Goal: Information Seeking & Learning: Learn about a topic

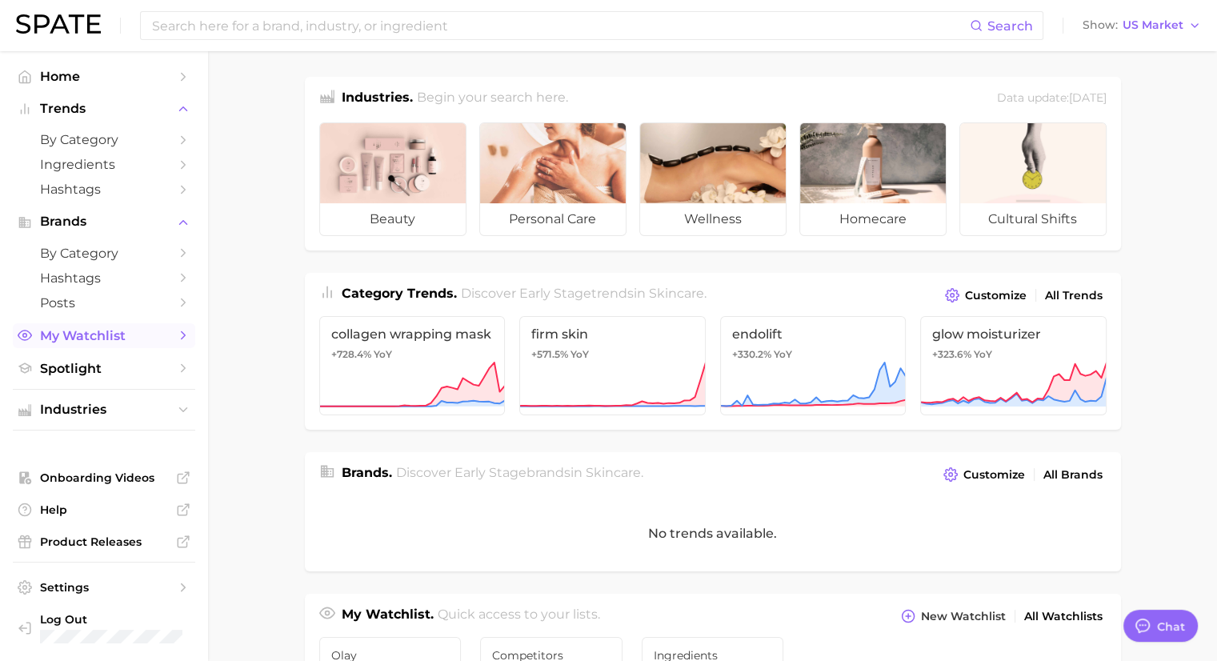
click at [139, 338] on span "My Watchlist" at bounding box center [104, 335] width 128 height 15
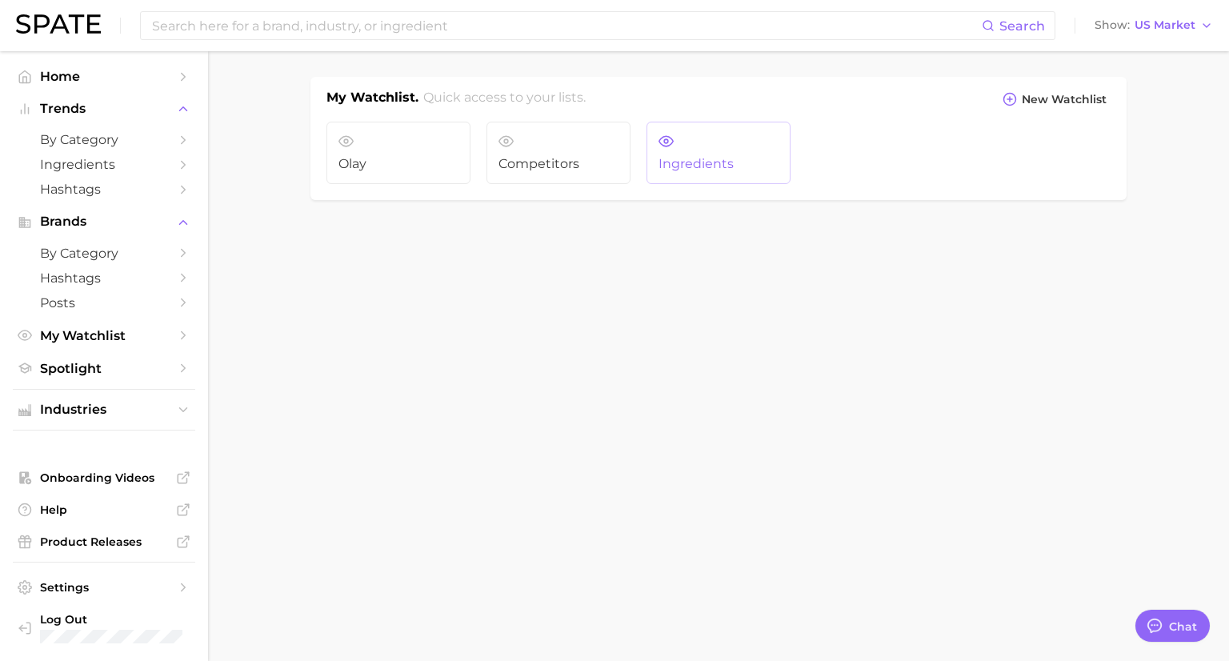
click at [714, 150] on link "Ingredients" at bounding box center [718, 153] width 144 height 62
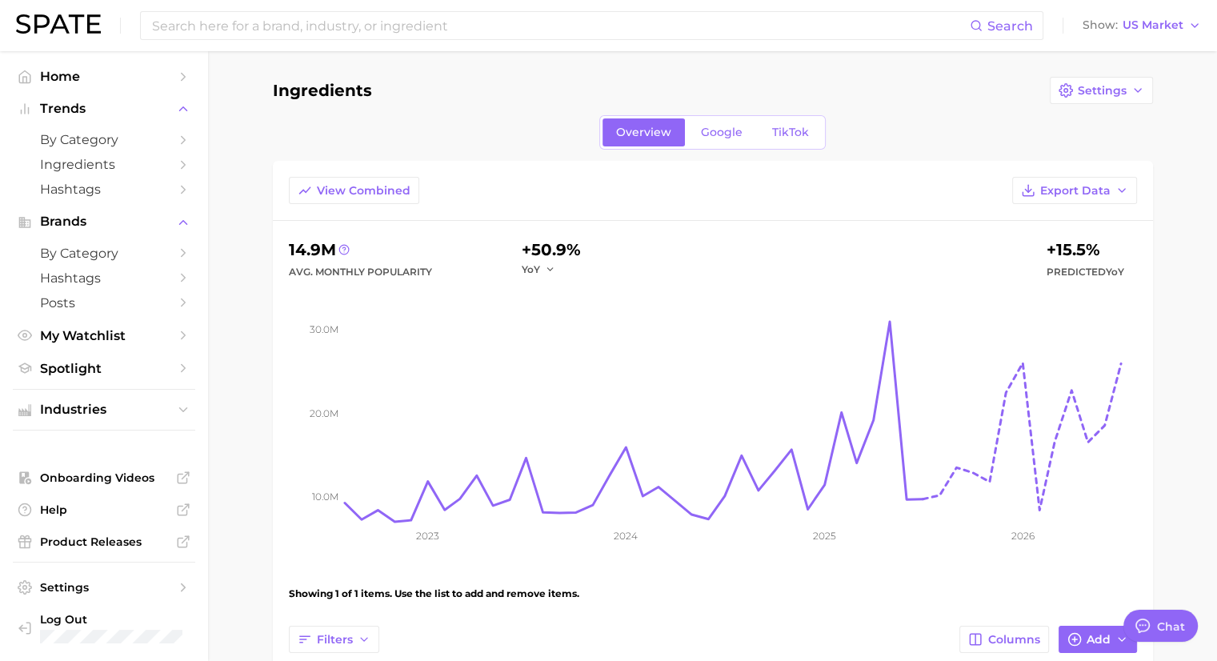
type textarea "x"
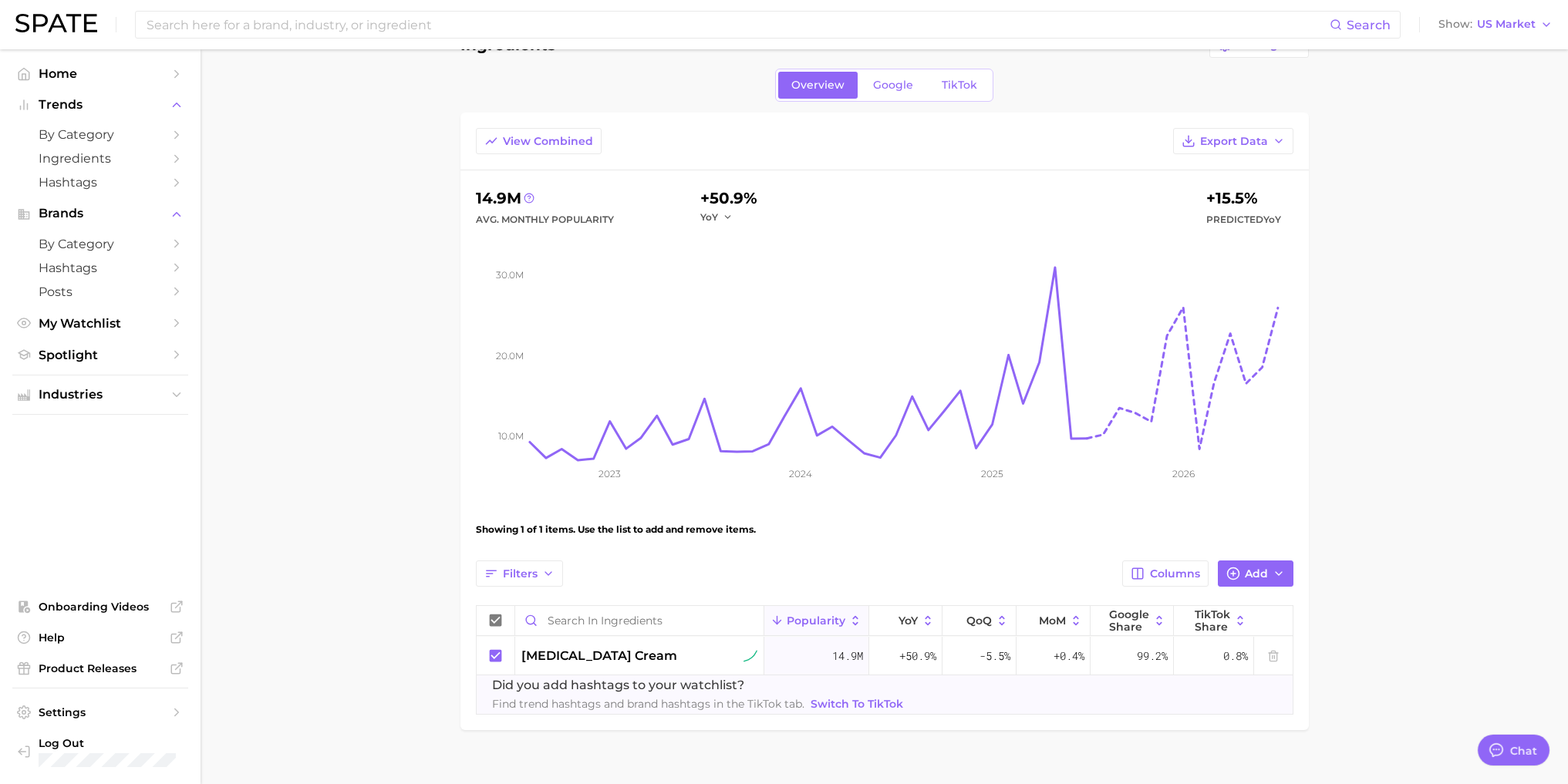
scroll to position [65, 0]
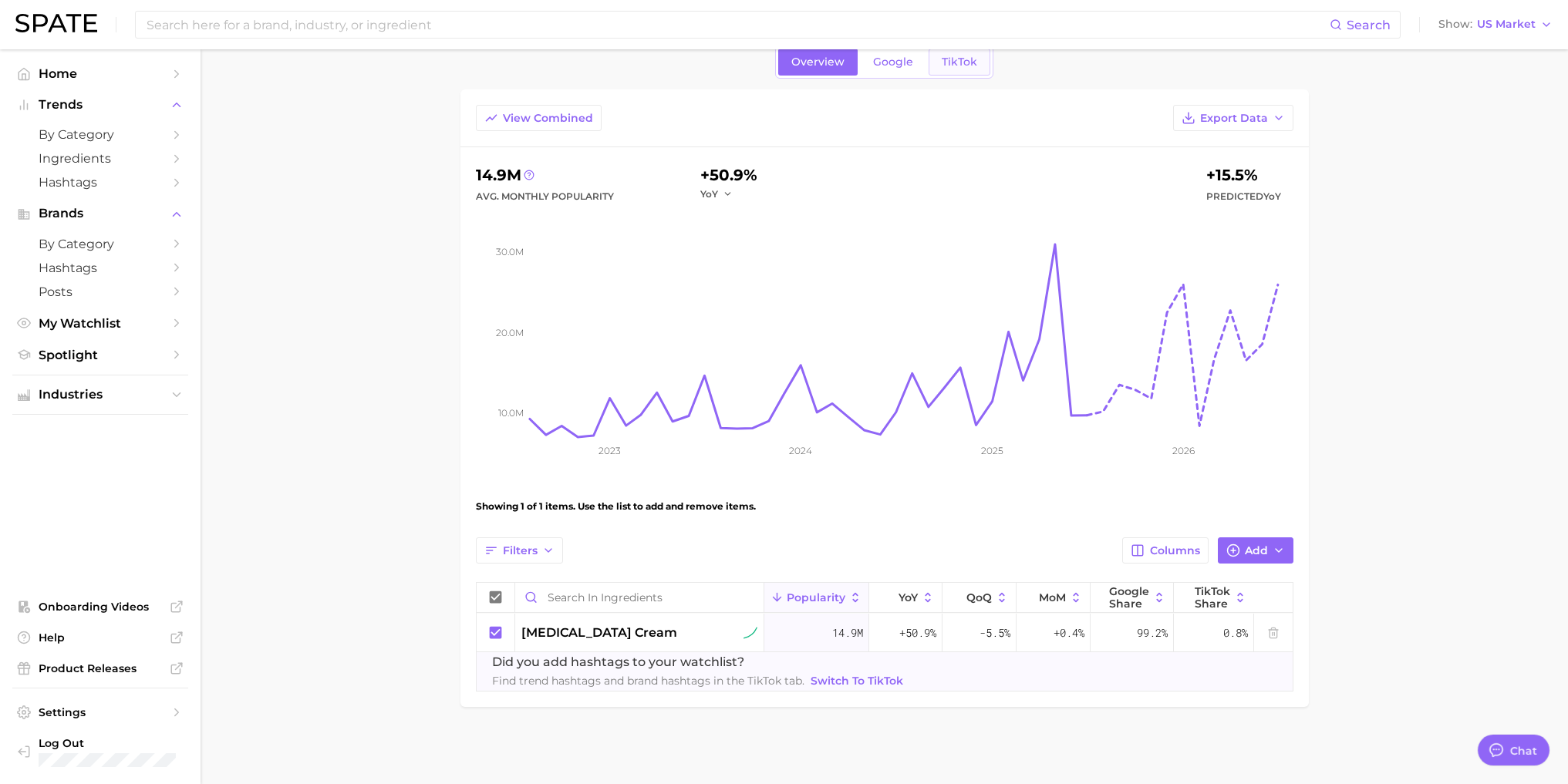
click at [960, 60] on span "TikTok" at bounding box center [959, 63] width 36 height 13
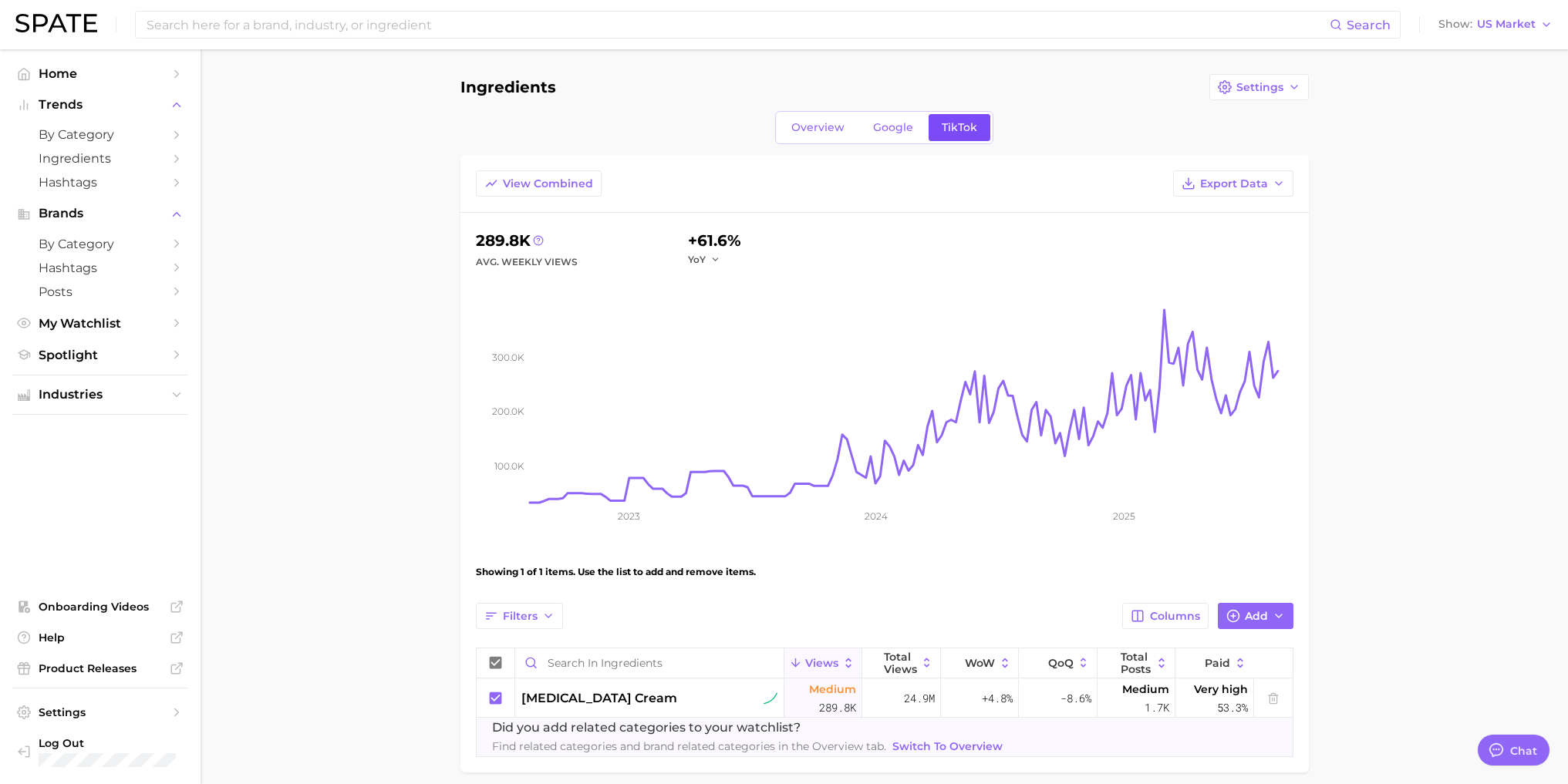
click at [951, 126] on span "TikTok" at bounding box center [959, 128] width 36 height 13
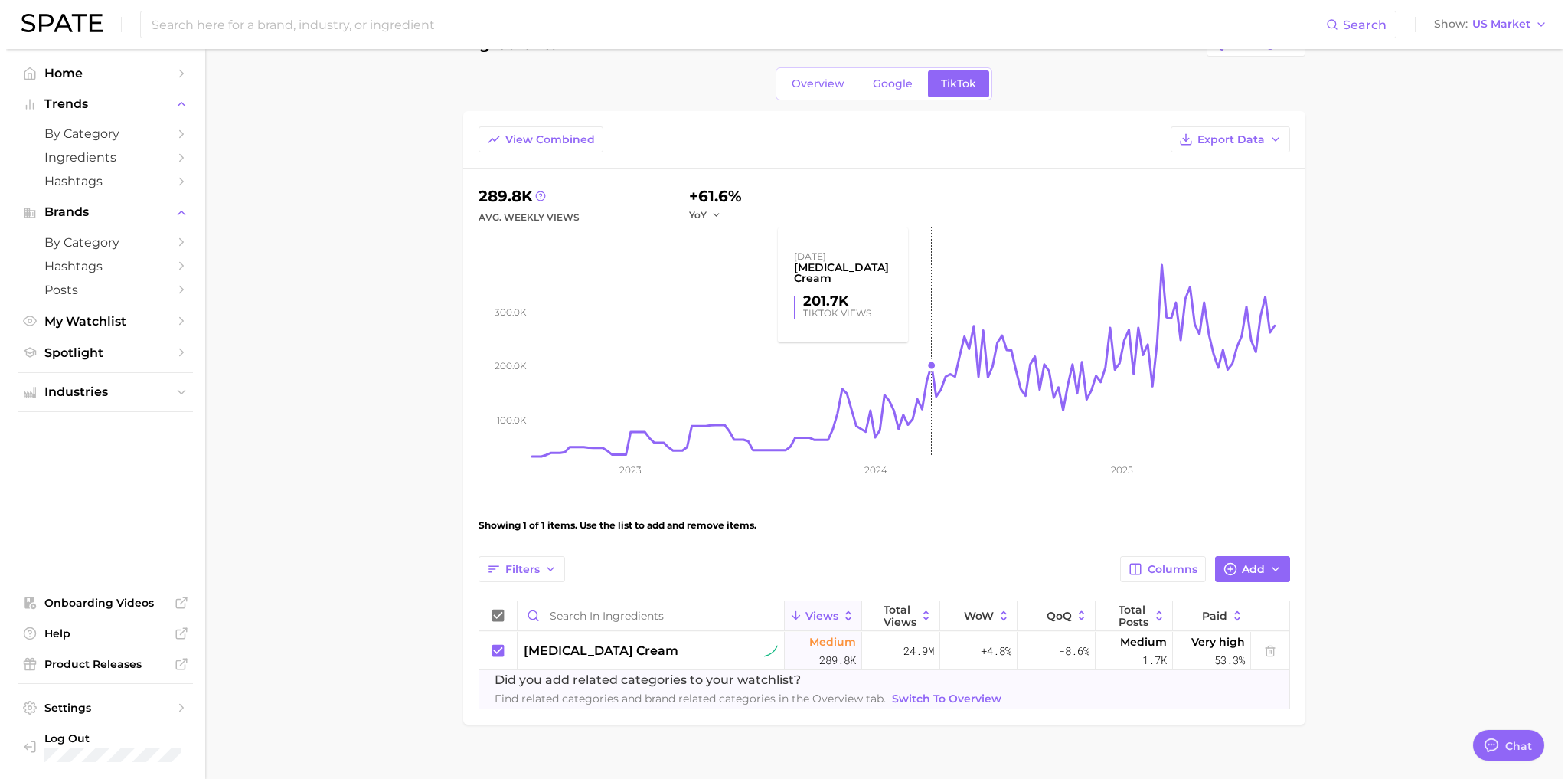
scroll to position [65, 0]
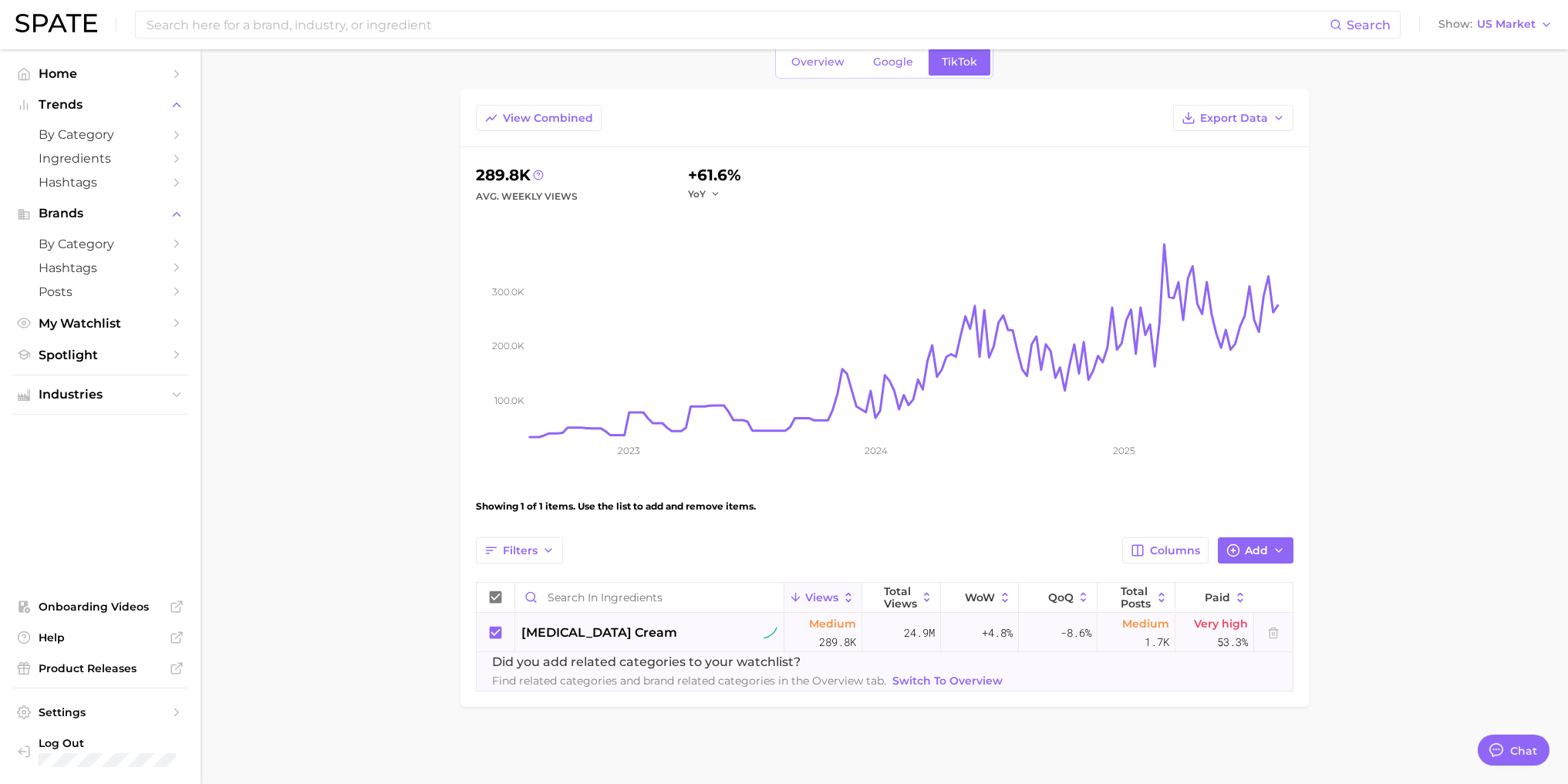
click at [591, 632] on span "[MEDICAL_DATA] cream" at bounding box center [599, 632] width 156 height 18
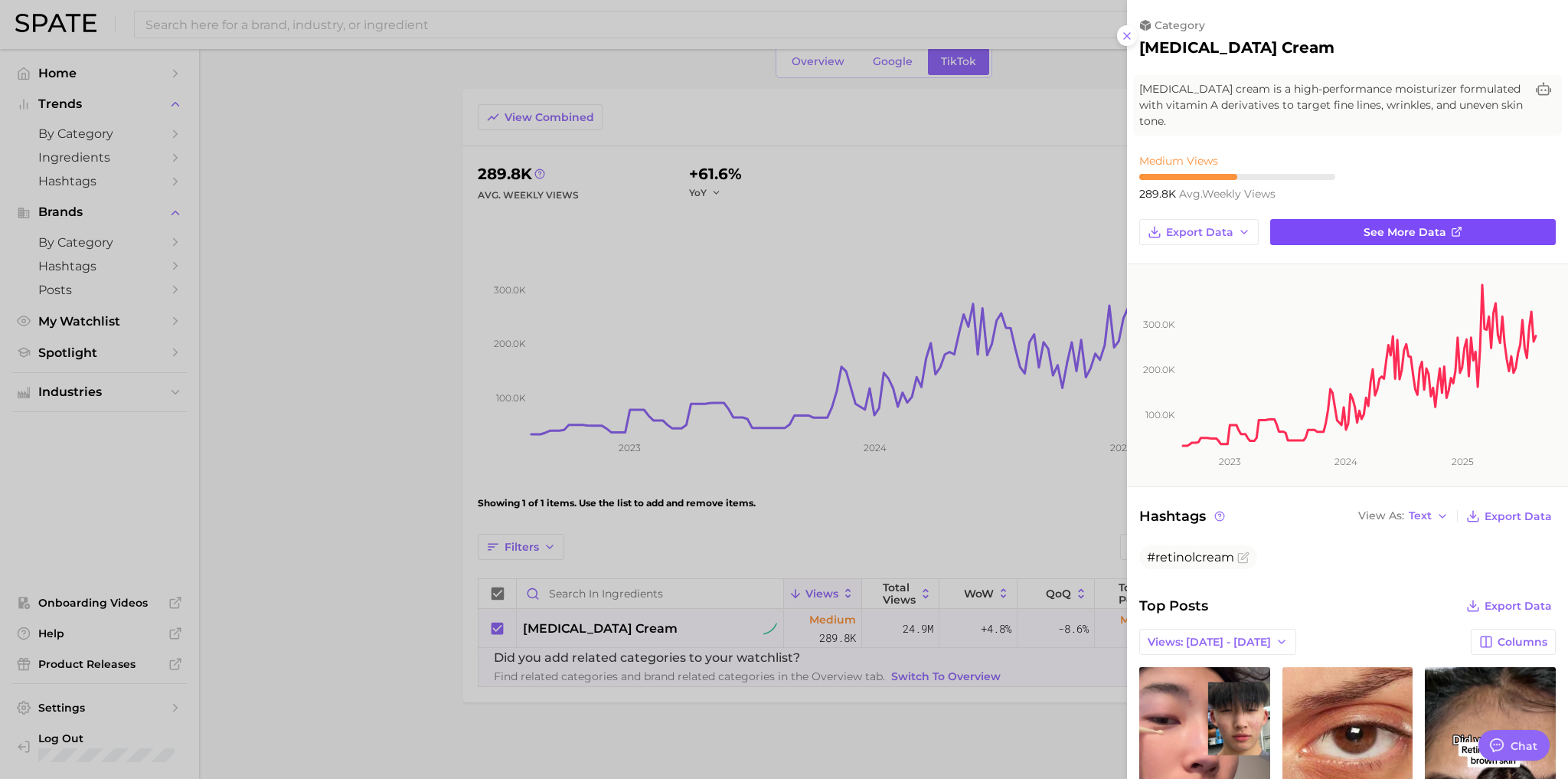
scroll to position [0, 0]
click at [1175, 230] on span "See more data" at bounding box center [1404, 233] width 82 height 13
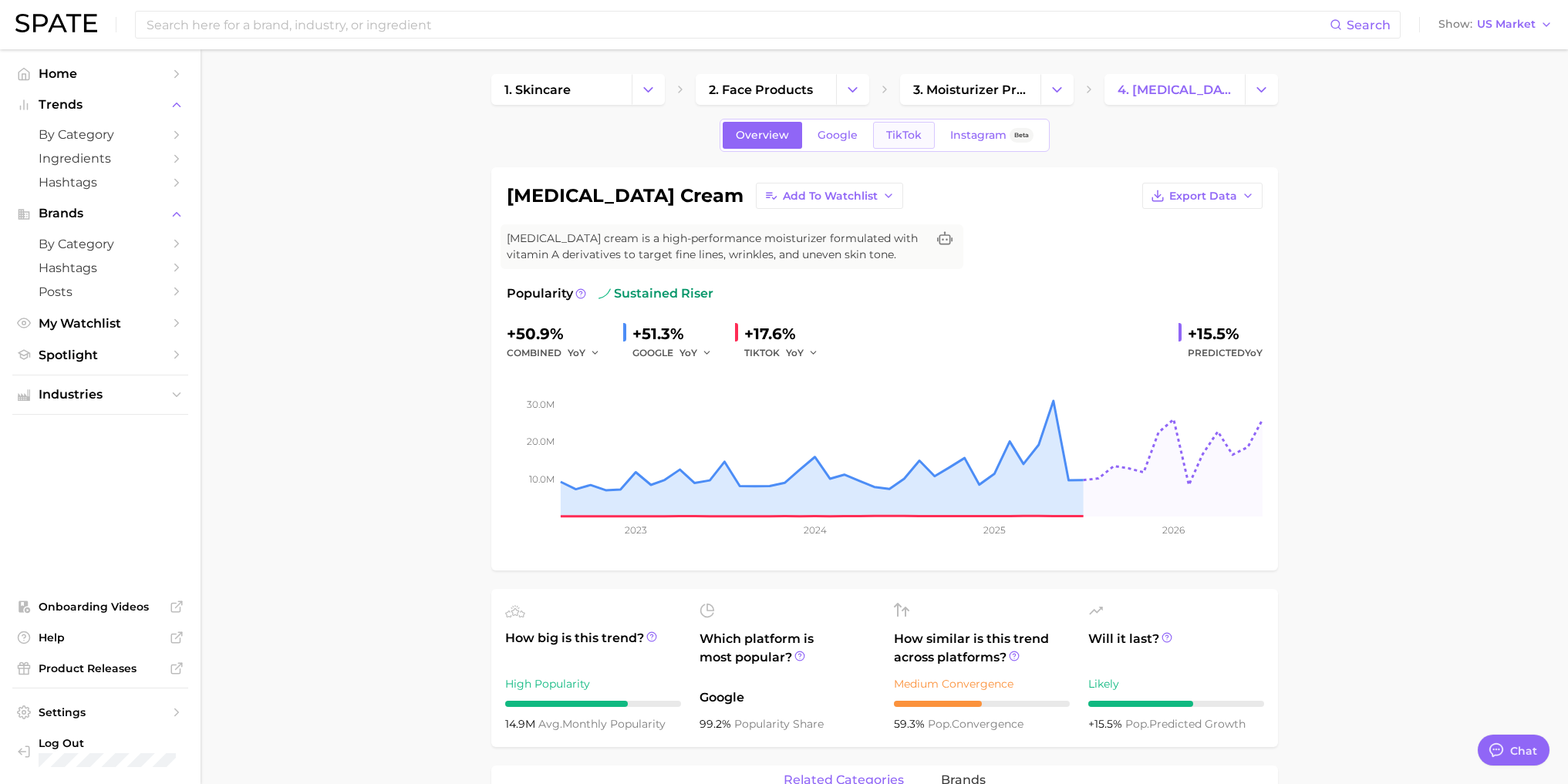
click at [898, 131] on span "TikTok" at bounding box center [903, 136] width 36 height 13
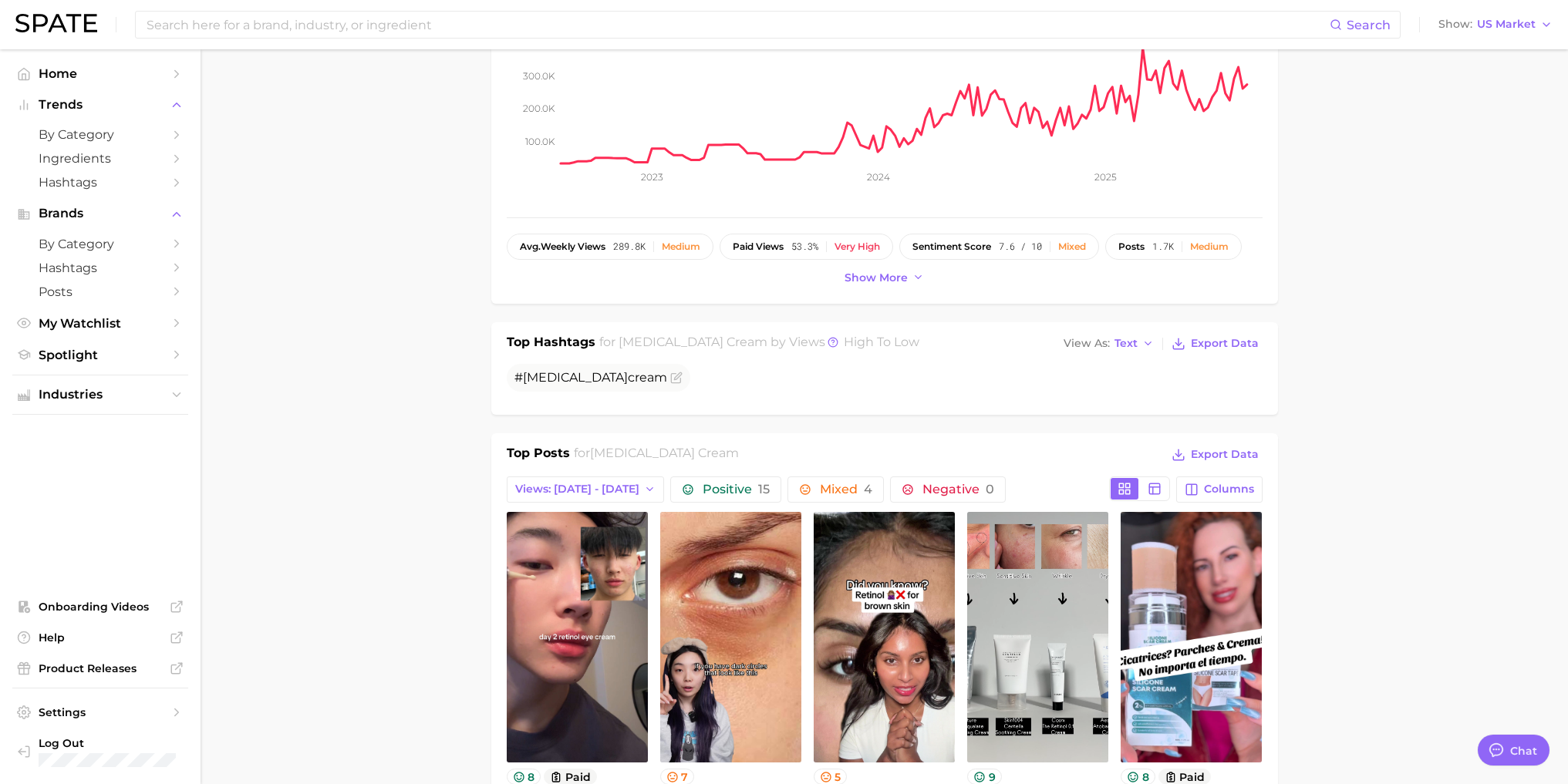
scroll to position [385, 0]
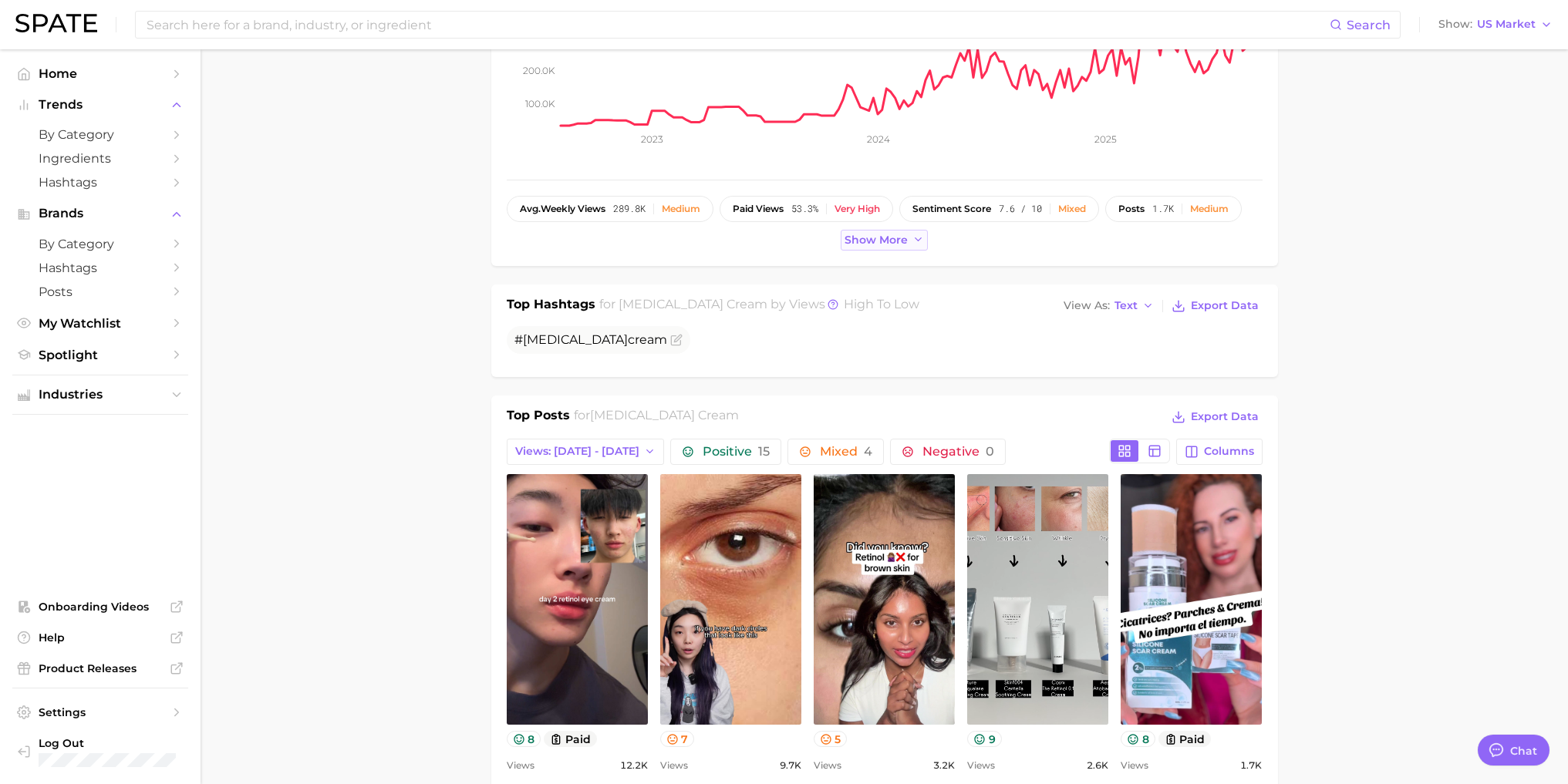
click at [909, 246] on button "Show more" at bounding box center [884, 240] width 88 height 21
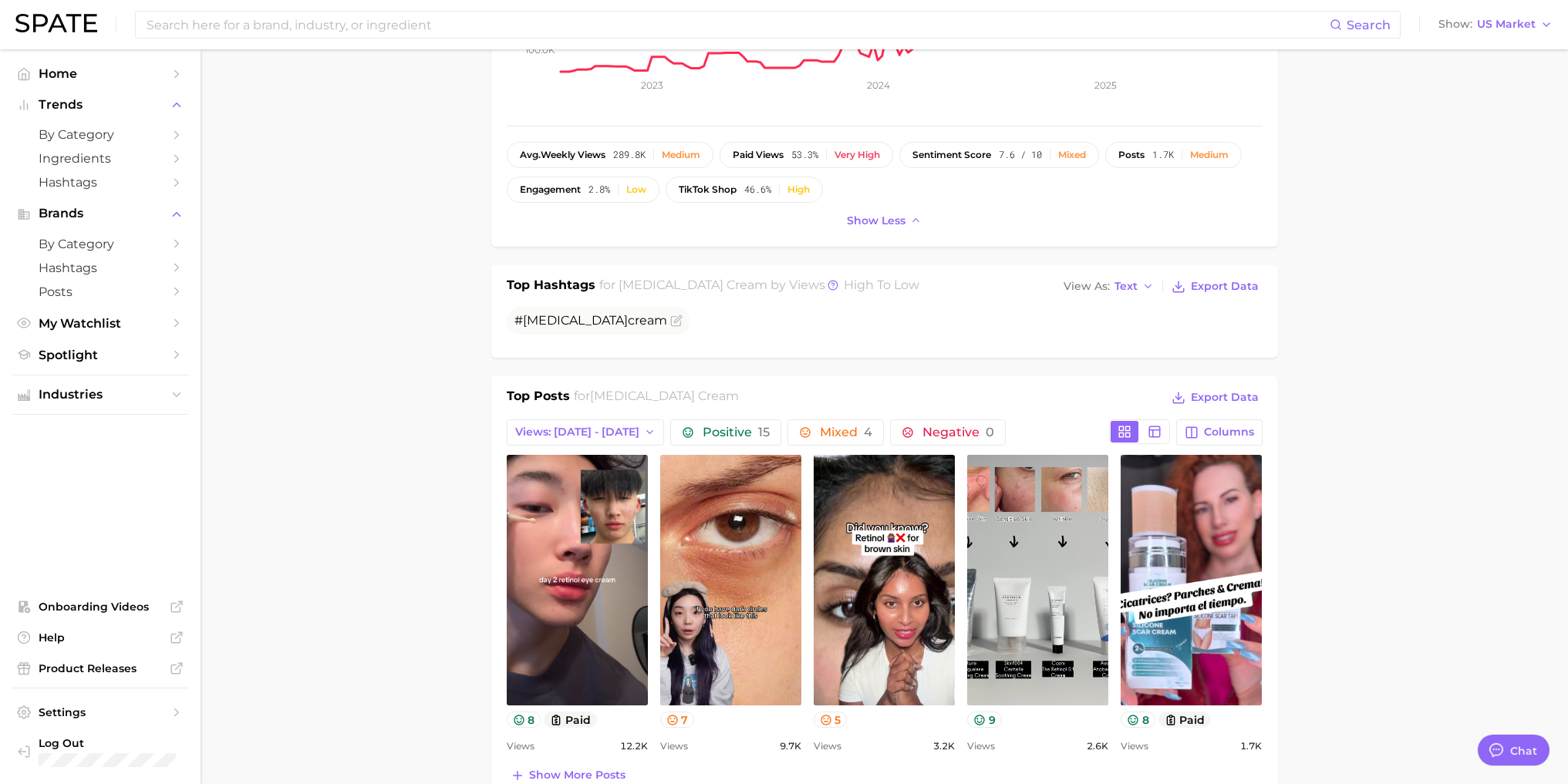
scroll to position [616, 0]
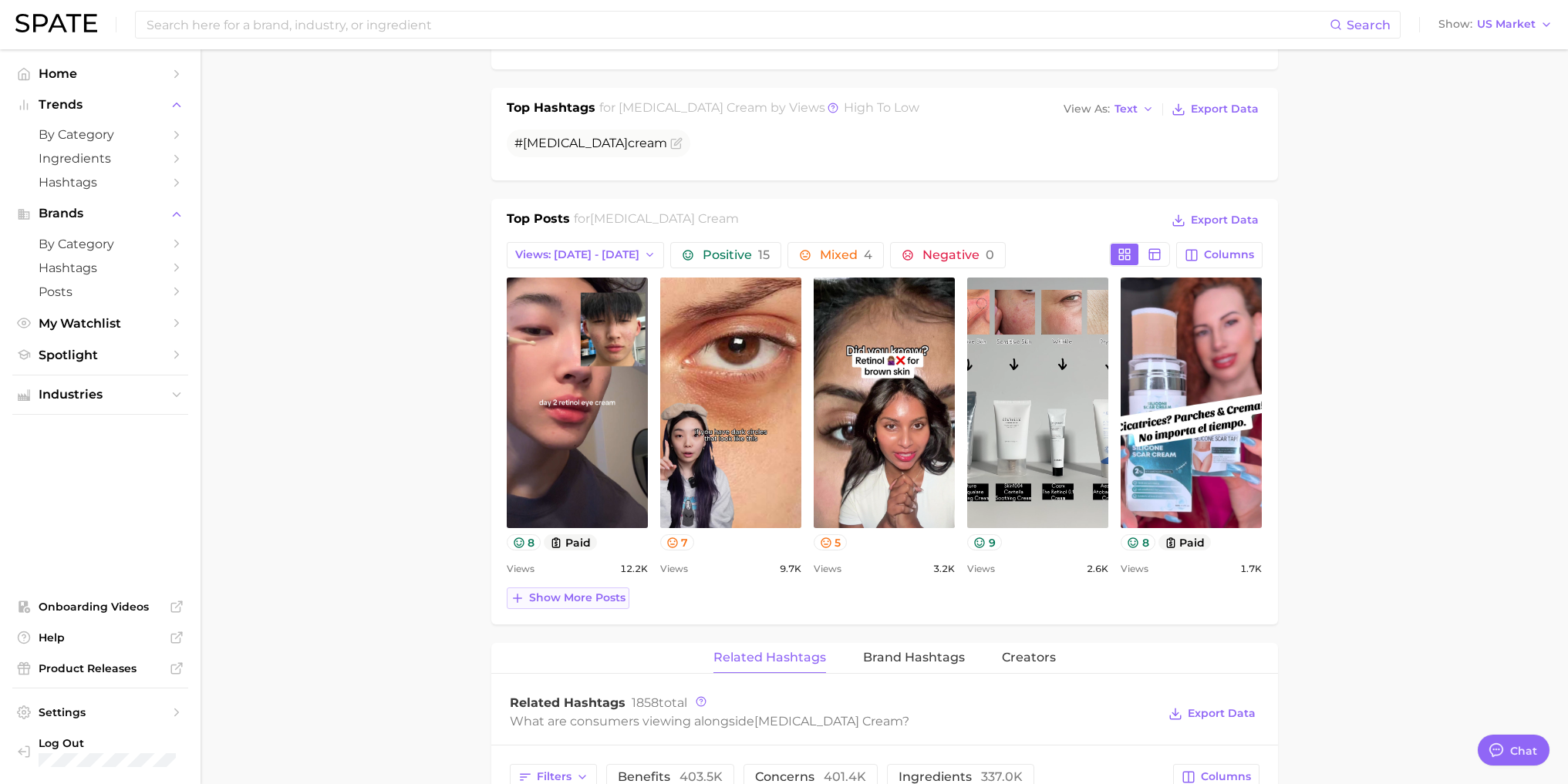
click at [600, 596] on span "Show more posts" at bounding box center [577, 598] width 96 height 13
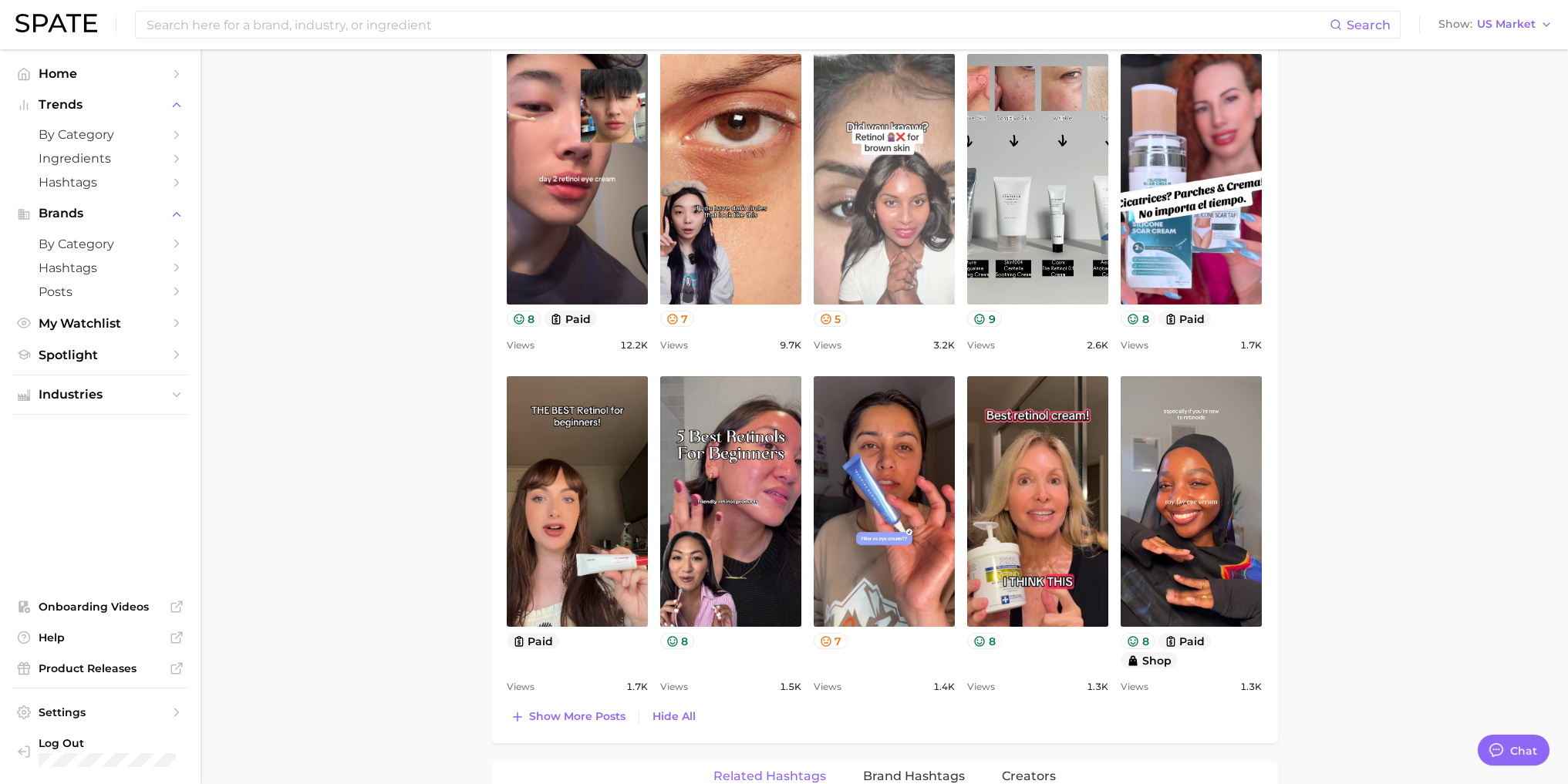
scroll to position [0, 0]
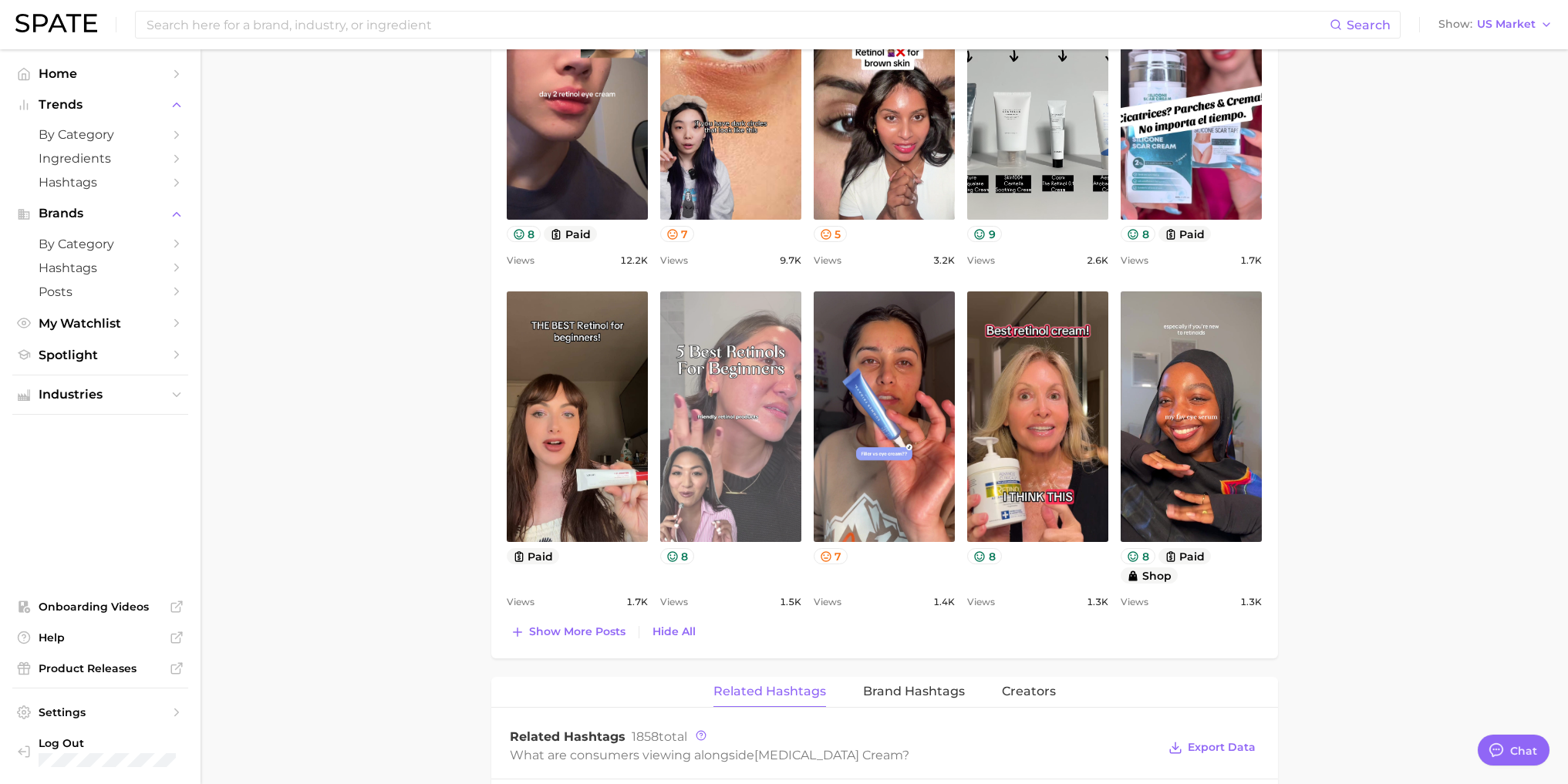
click at [759, 426] on link "view post on TikTok" at bounding box center [731, 416] width 141 height 250
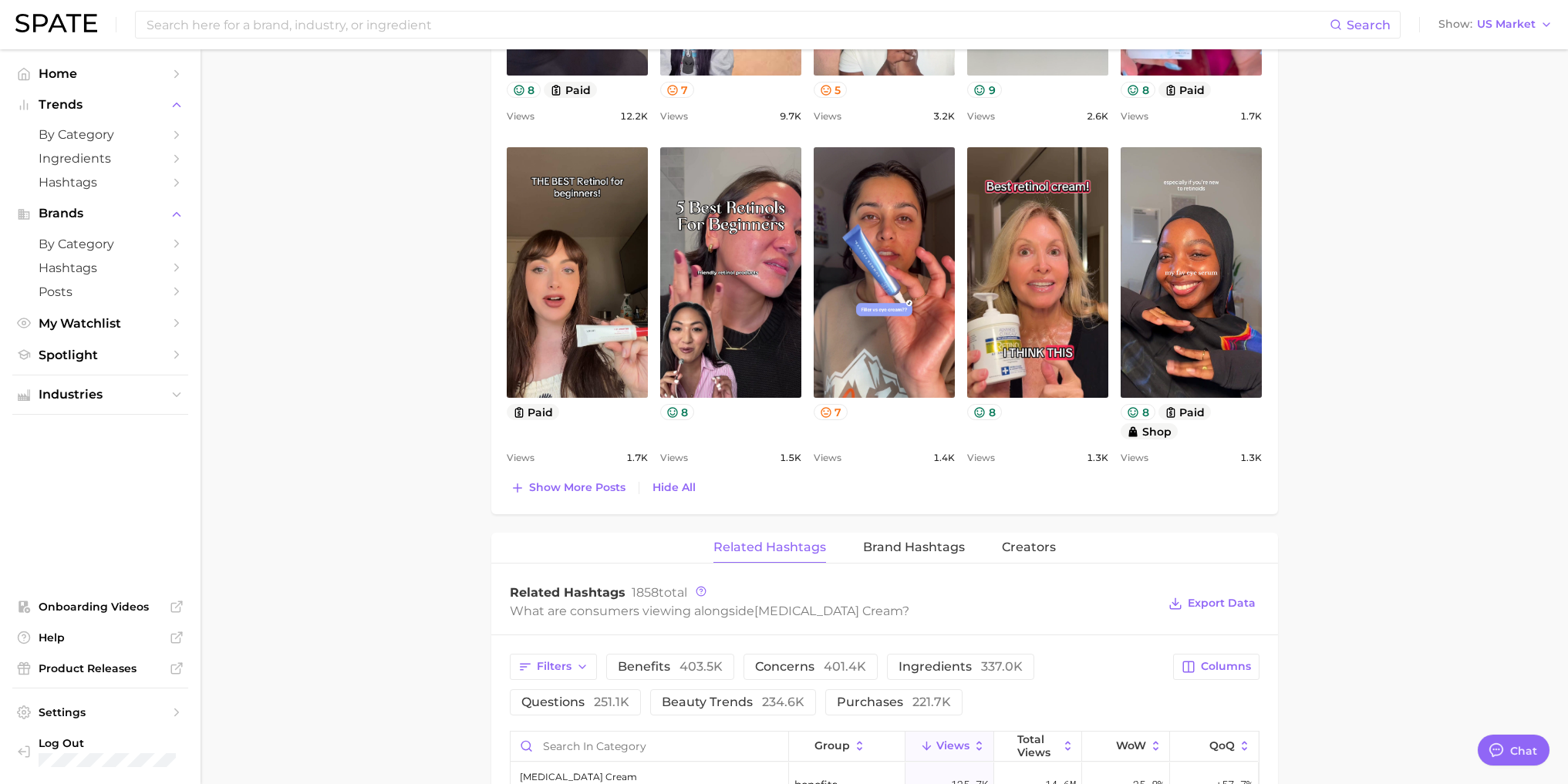
scroll to position [1079, 0]
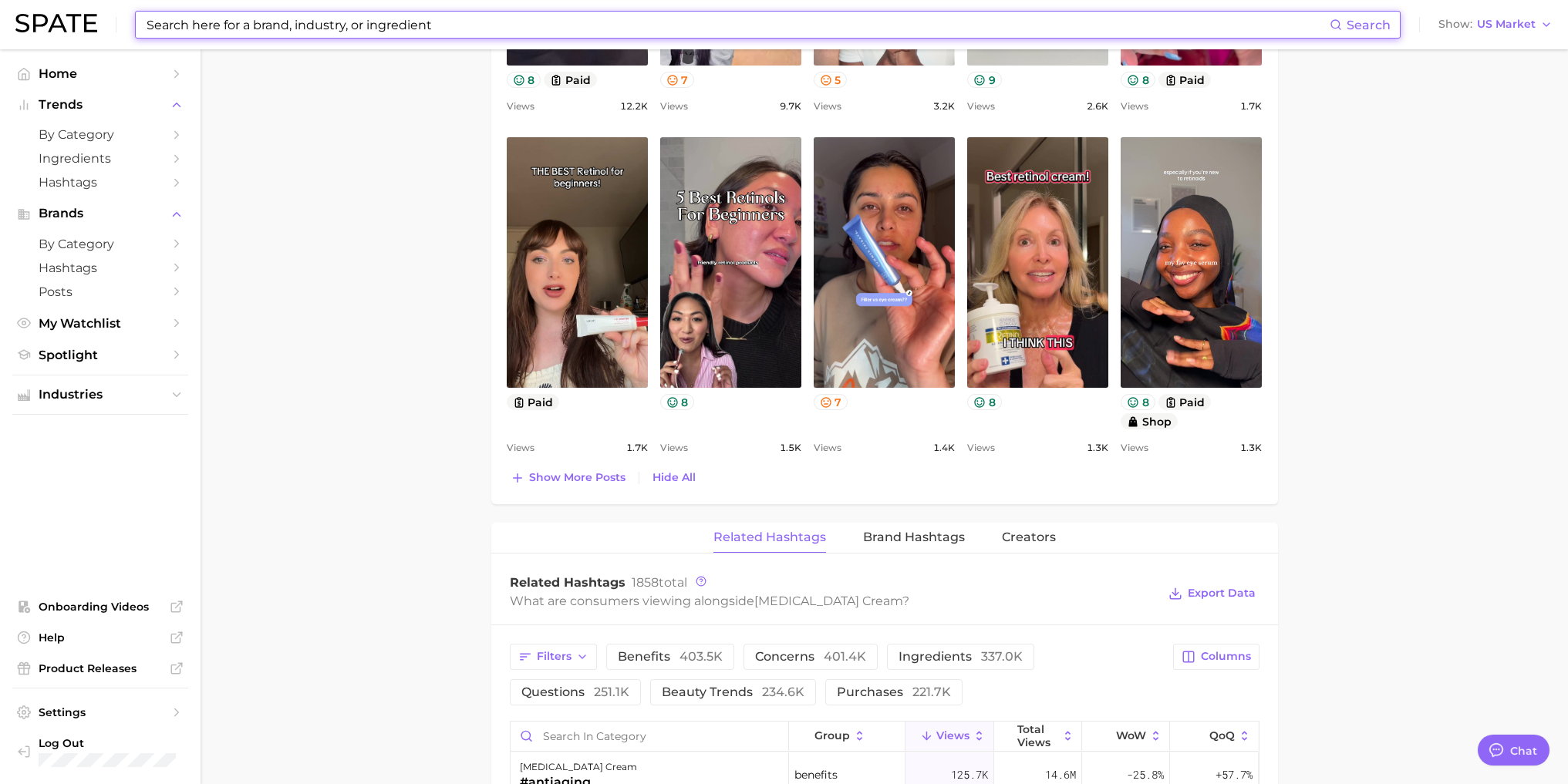
click at [441, 27] on input at bounding box center [736, 24] width 1184 height 26
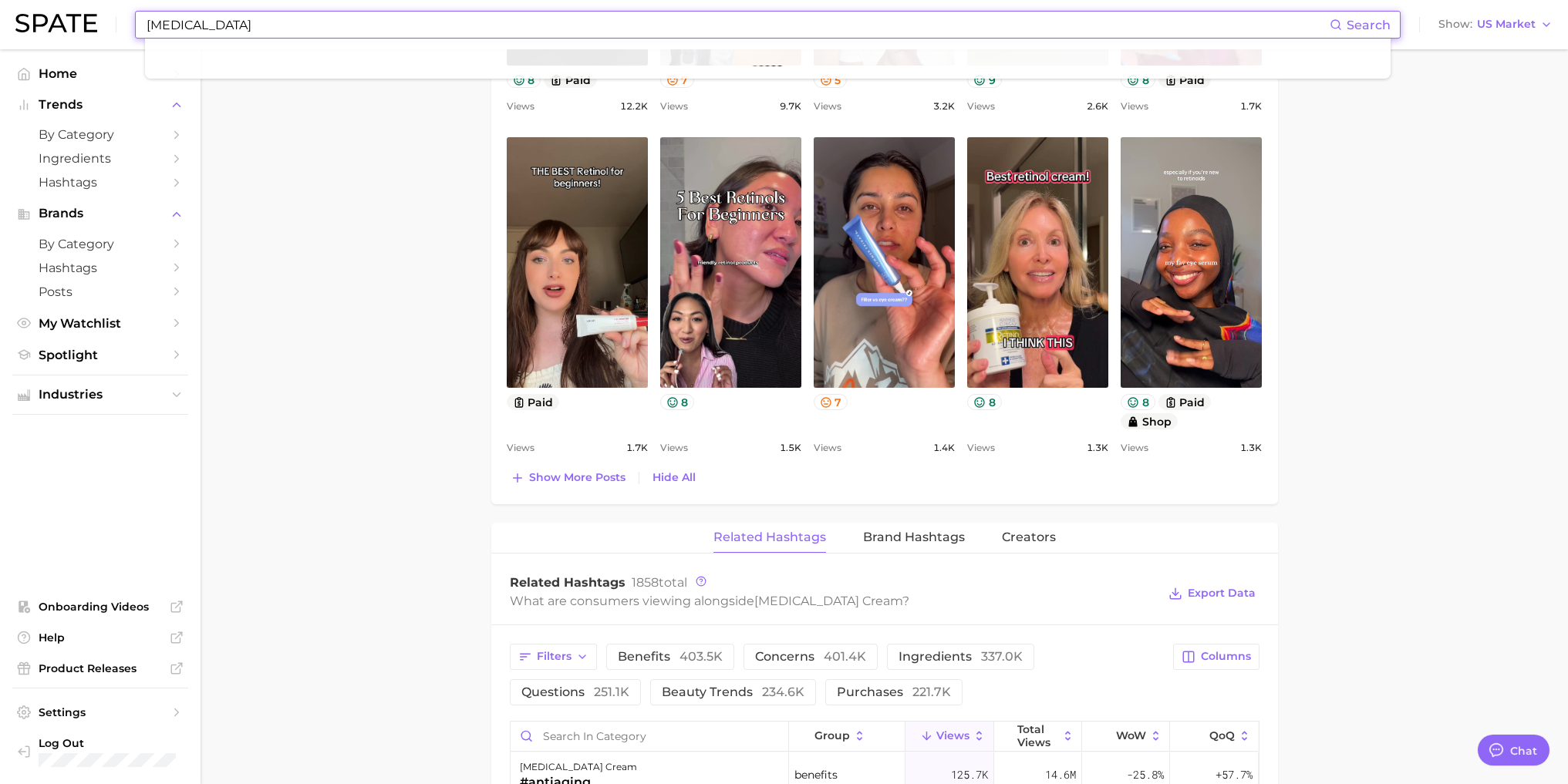
type input "[MEDICAL_DATA]"
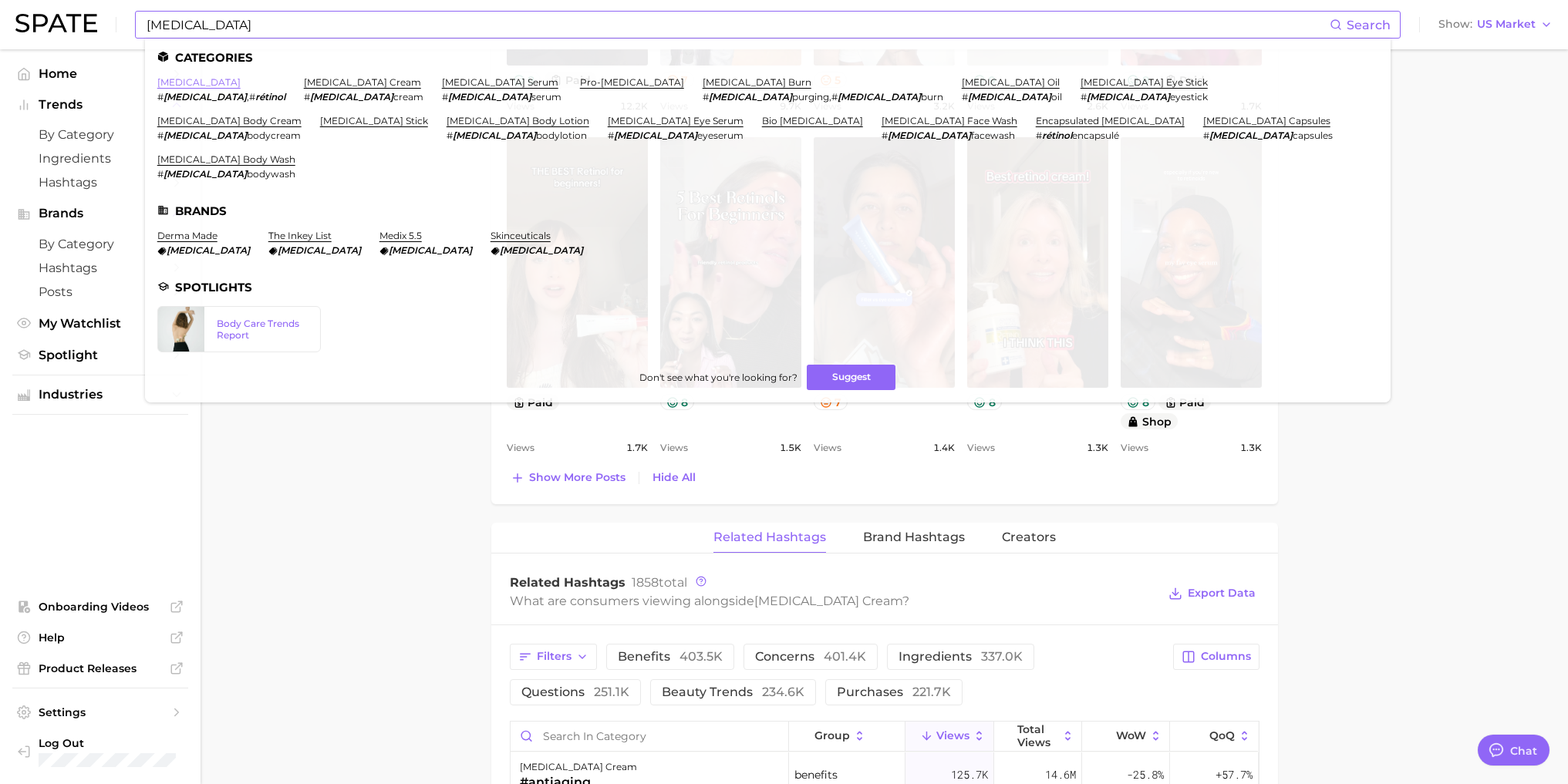
click at [178, 77] on link "[MEDICAL_DATA]" at bounding box center [199, 82] width 83 height 12
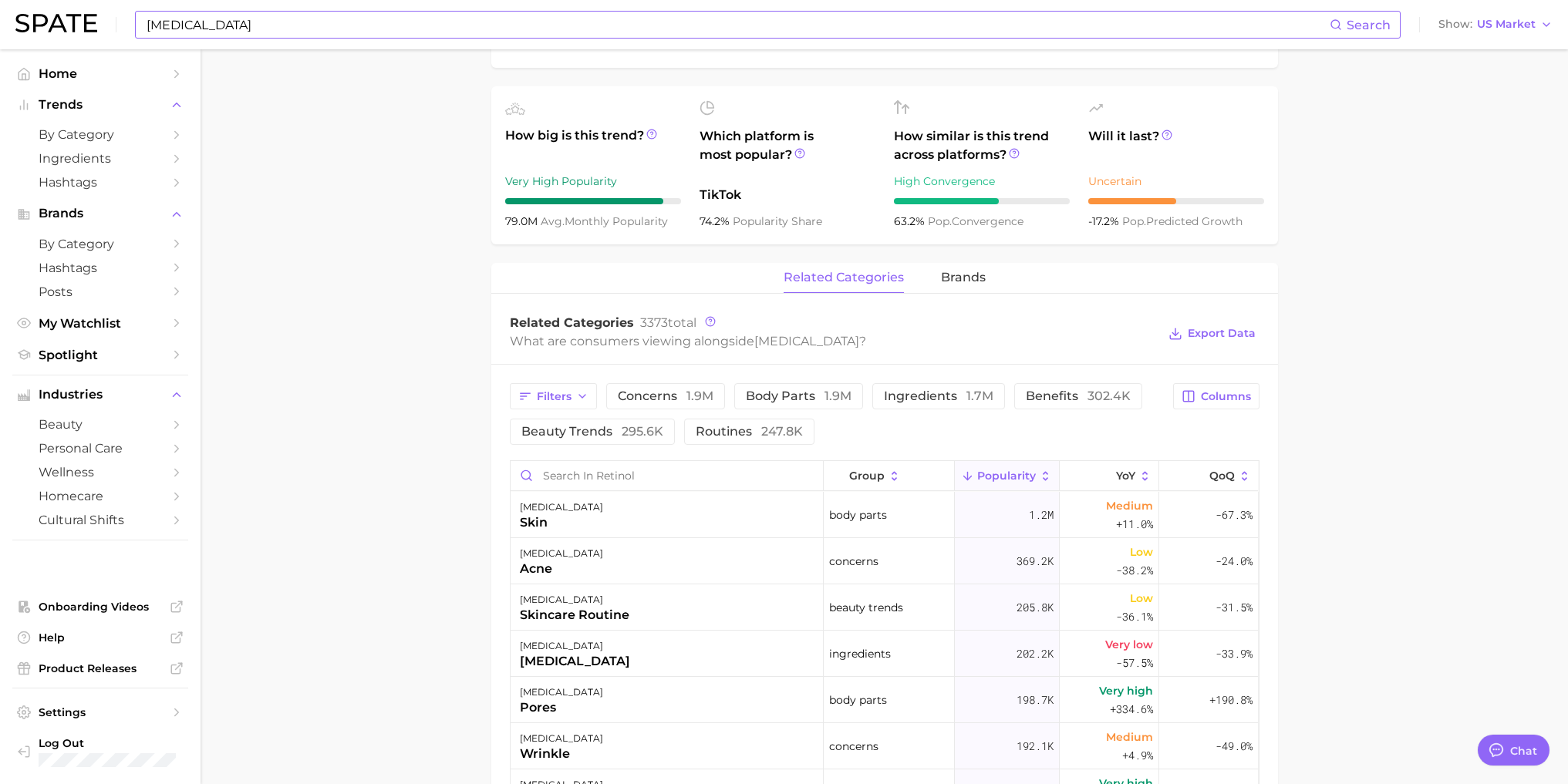
scroll to position [462, 0]
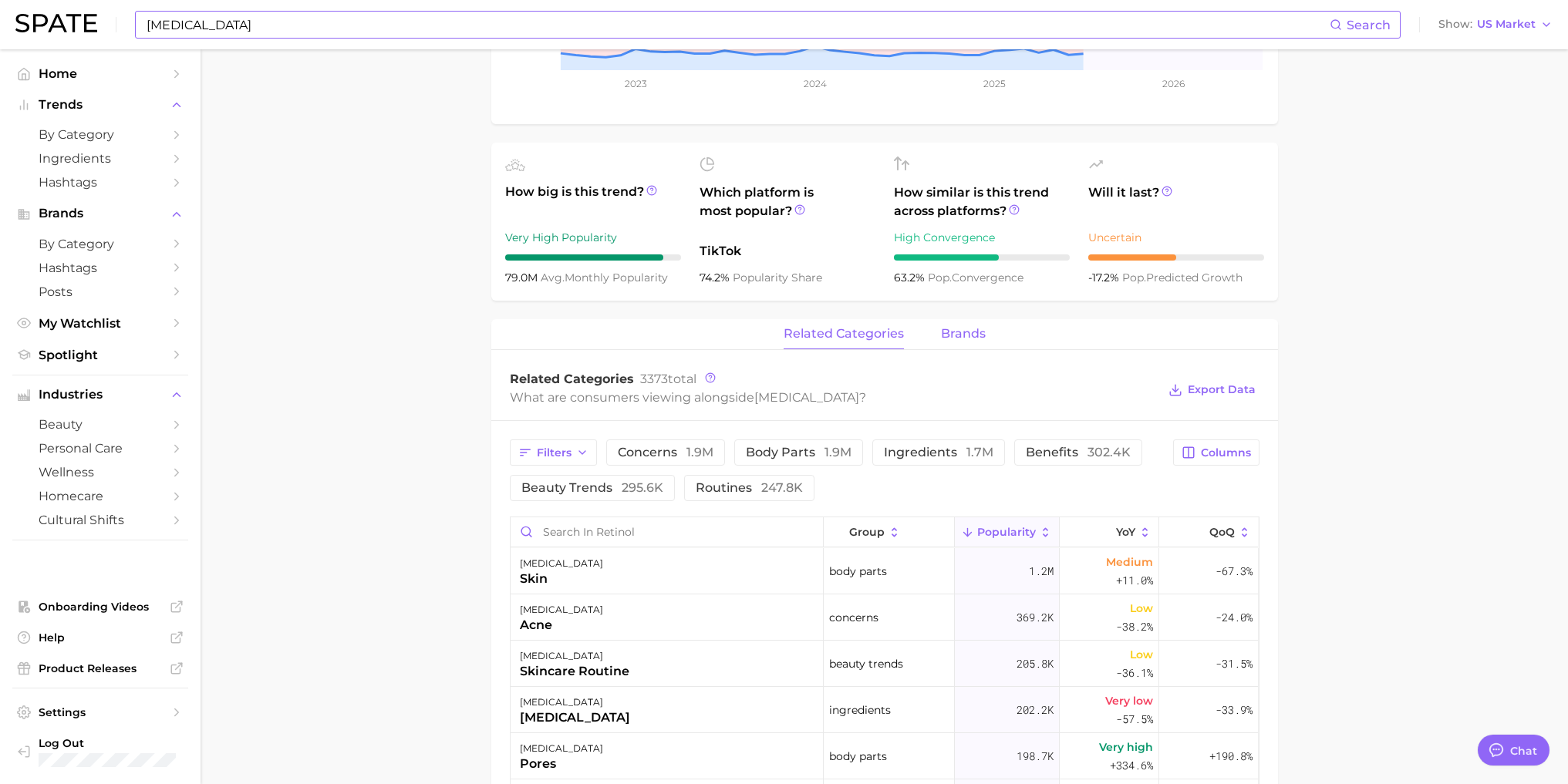
click at [945, 328] on span "brands" at bounding box center [963, 333] width 44 height 13
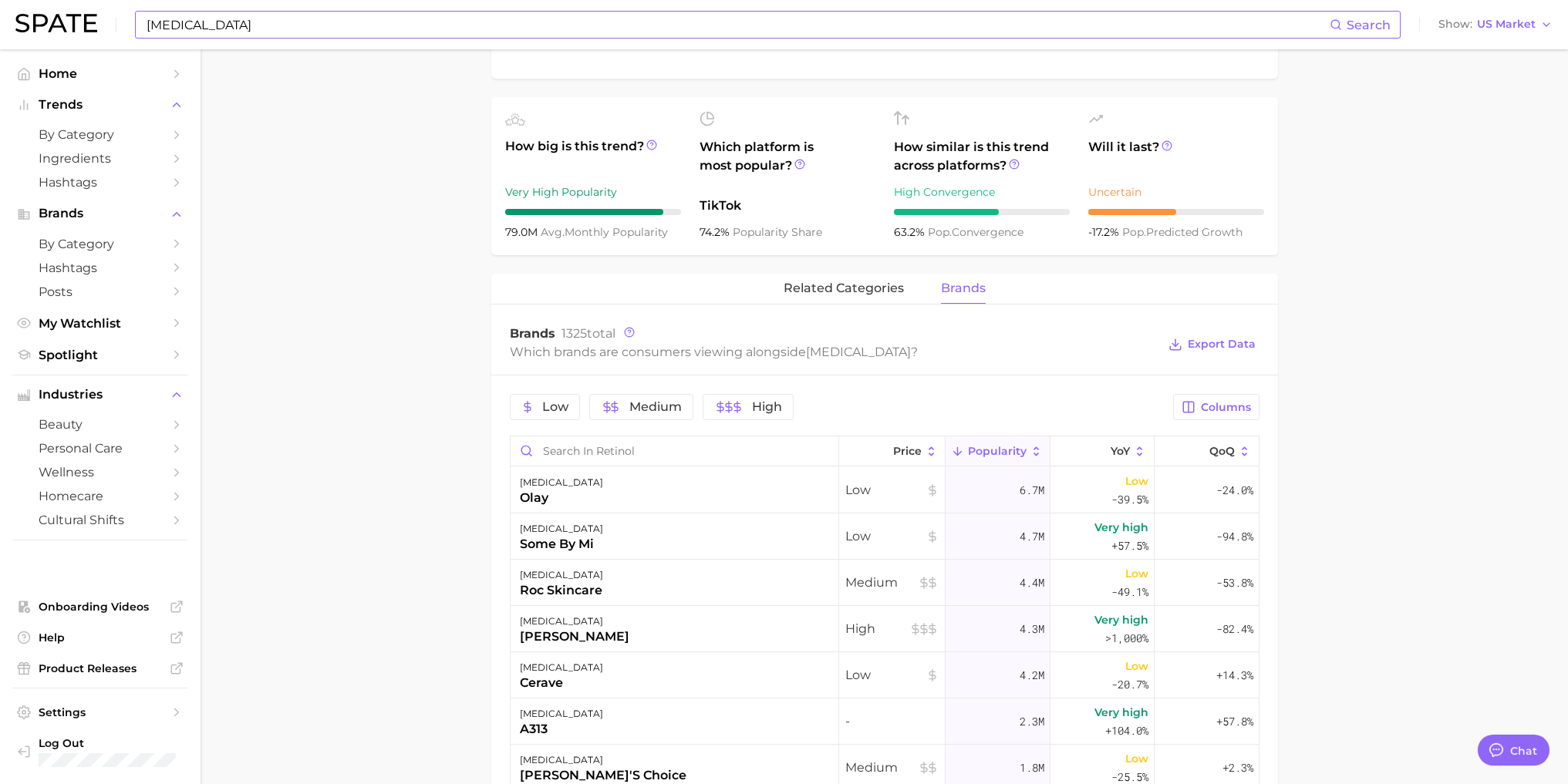
scroll to position [616, 0]
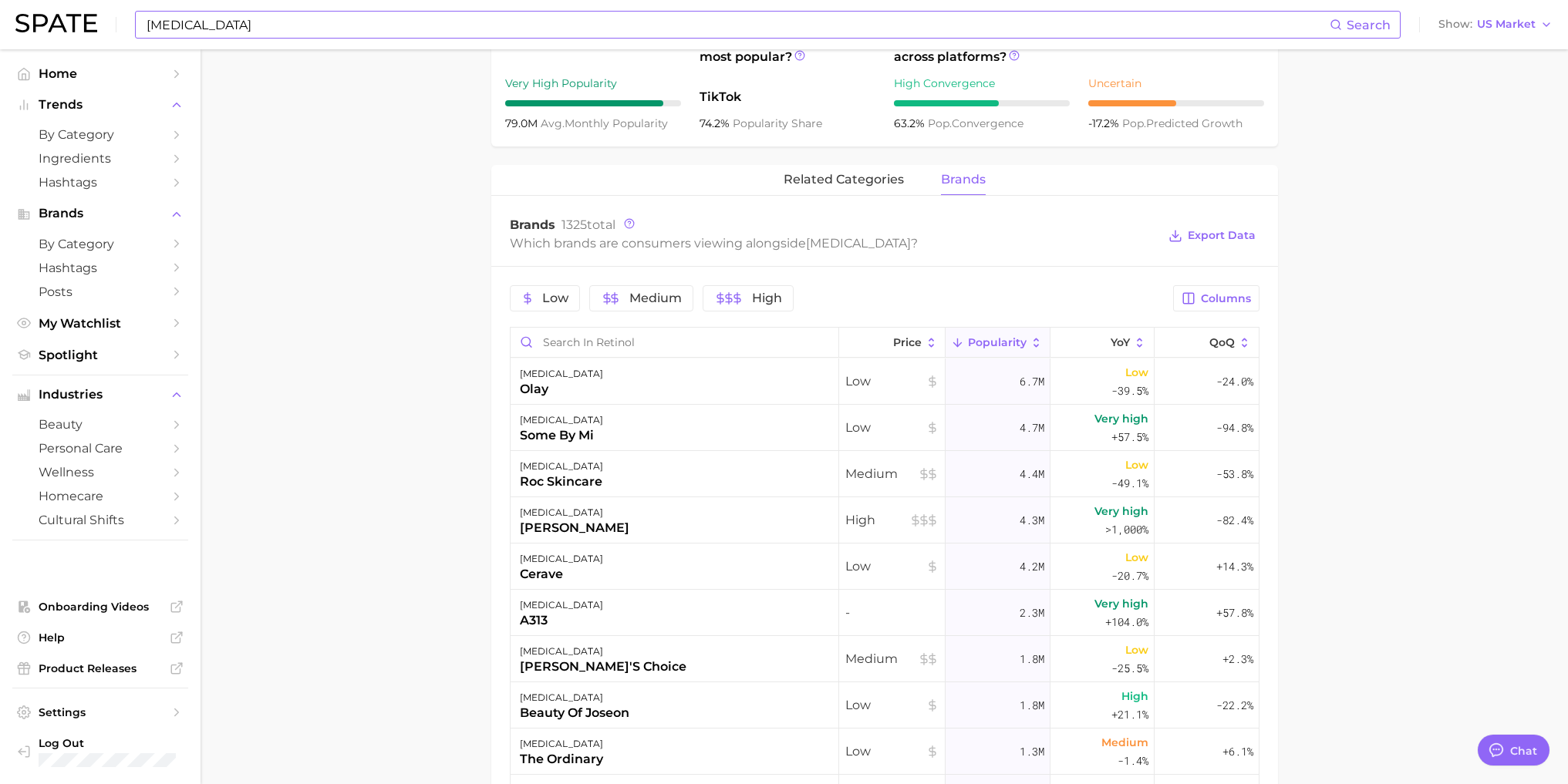
click at [376, 463] on main "1. ingredients 2. vitamin a products 3. [MEDICAL_DATA] Overview Google TikTok I…" at bounding box center [884, 319] width 1368 height 1773
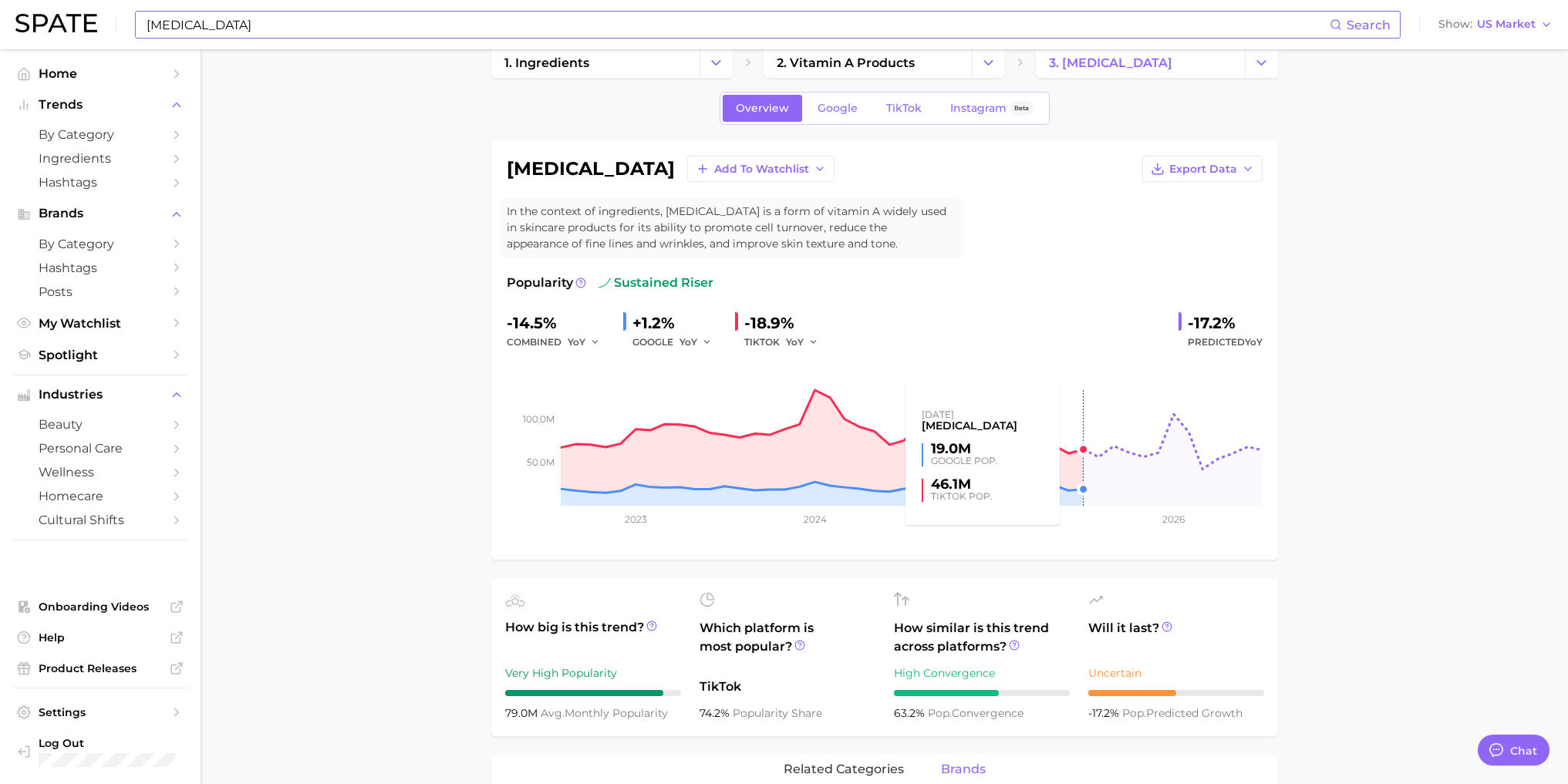
scroll to position [0, 0]
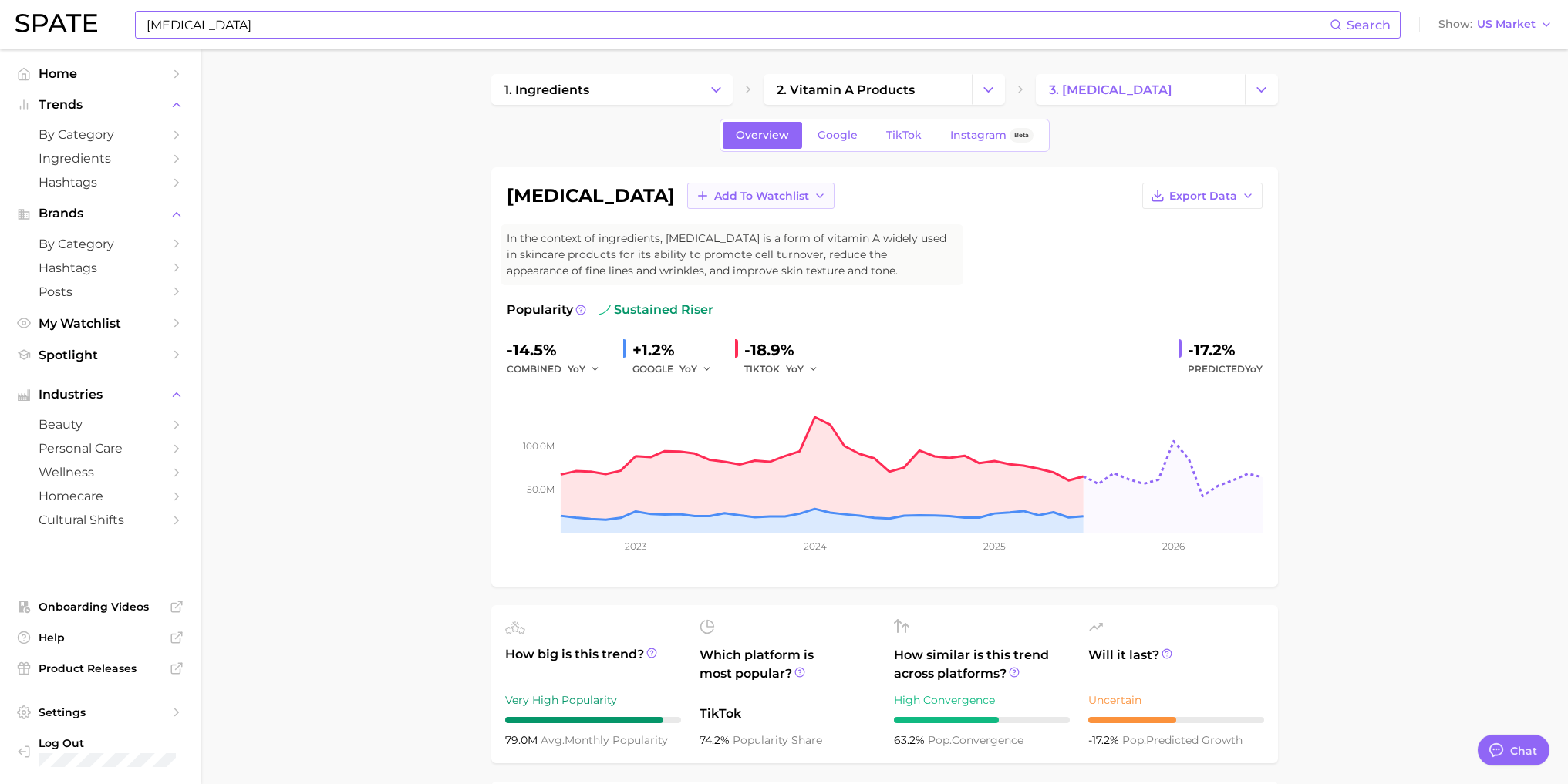
click at [687, 197] on button "Add to Watchlist" at bounding box center [760, 196] width 147 height 26
click at [695, 305] on icon at bounding box center [702, 308] width 13 height 13
click at [911, 135] on span "TikTok" at bounding box center [903, 136] width 36 height 13
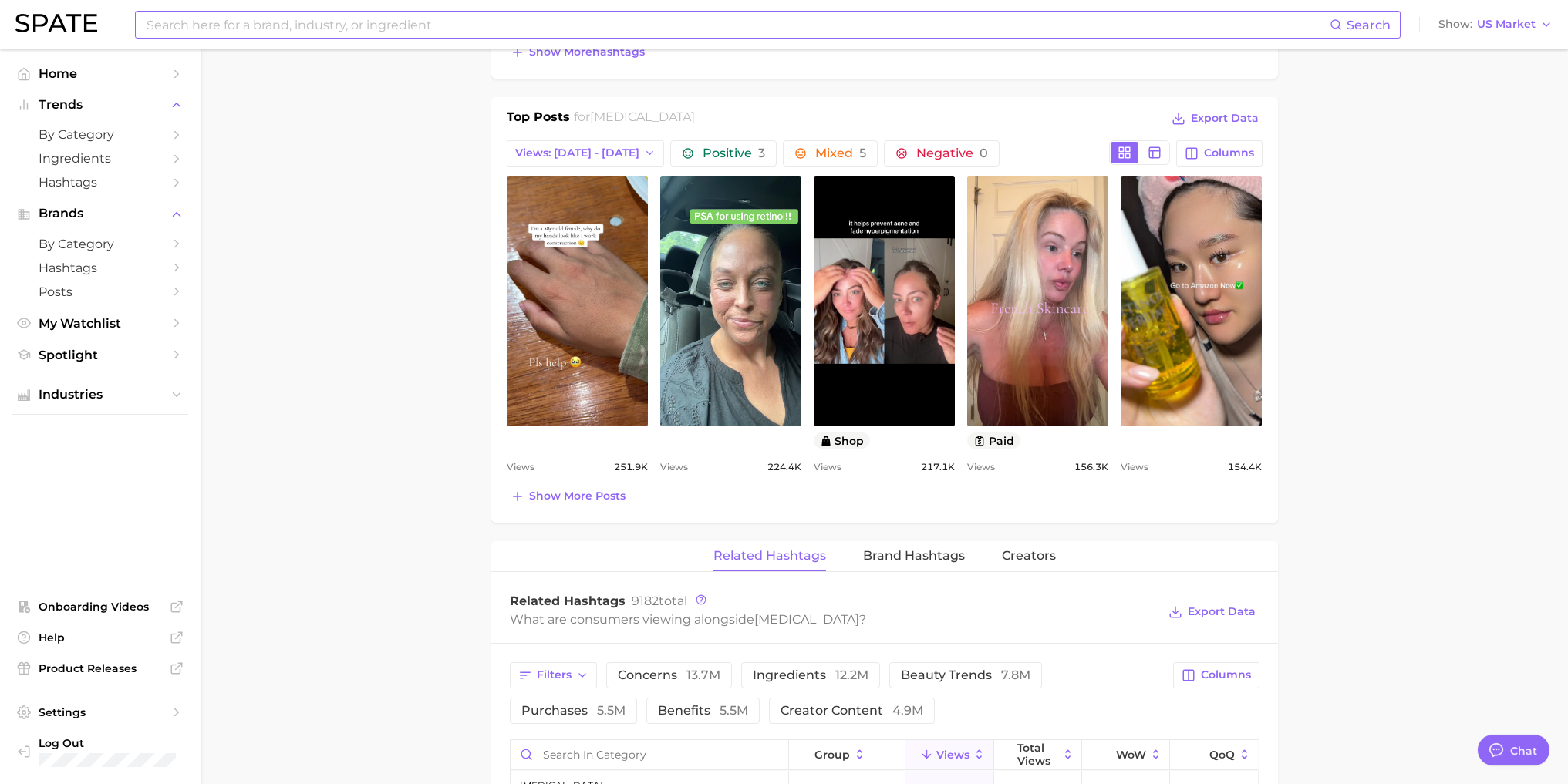
scroll to position [771, 0]
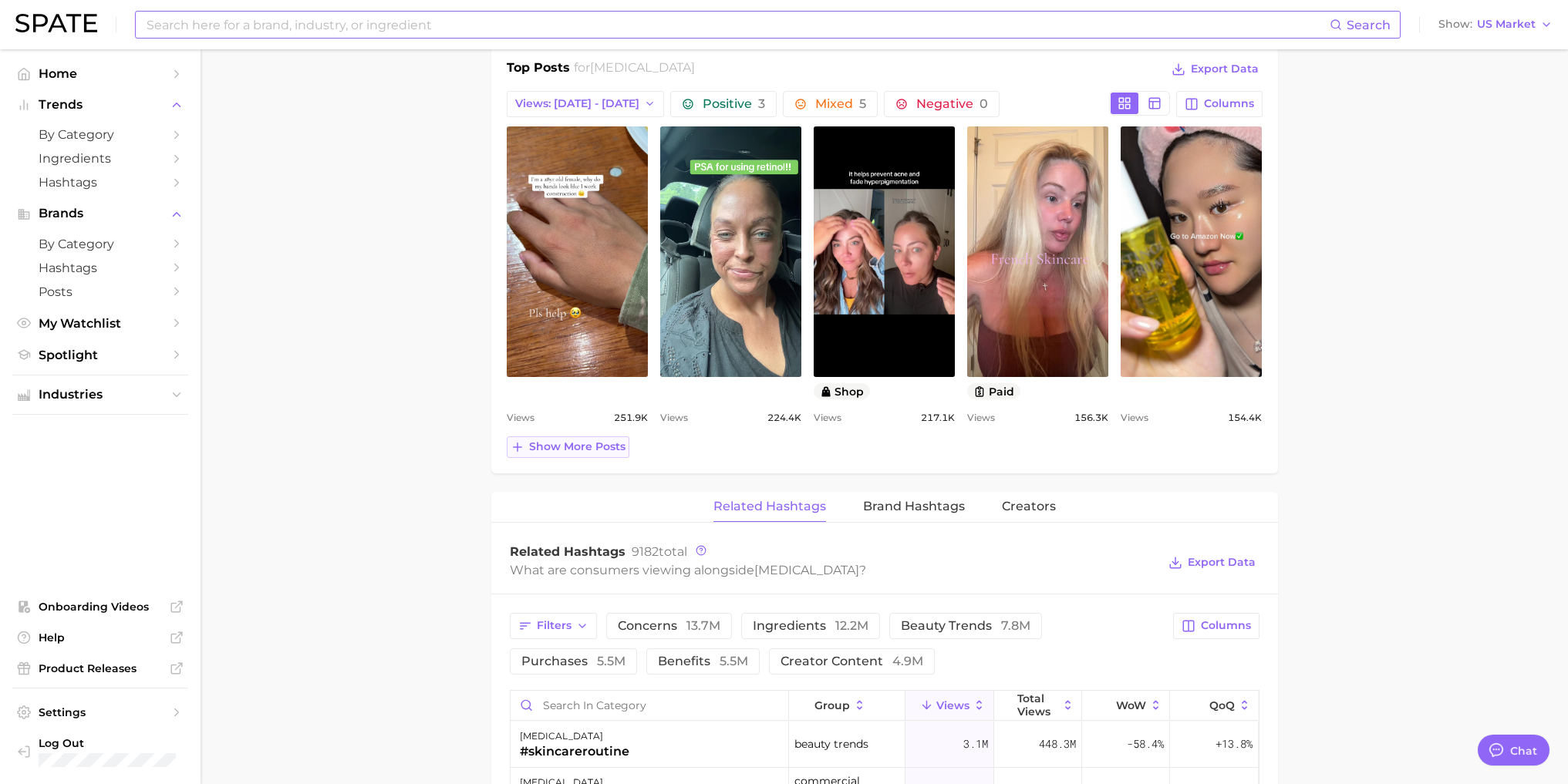
click at [534, 444] on span "Show more posts" at bounding box center [577, 447] width 96 height 13
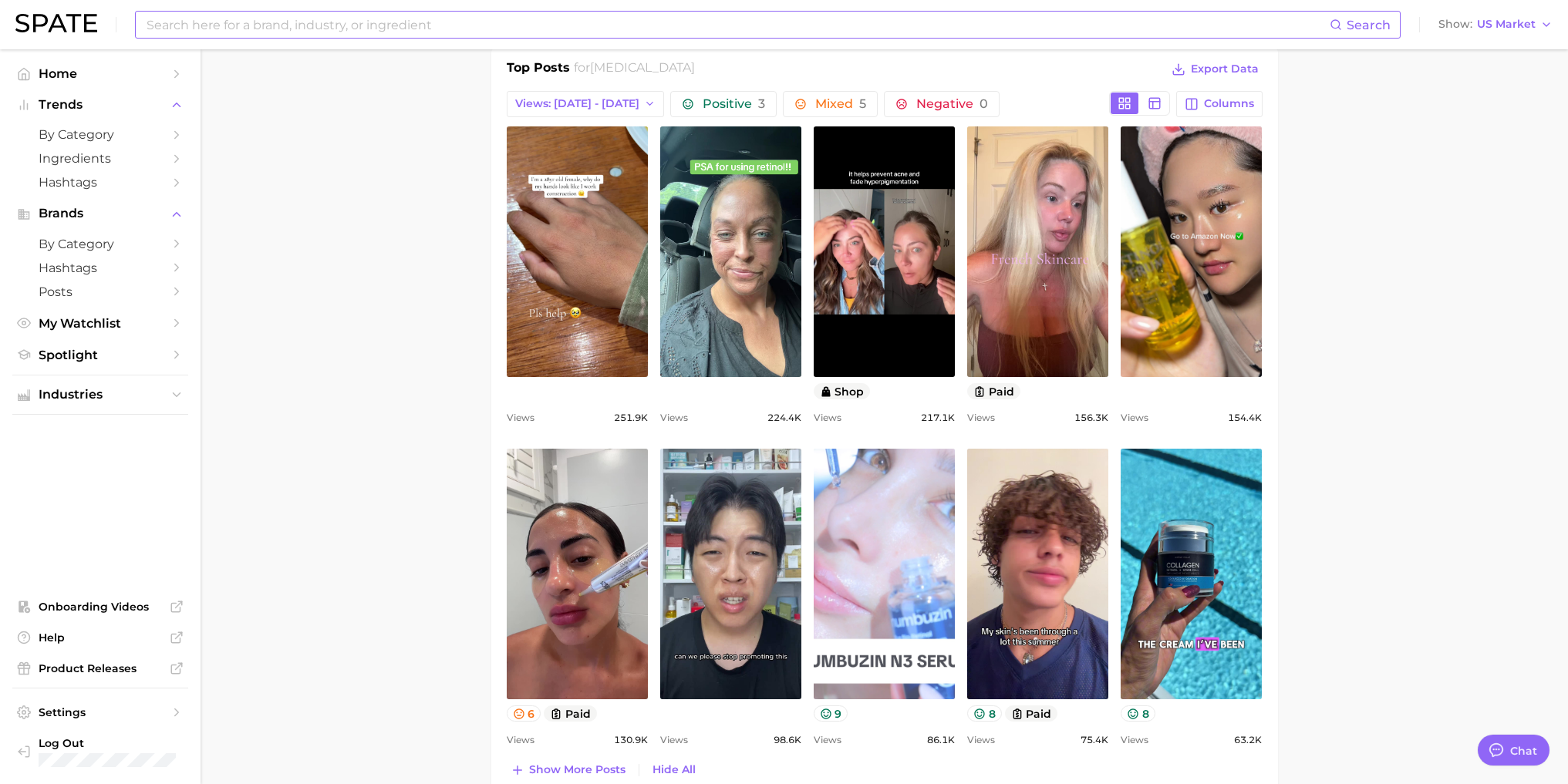
scroll to position [0, 0]
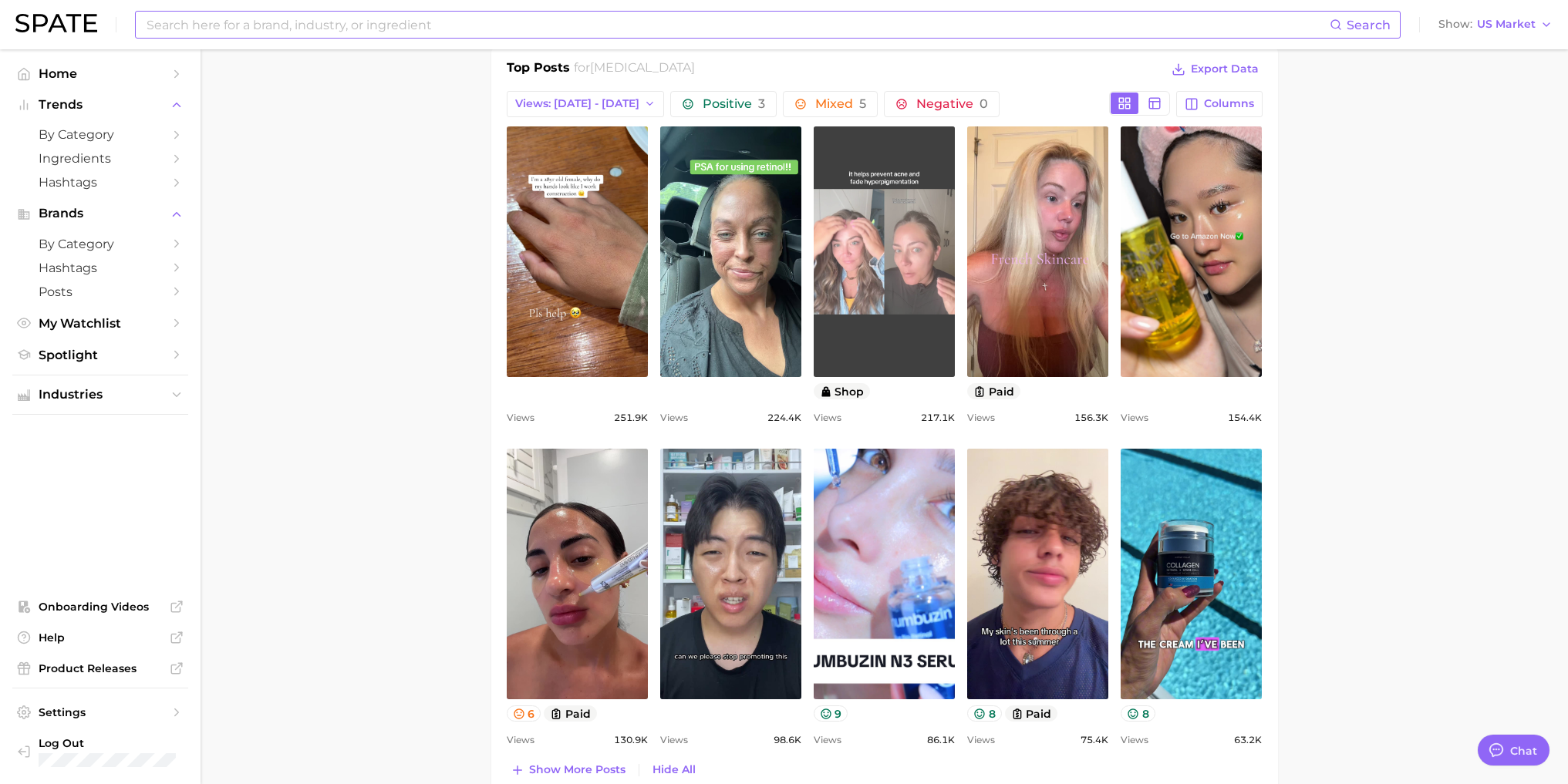
click at [855, 287] on link "view post on TikTok" at bounding box center [884, 251] width 141 height 250
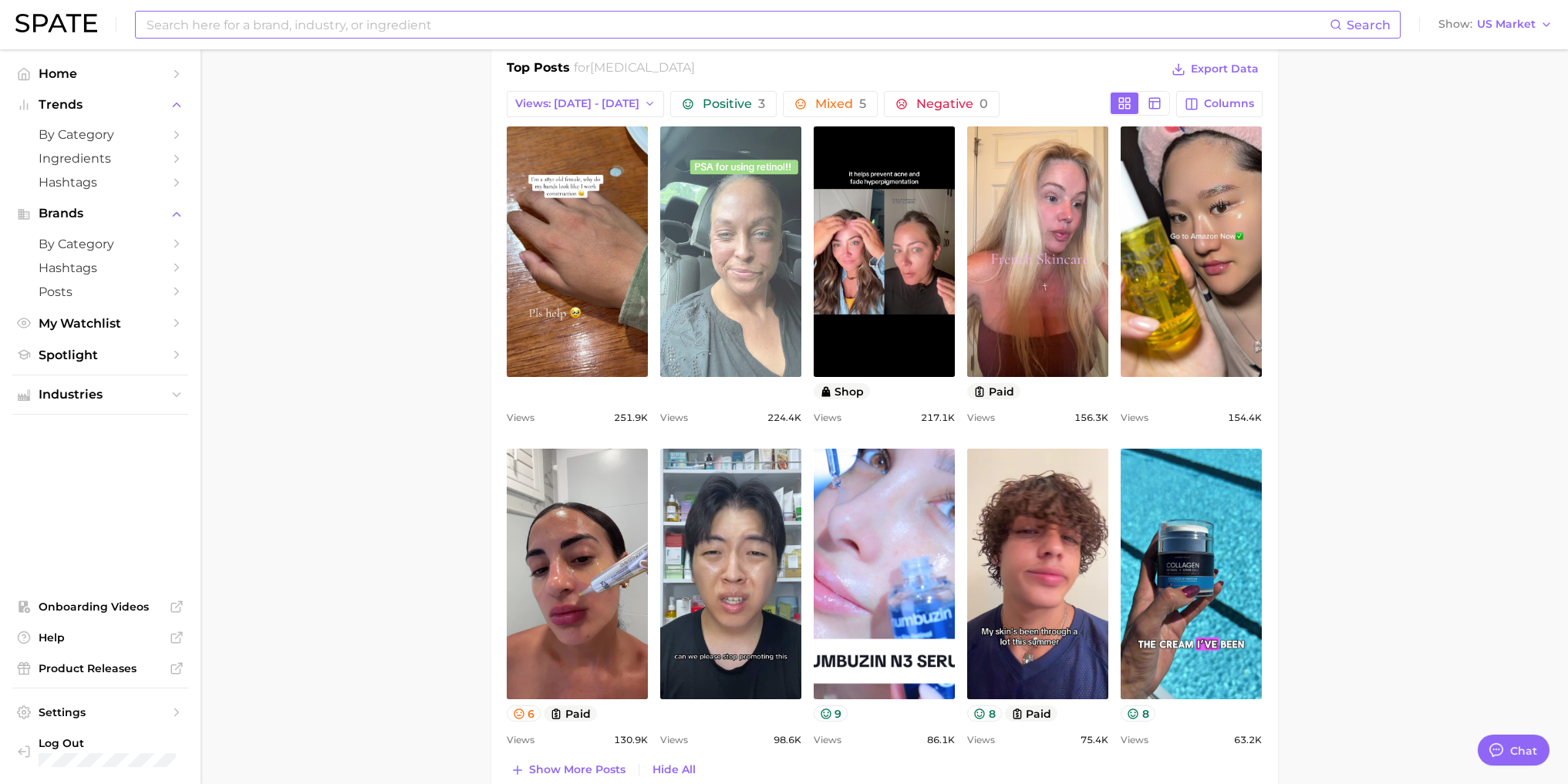
click at [723, 264] on link "view post on TikTok" at bounding box center [731, 251] width 141 height 250
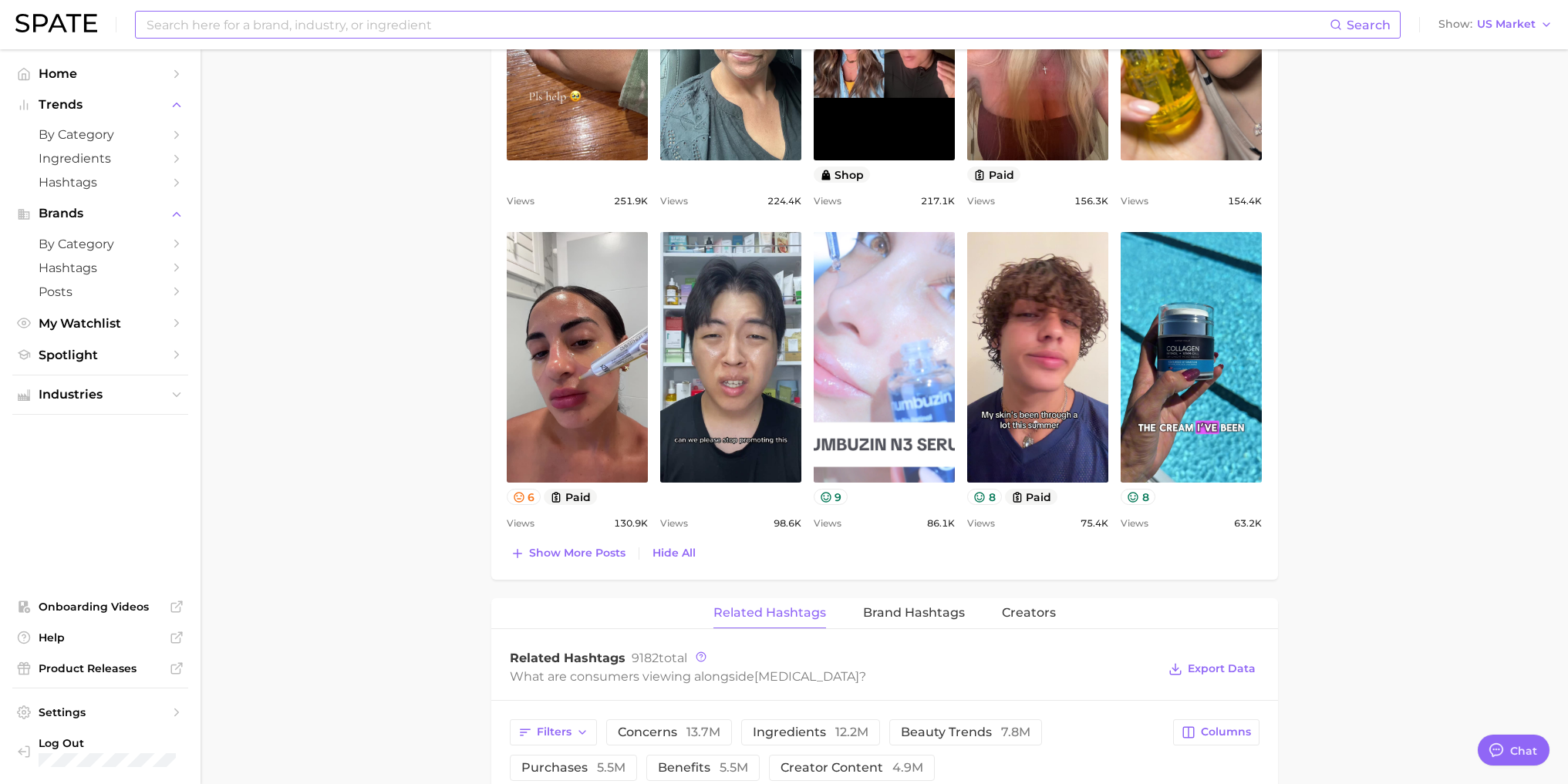
scroll to position [1002, 0]
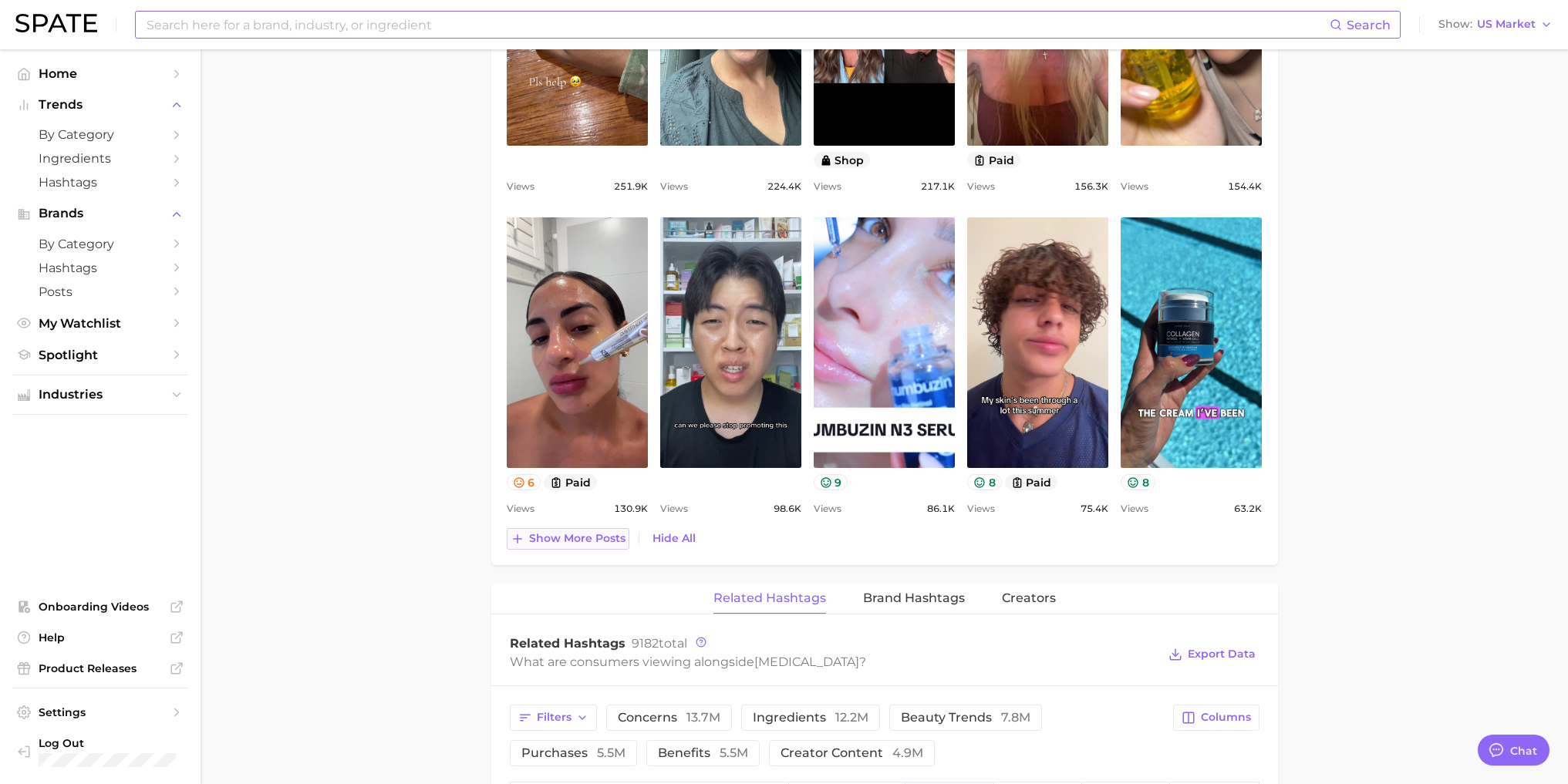
click at [601, 544] on span "Show more posts" at bounding box center [577, 538] width 96 height 13
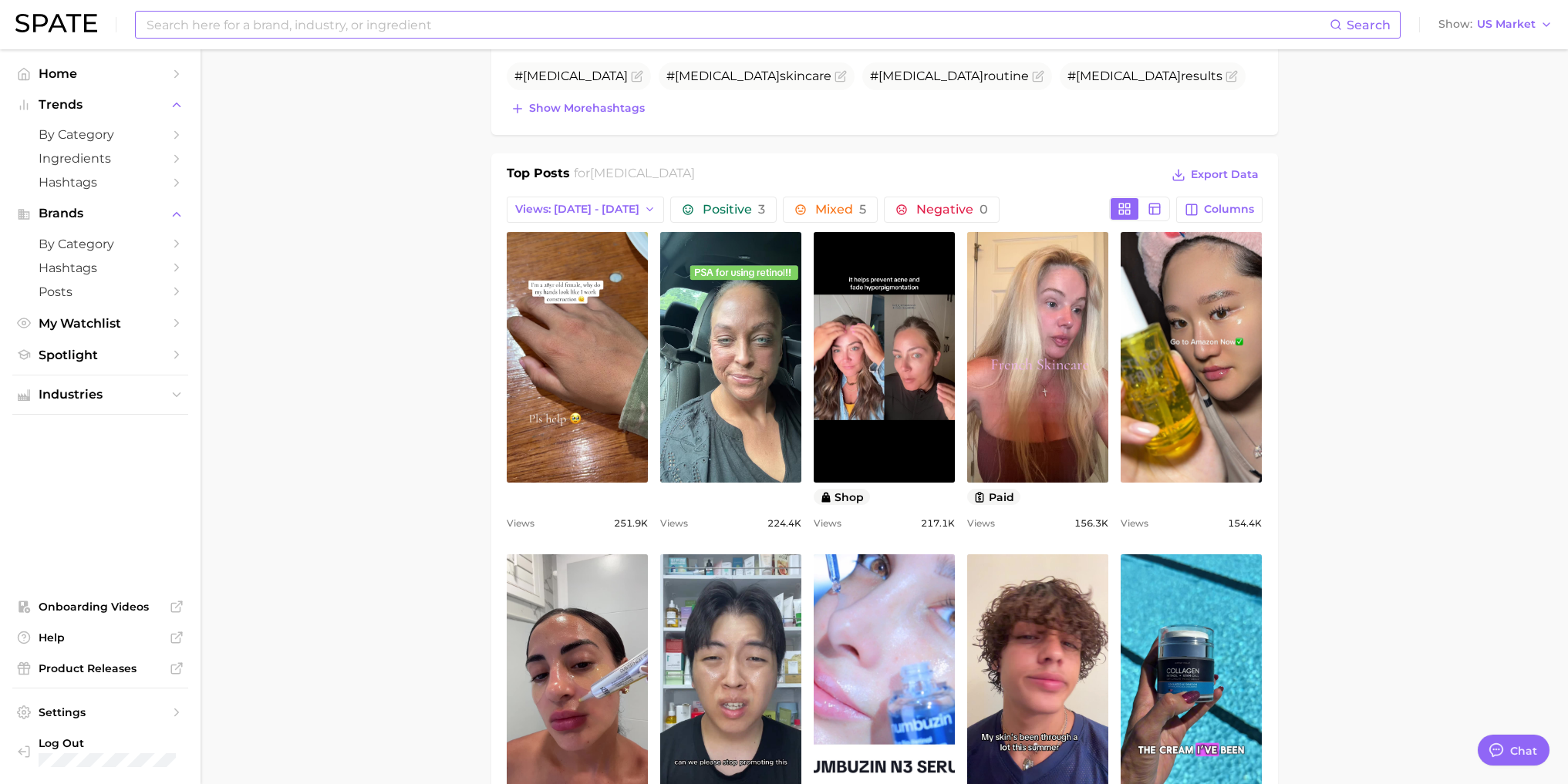
scroll to position [693, 0]
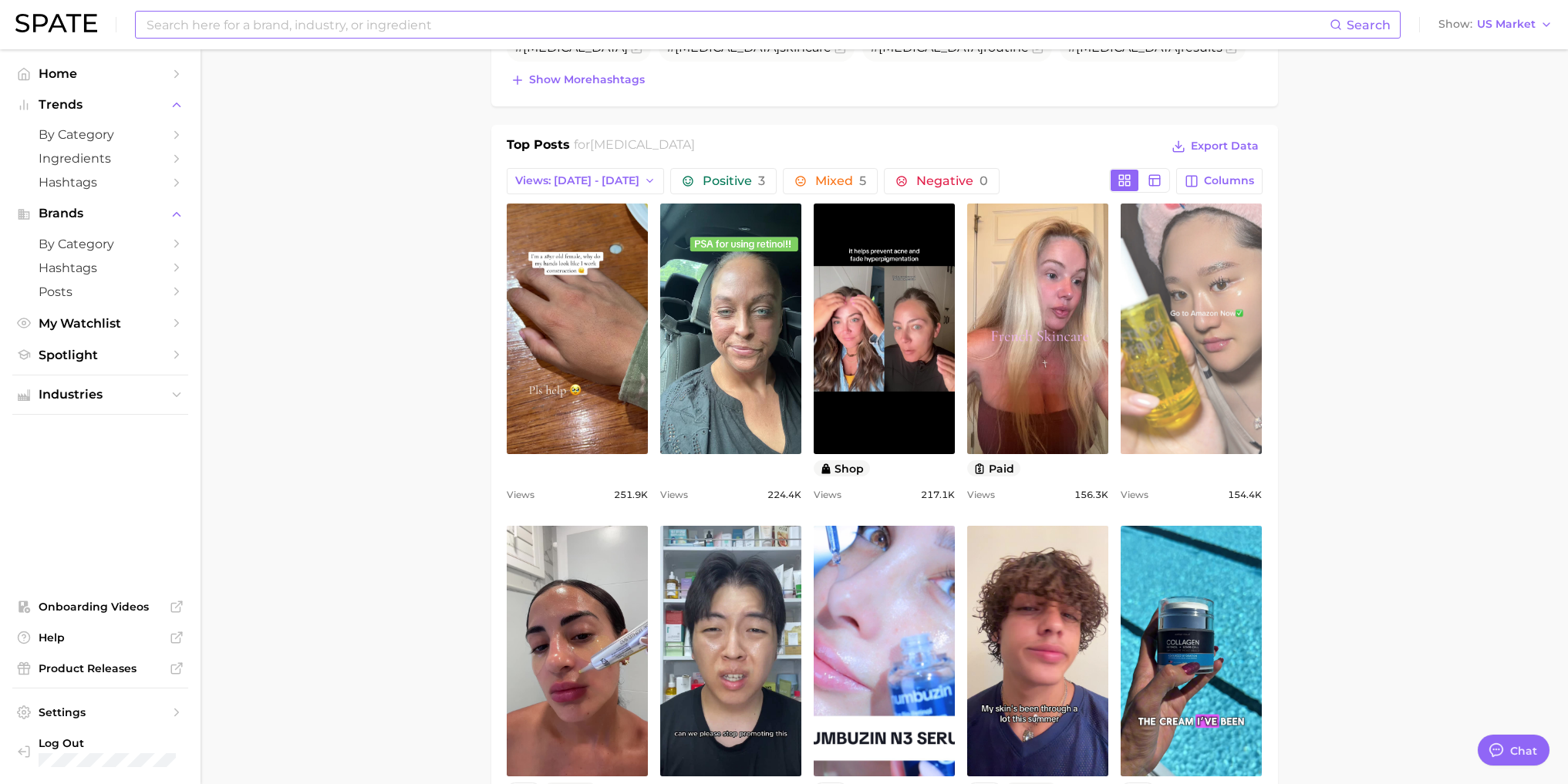
click at [1159, 369] on link "view post on TikTok" at bounding box center [1191, 328] width 141 height 250
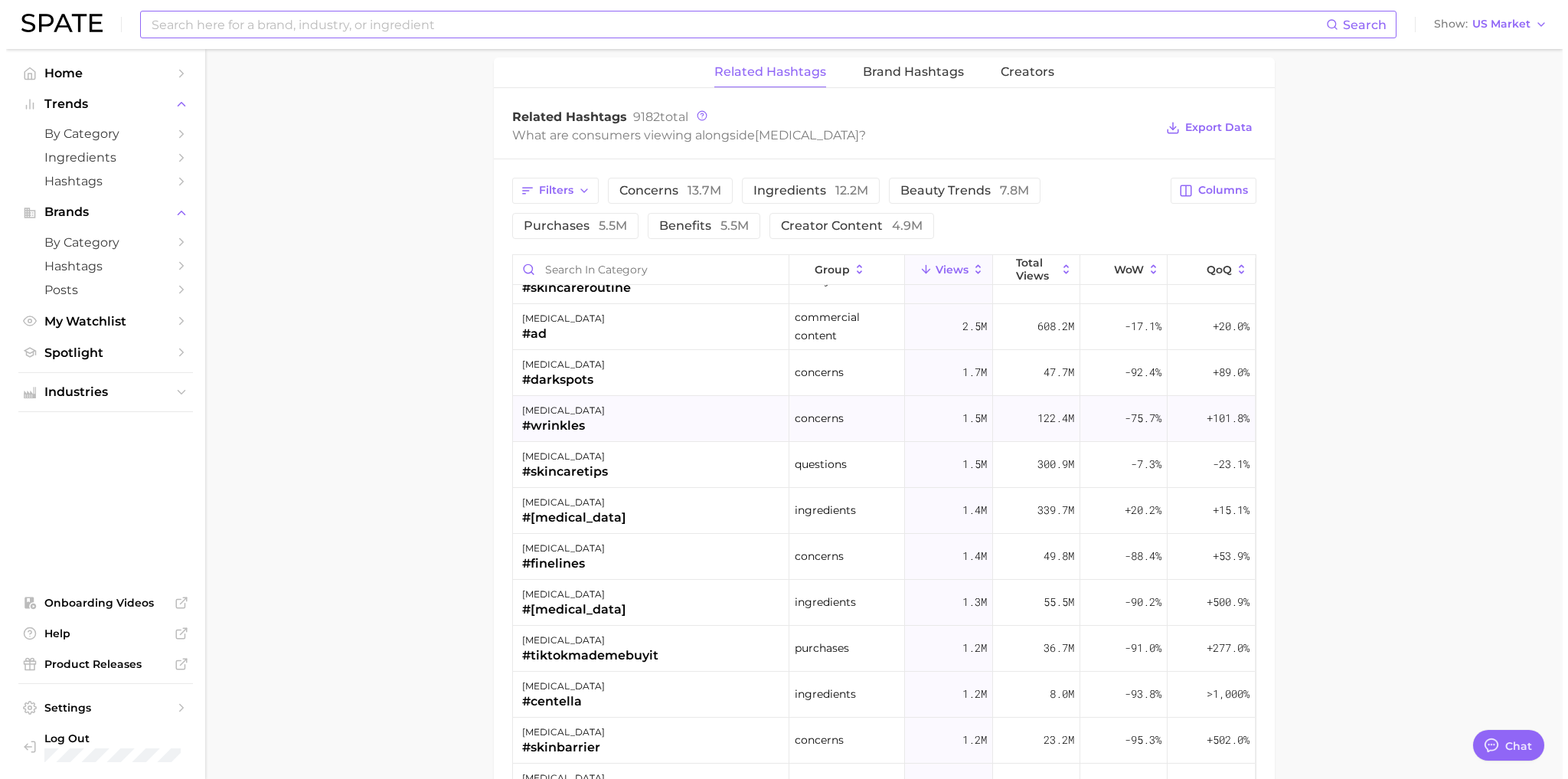
scroll to position [0, 0]
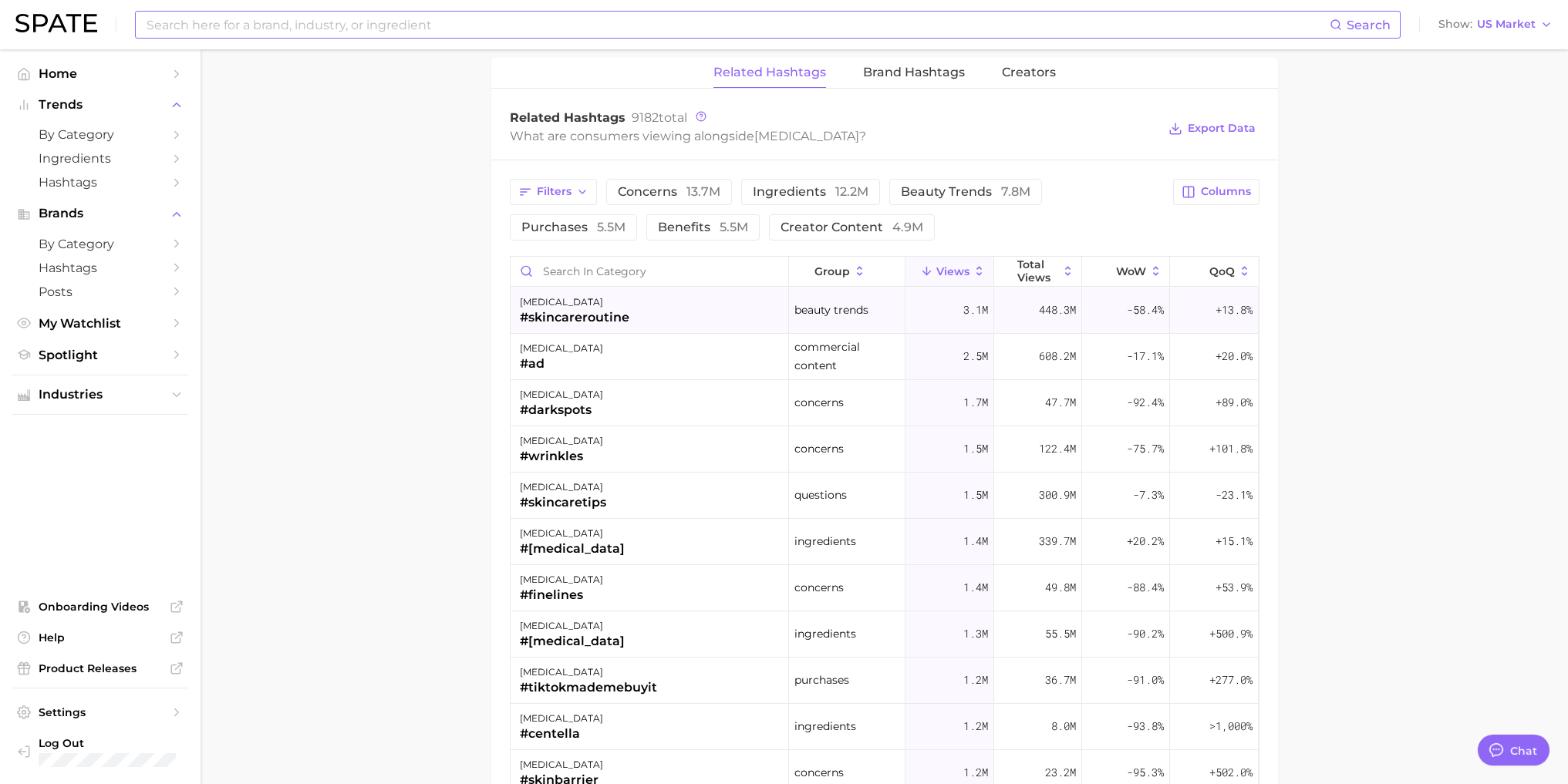
click at [557, 318] on div "#skincareroutine" at bounding box center [574, 317] width 110 height 18
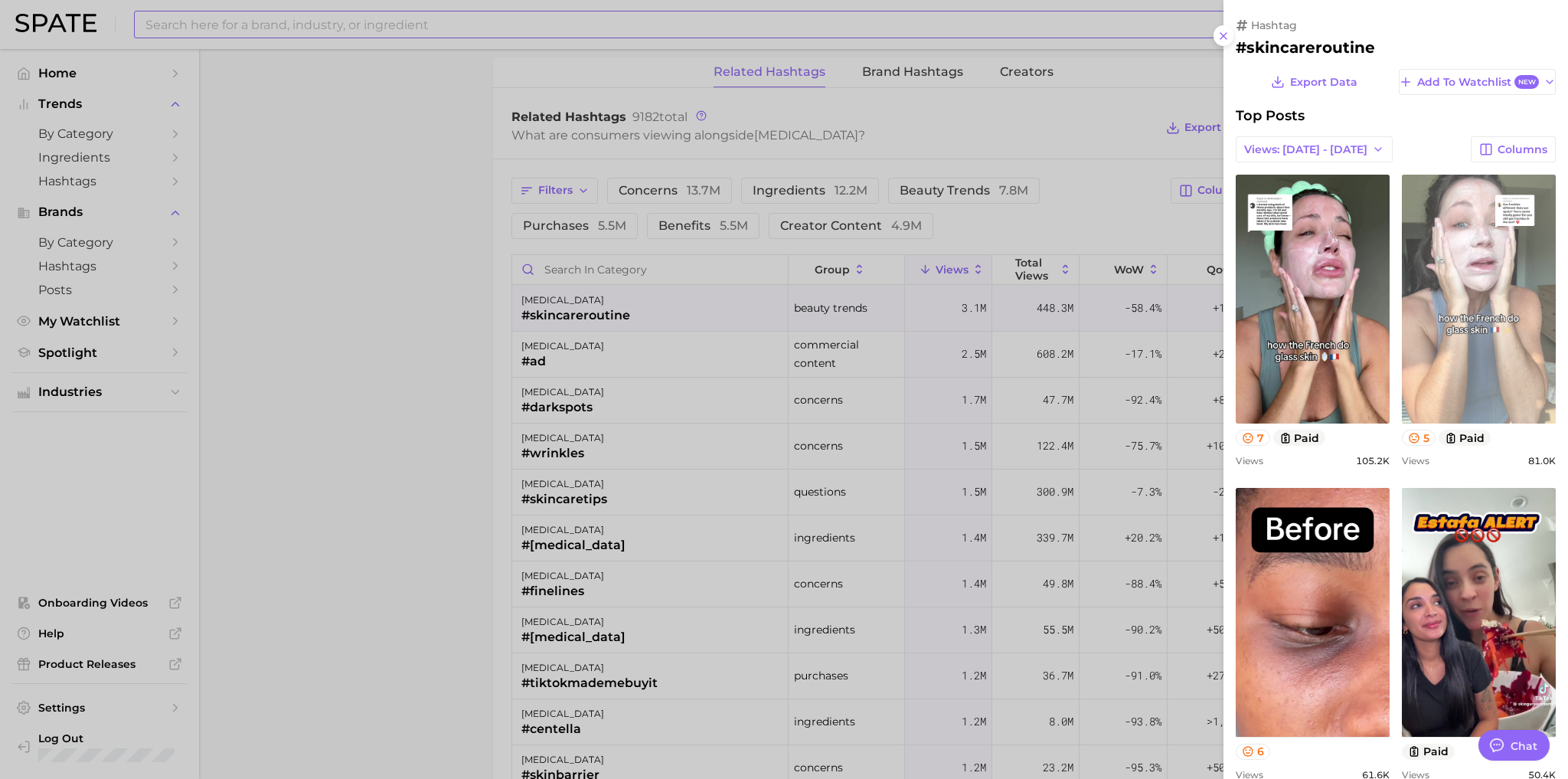
click at [1175, 327] on link "view post on TikTok" at bounding box center [1478, 299] width 154 height 249
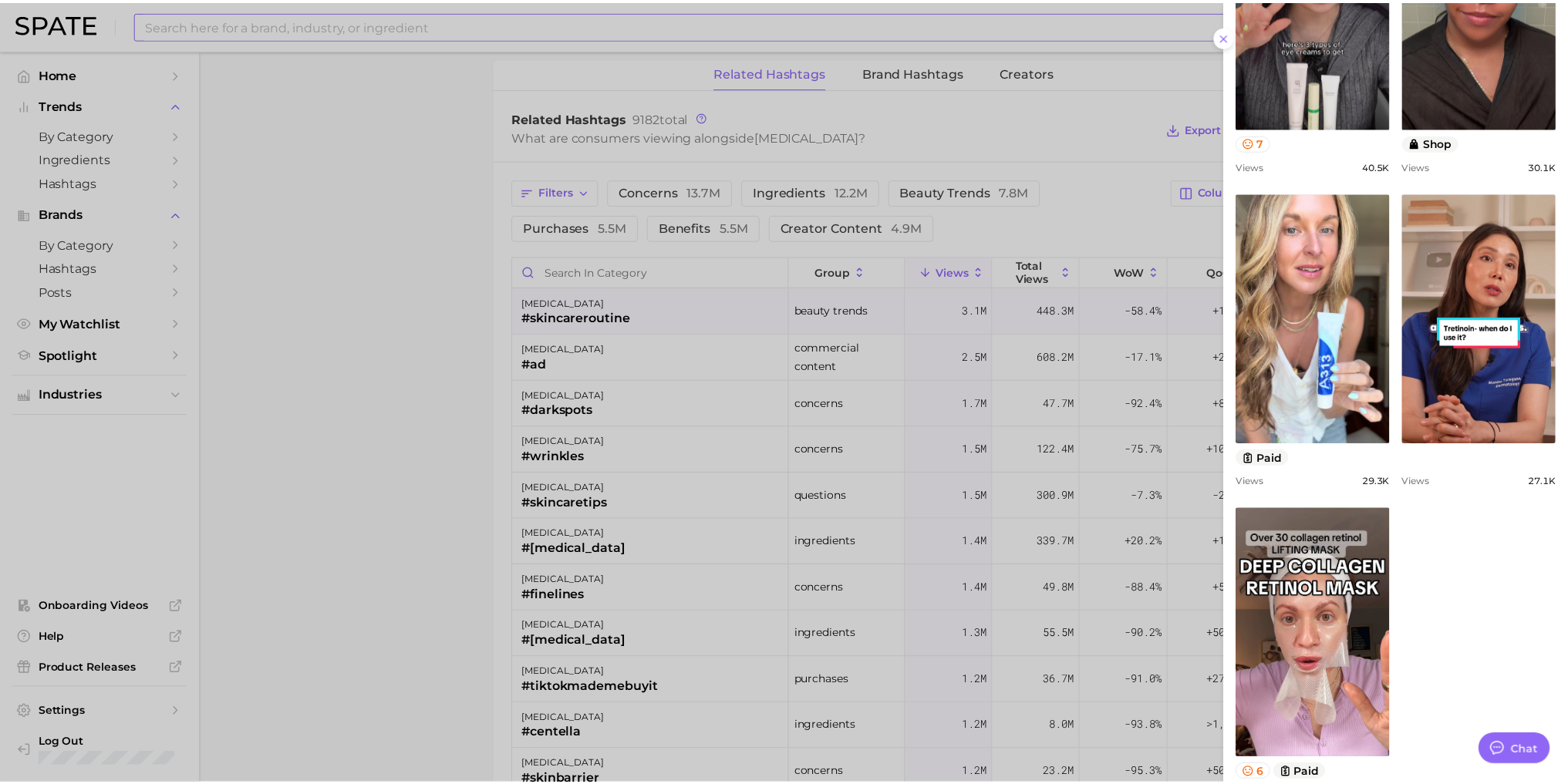
scroll to position [1000, 0]
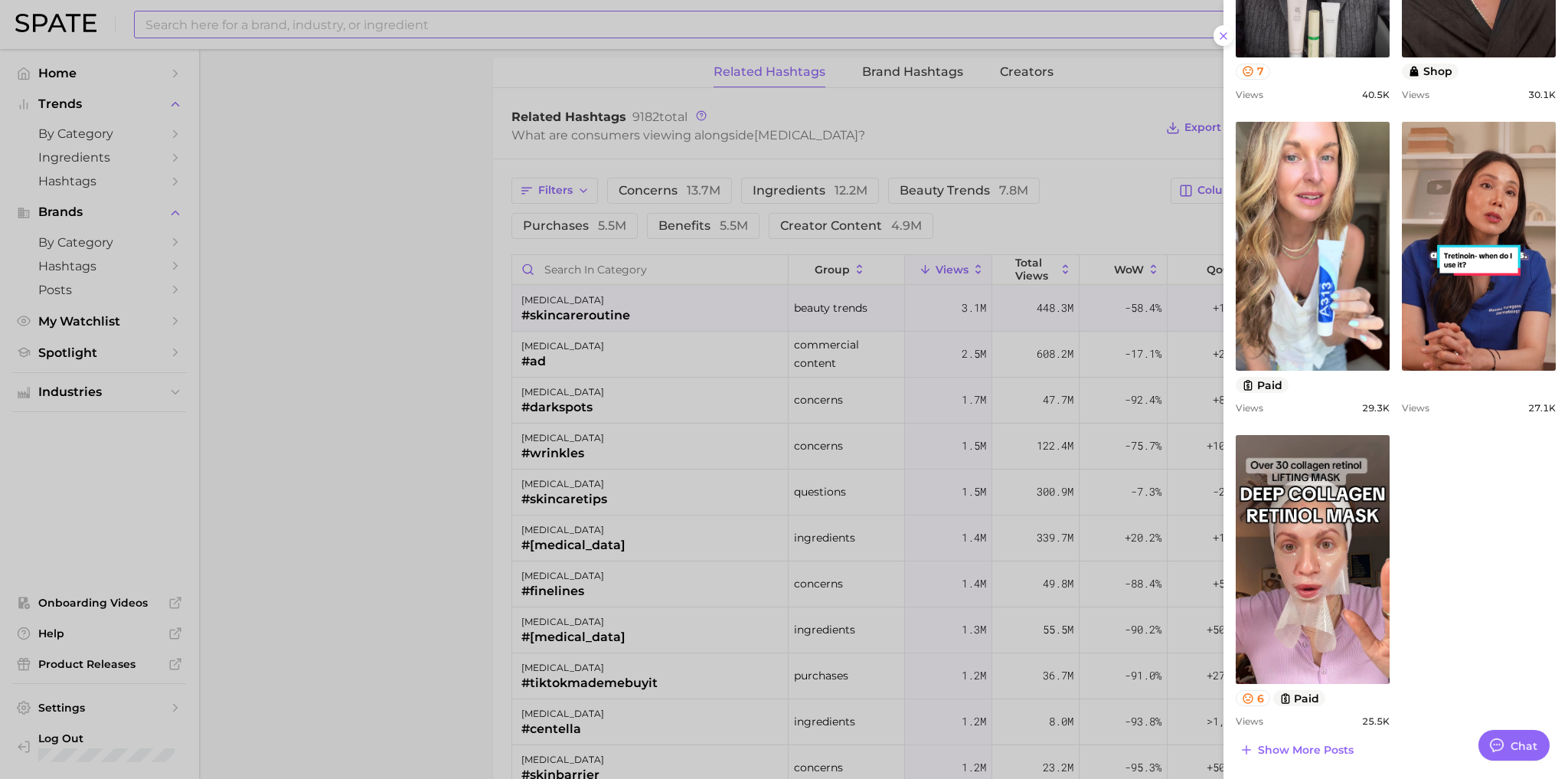
click at [1077, 50] on div at bounding box center [784, 390] width 1568 height 779
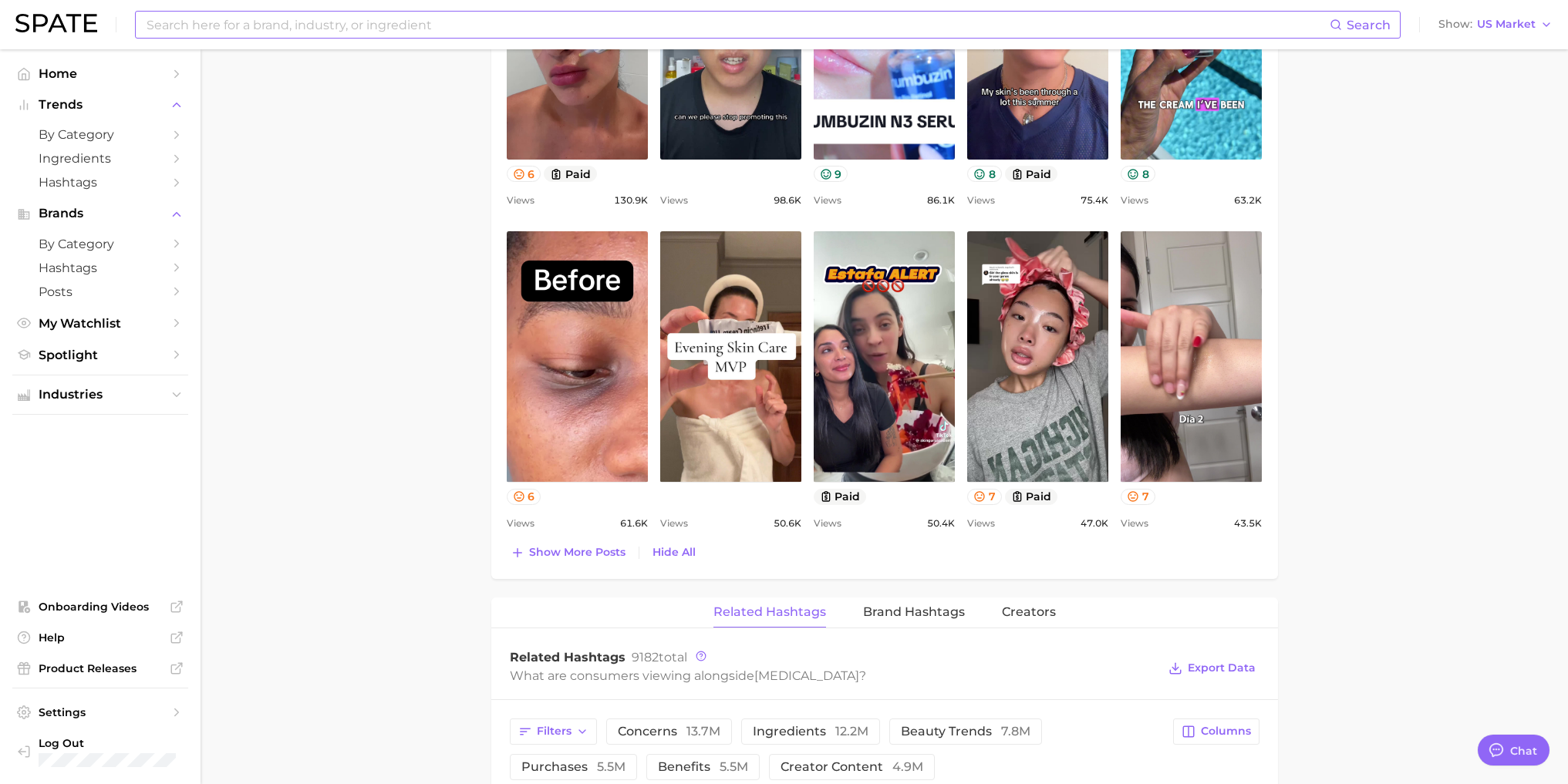
scroll to position [771, 0]
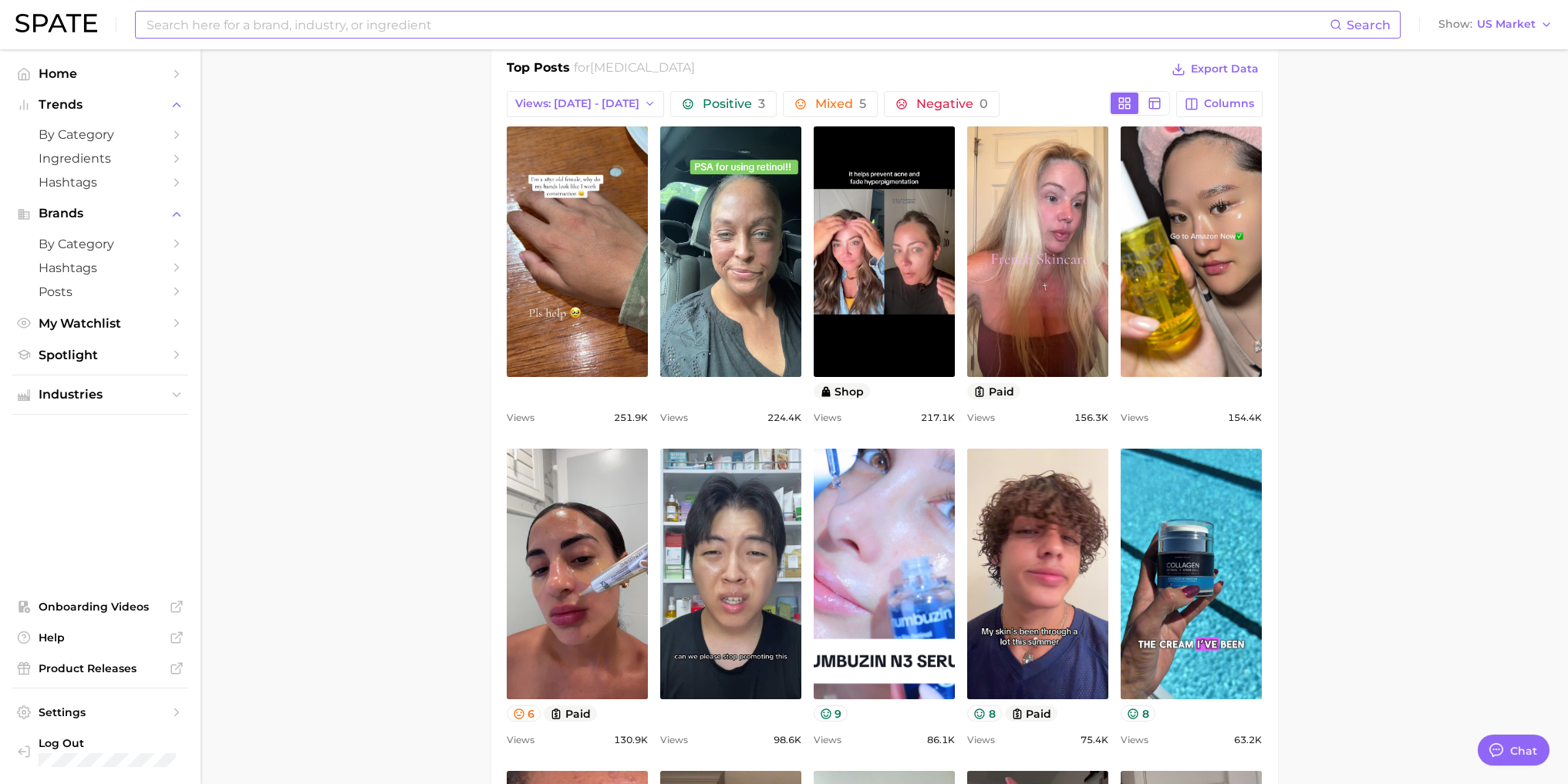
click at [274, 29] on input at bounding box center [736, 24] width 1184 height 26
type input "glass skin"
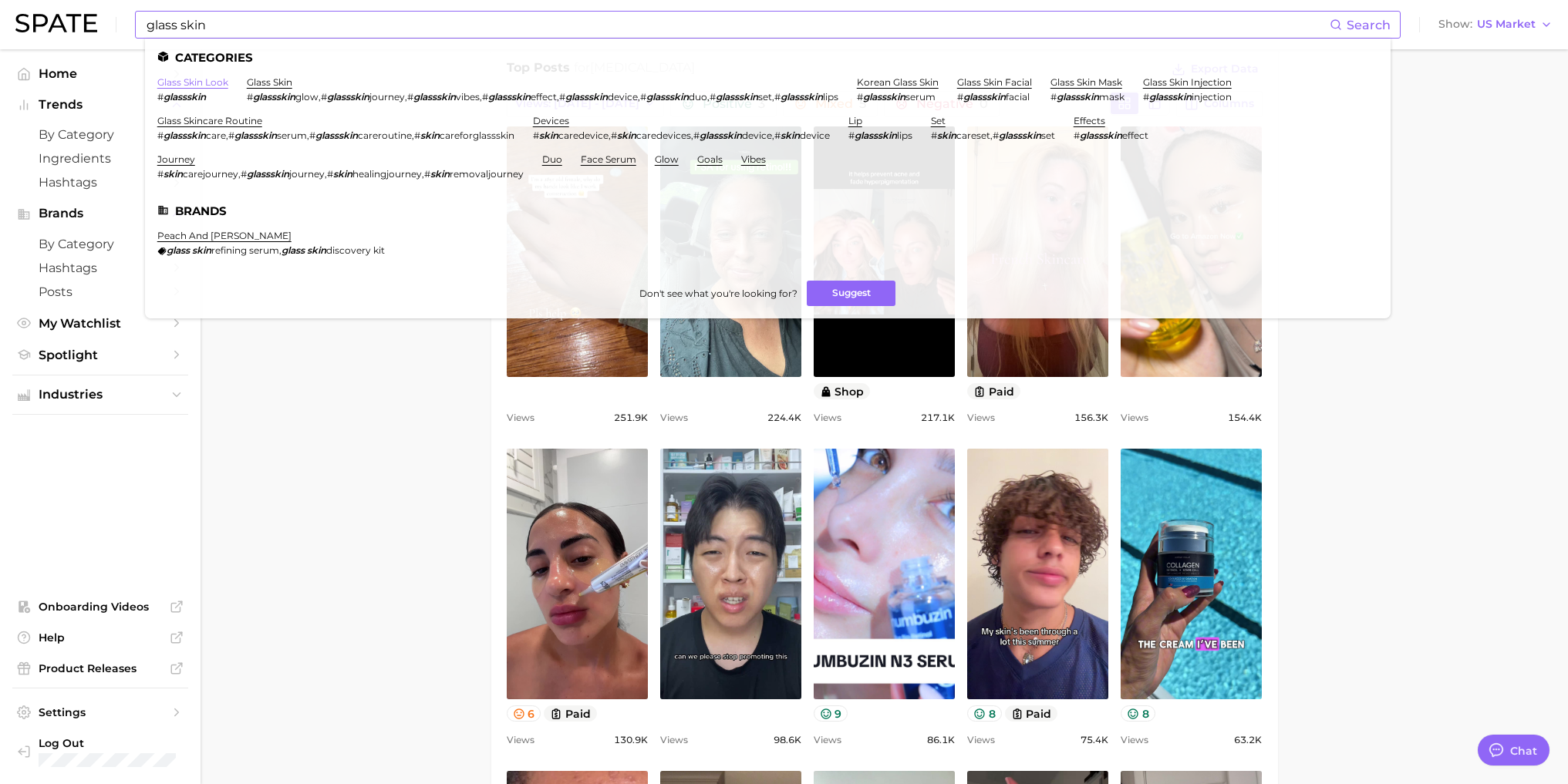
click at [205, 86] on link "glass skin look" at bounding box center [193, 82] width 71 height 12
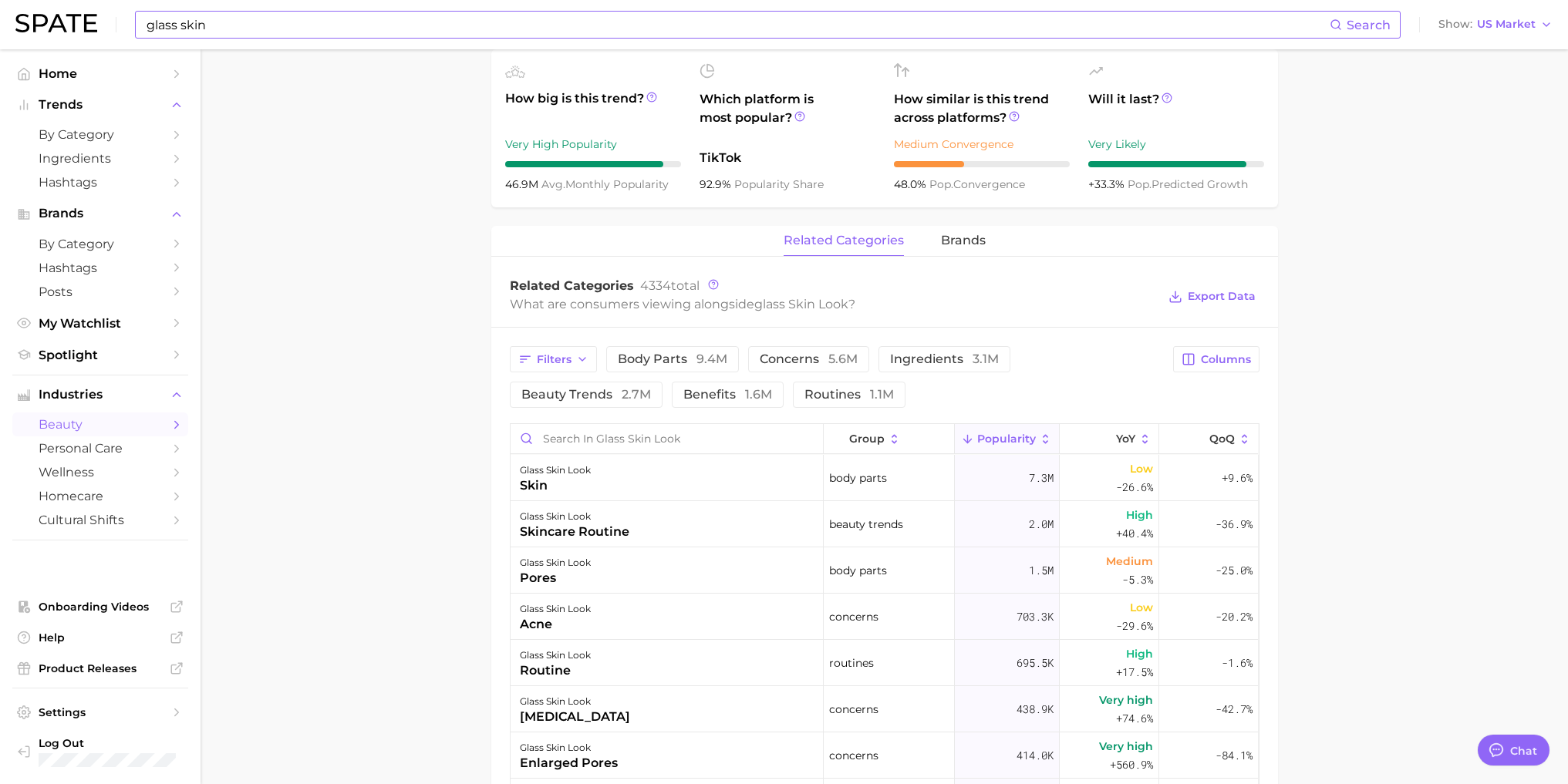
scroll to position [462, 0]
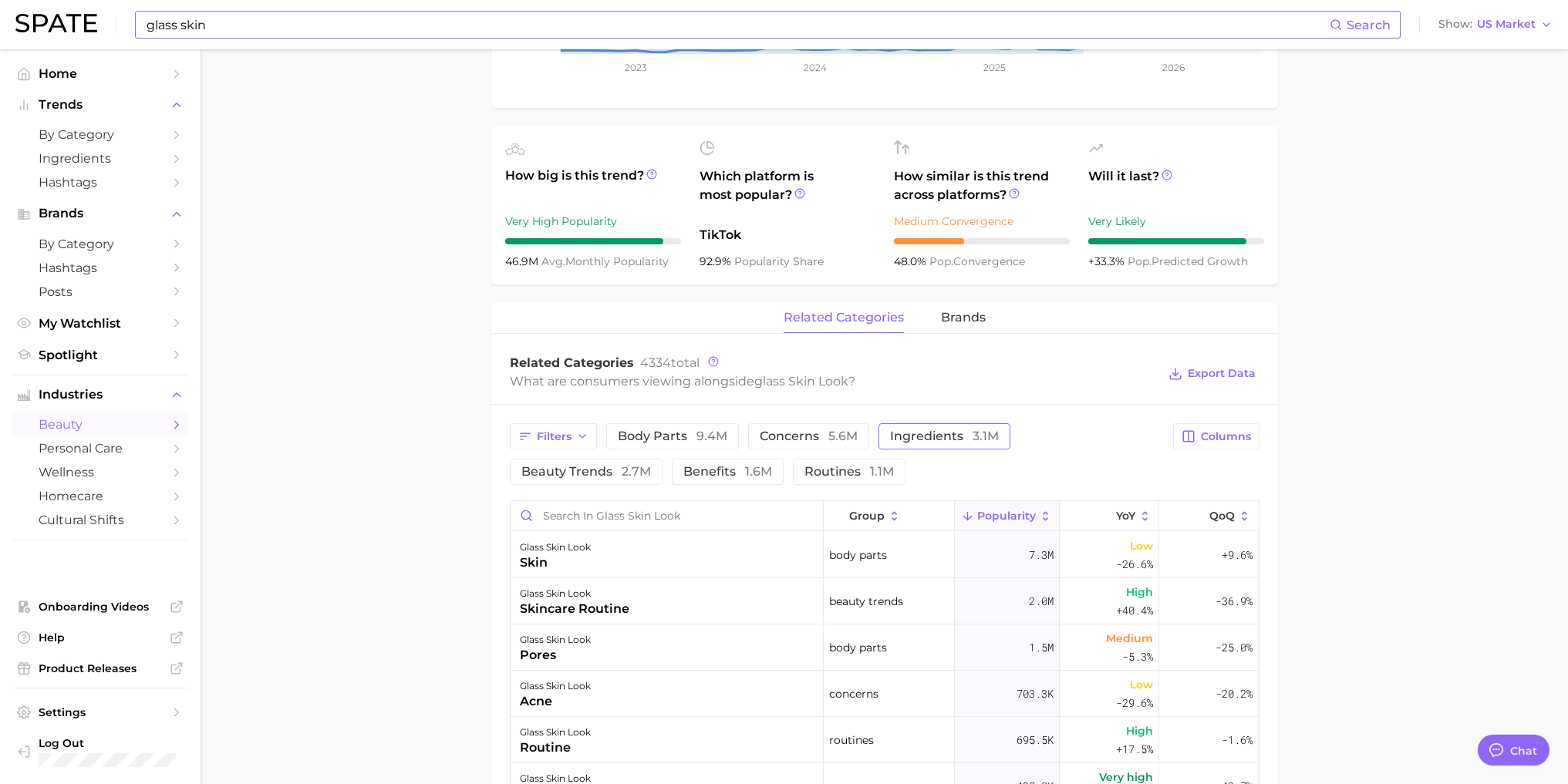
click at [921, 438] on span "ingredients 3.1m" at bounding box center [943, 435] width 109 height 13
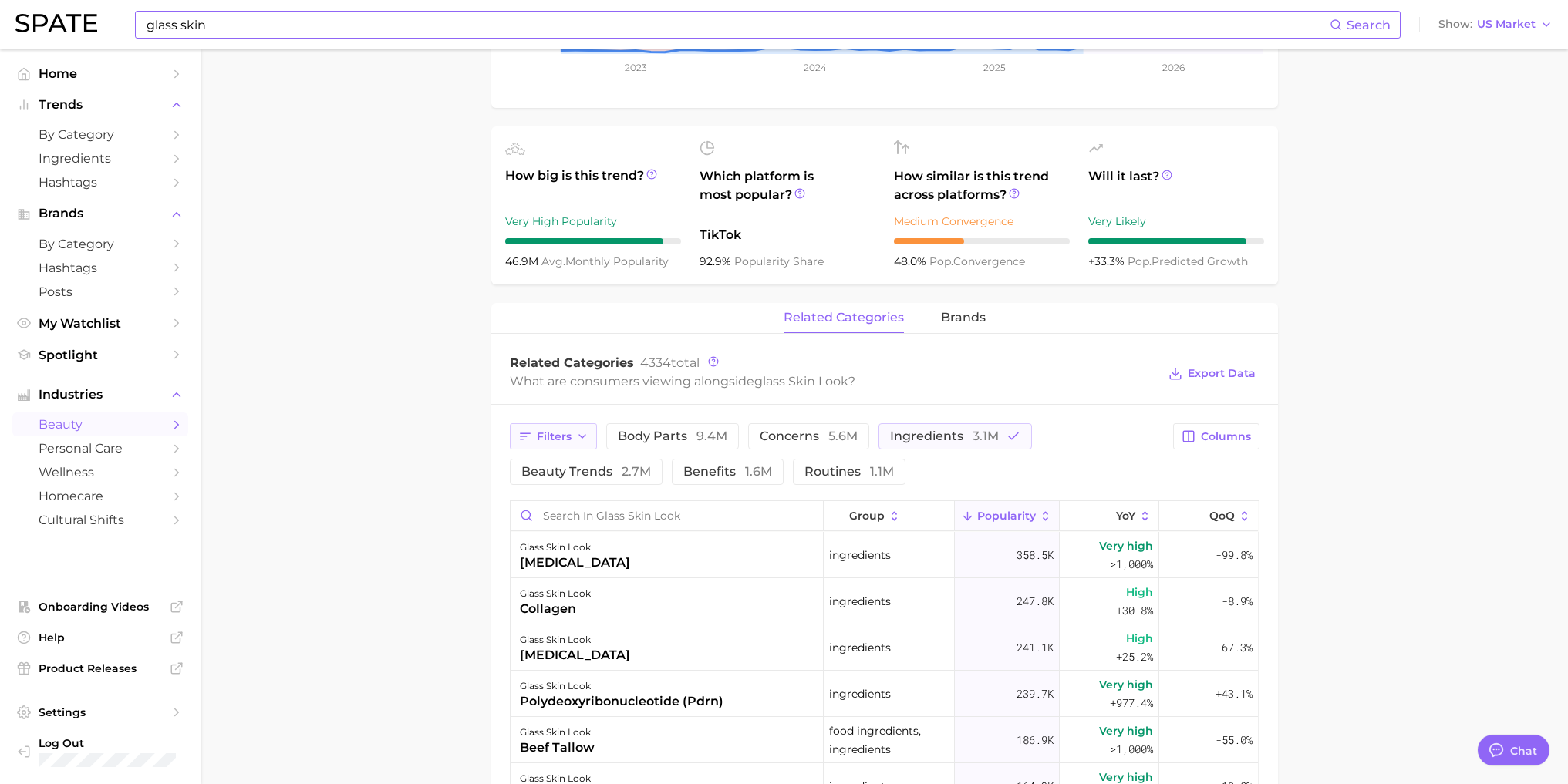
click at [526, 433] on icon "button" at bounding box center [524, 436] width 11 height 7
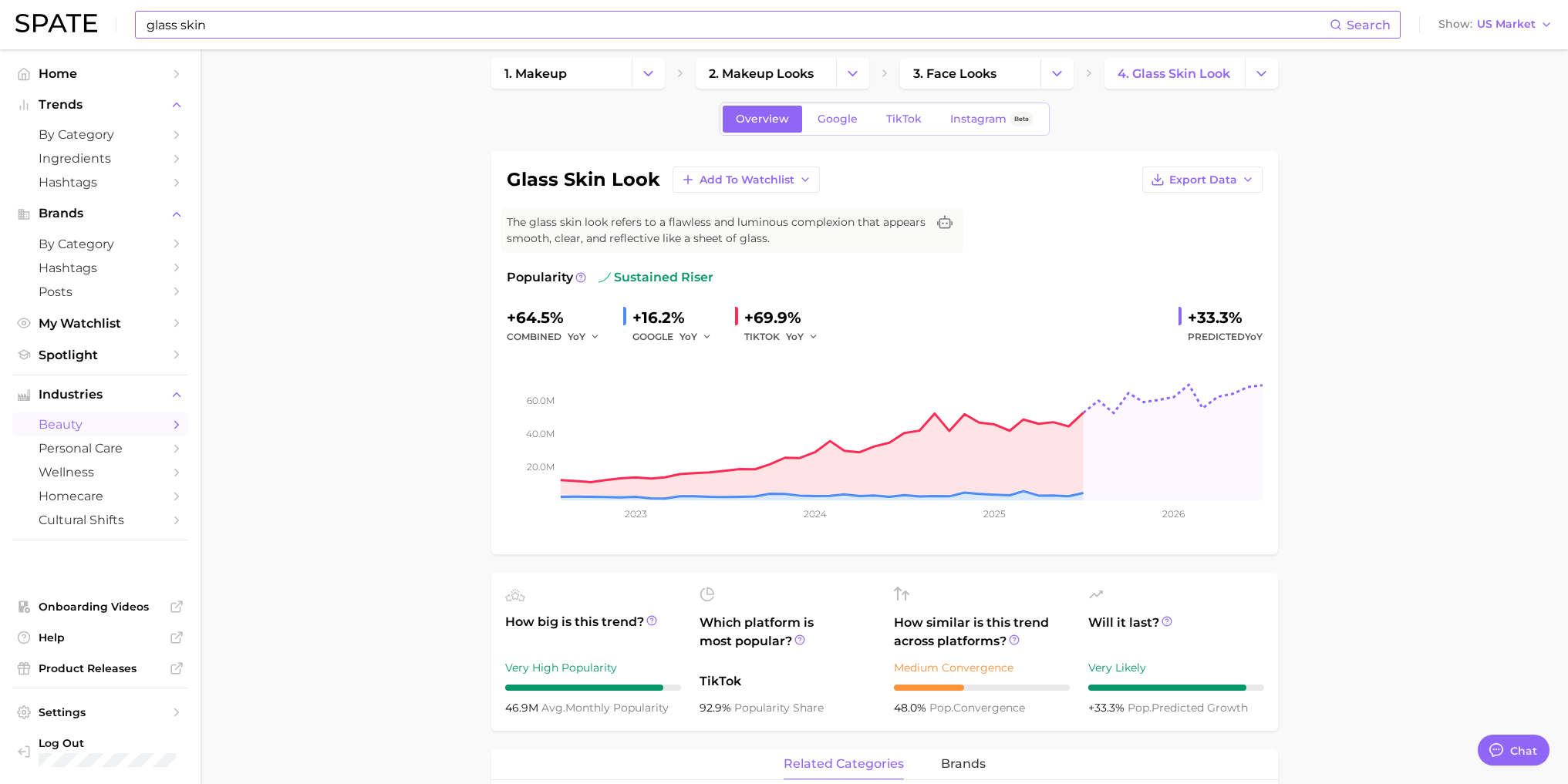
scroll to position [0, 0]
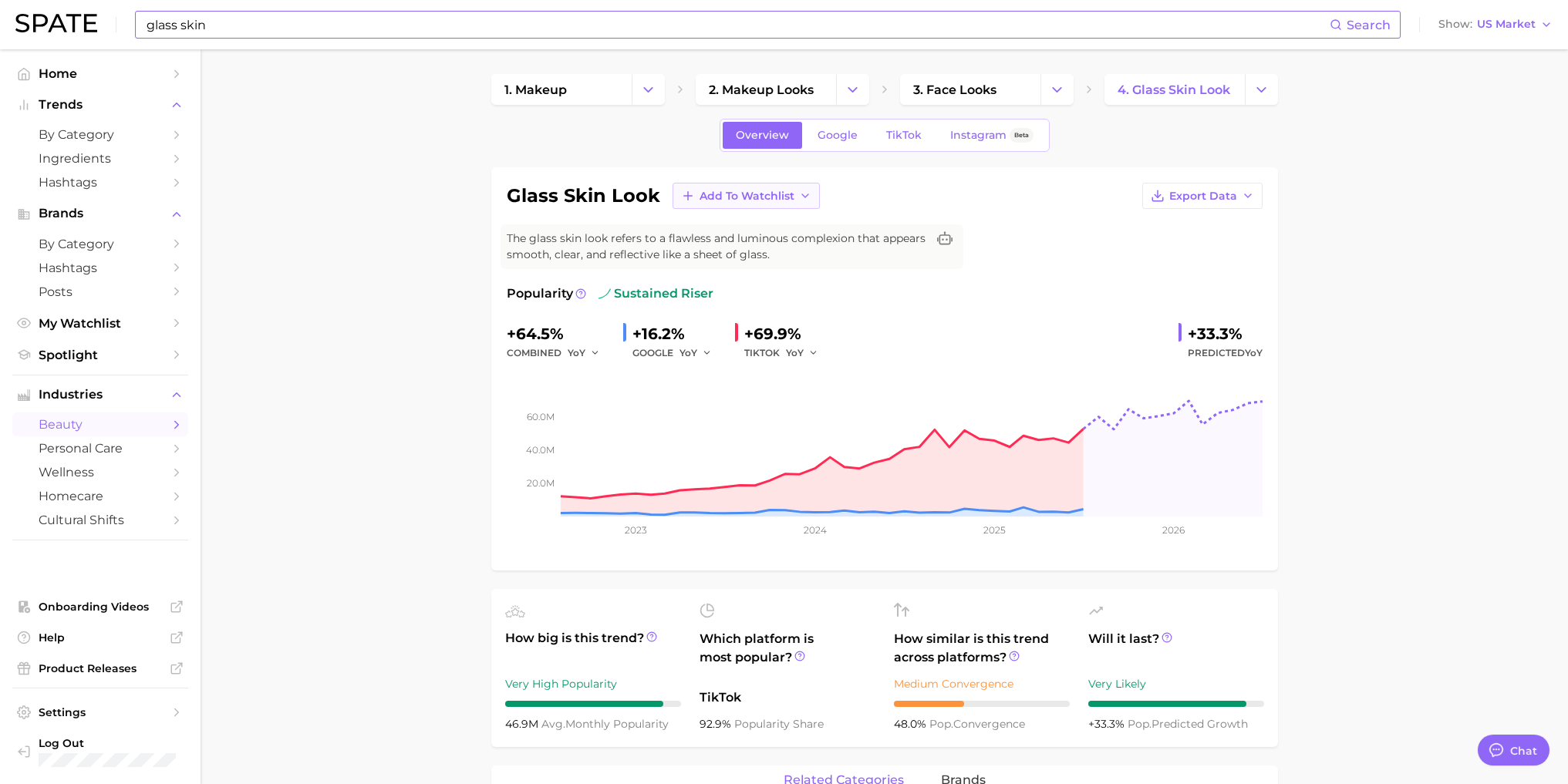
click at [746, 195] on span "Add to Watchlist" at bounding box center [747, 196] width 94 height 13
click at [687, 225] on line at bounding box center [687, 224] width 0 height 9
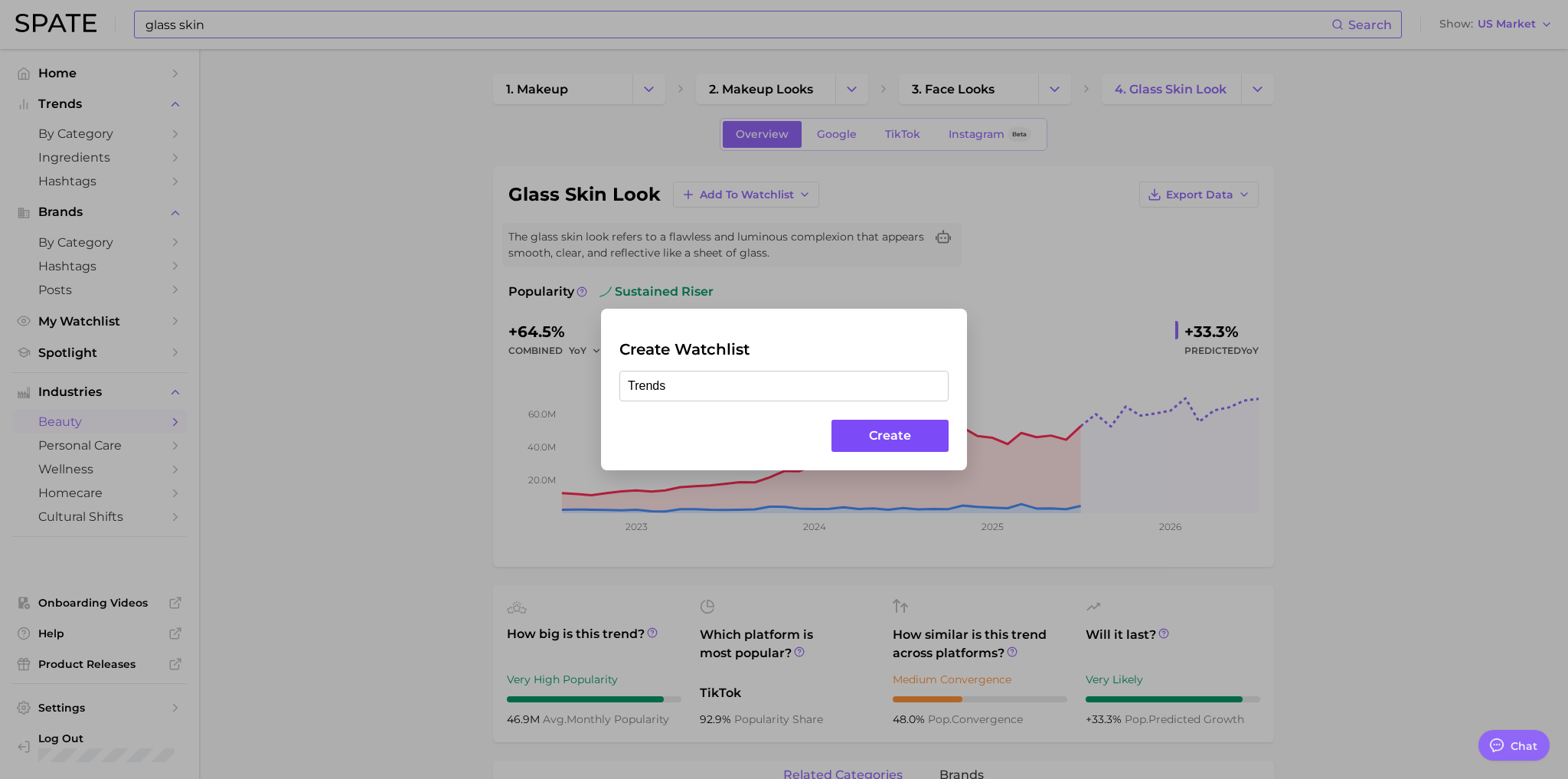
type input "Trends"
click at [875, 433] on button "Create" at bounding box center [890, 435] width 117 height 33
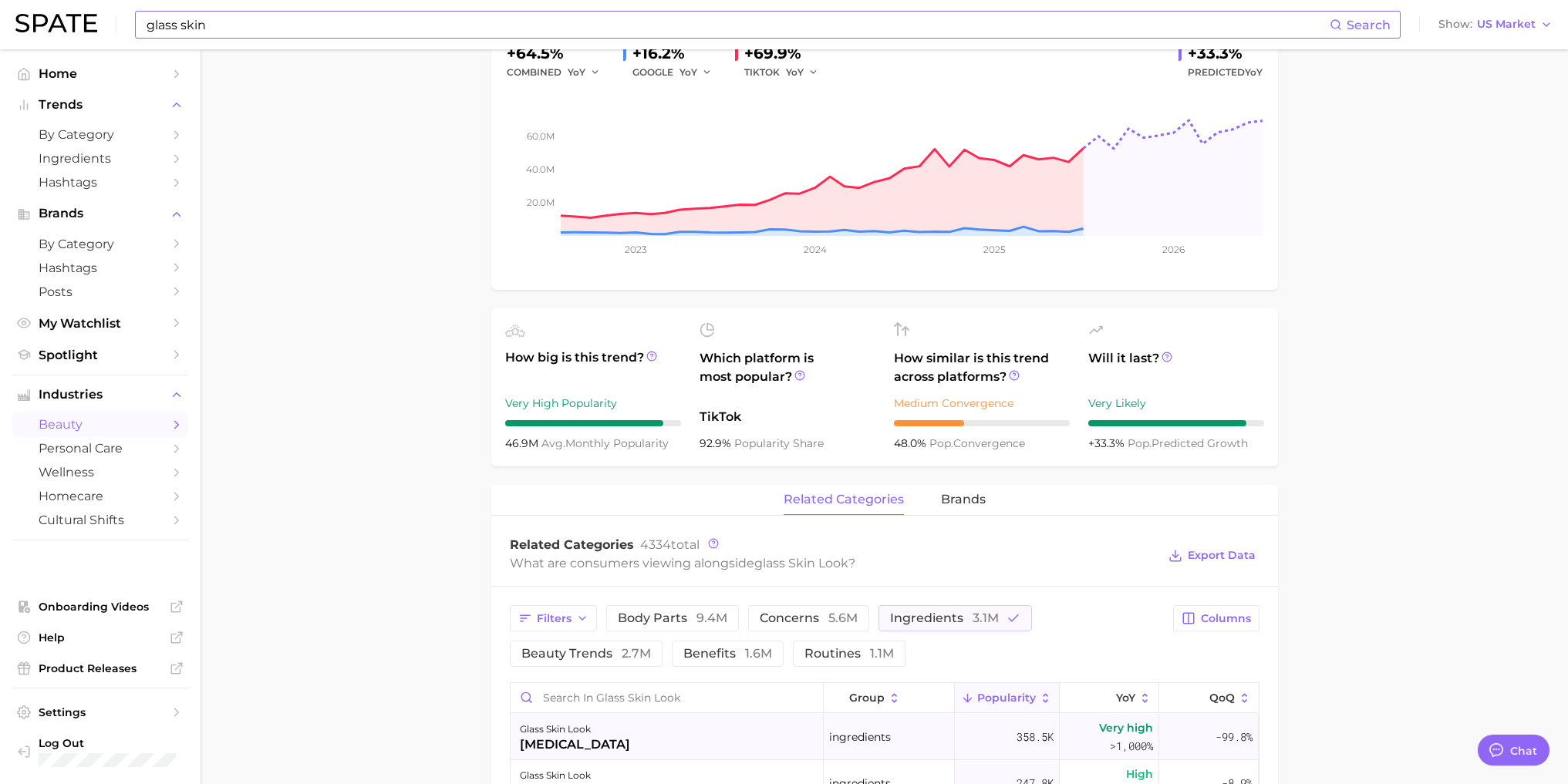
scroll to position [231, 0]
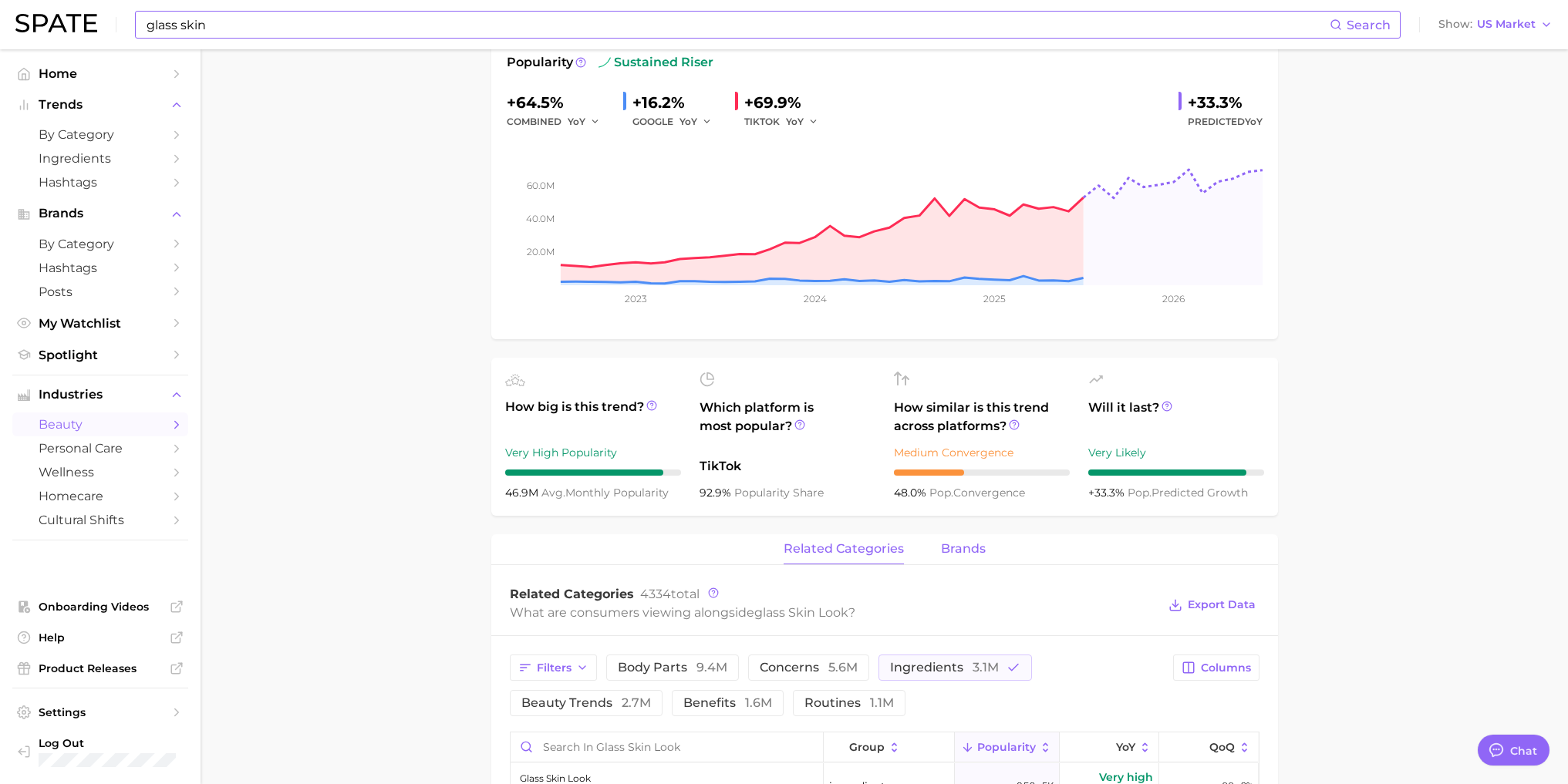
click at [968, 560] on button "brands" at bounding box center [963, 548] width 44 height 30
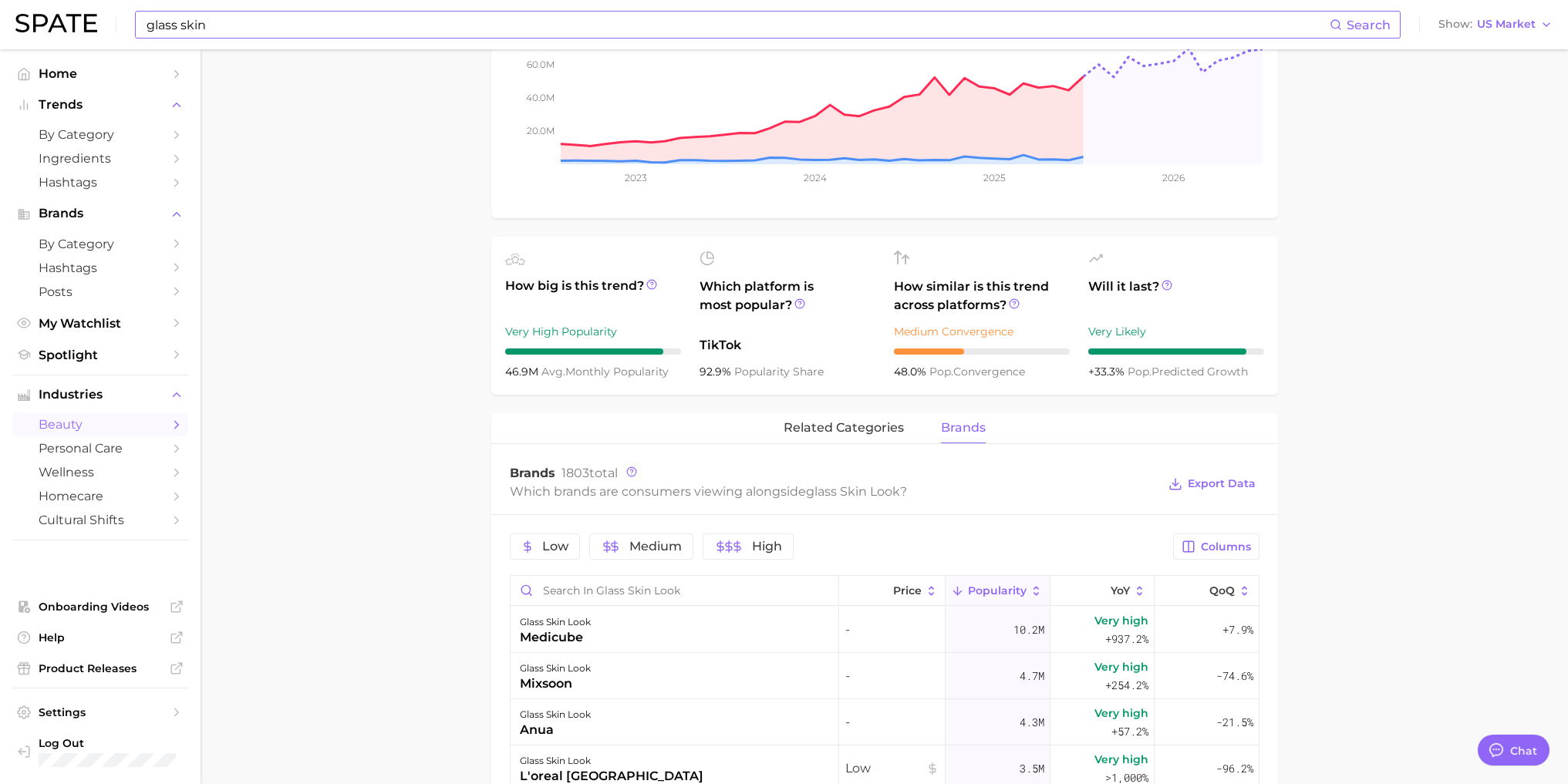
scroll to position [329, 0]
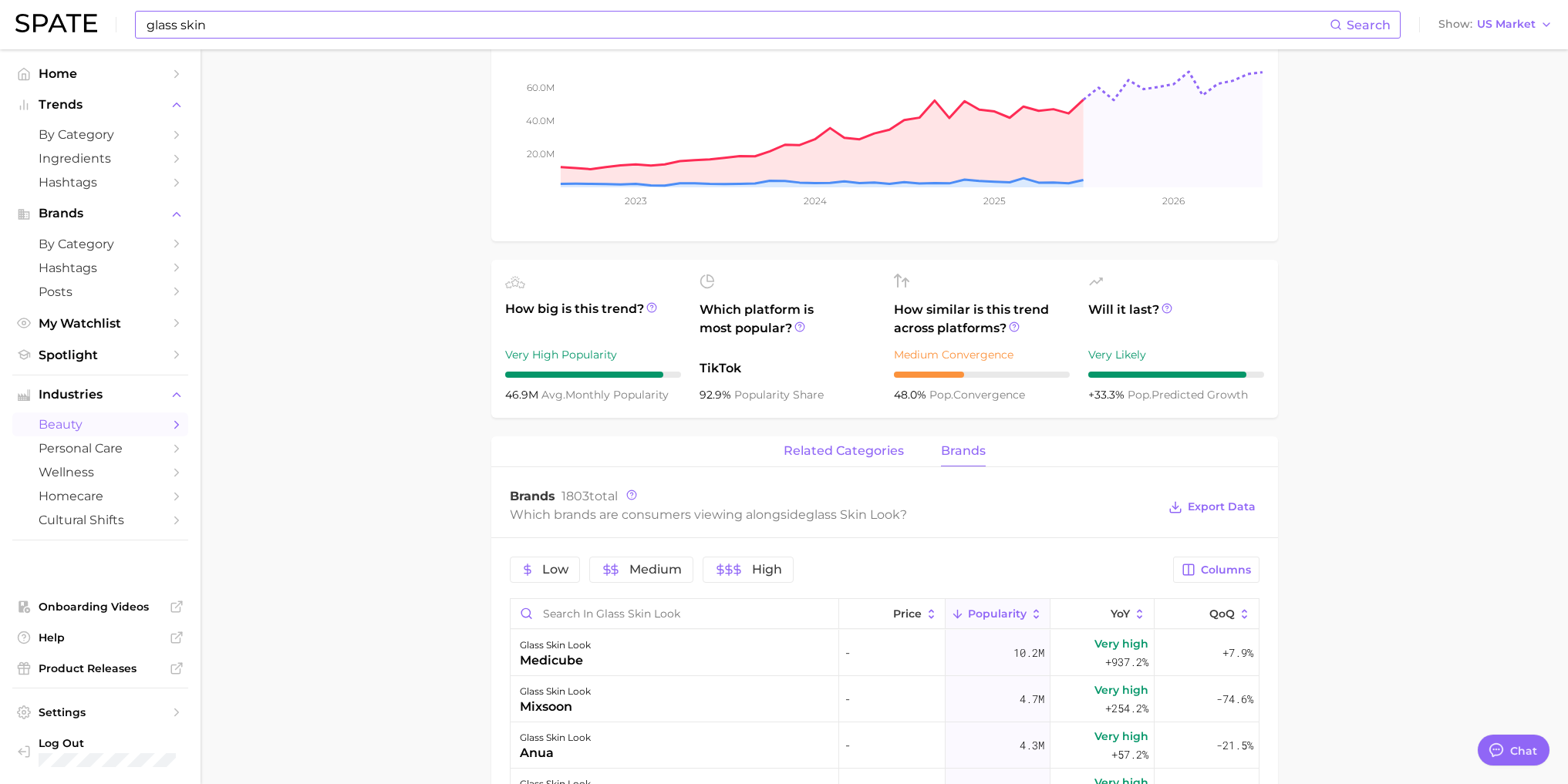
click at [828, 455] on span "related categories" at bounding box center [843, 451] width 120 height 13
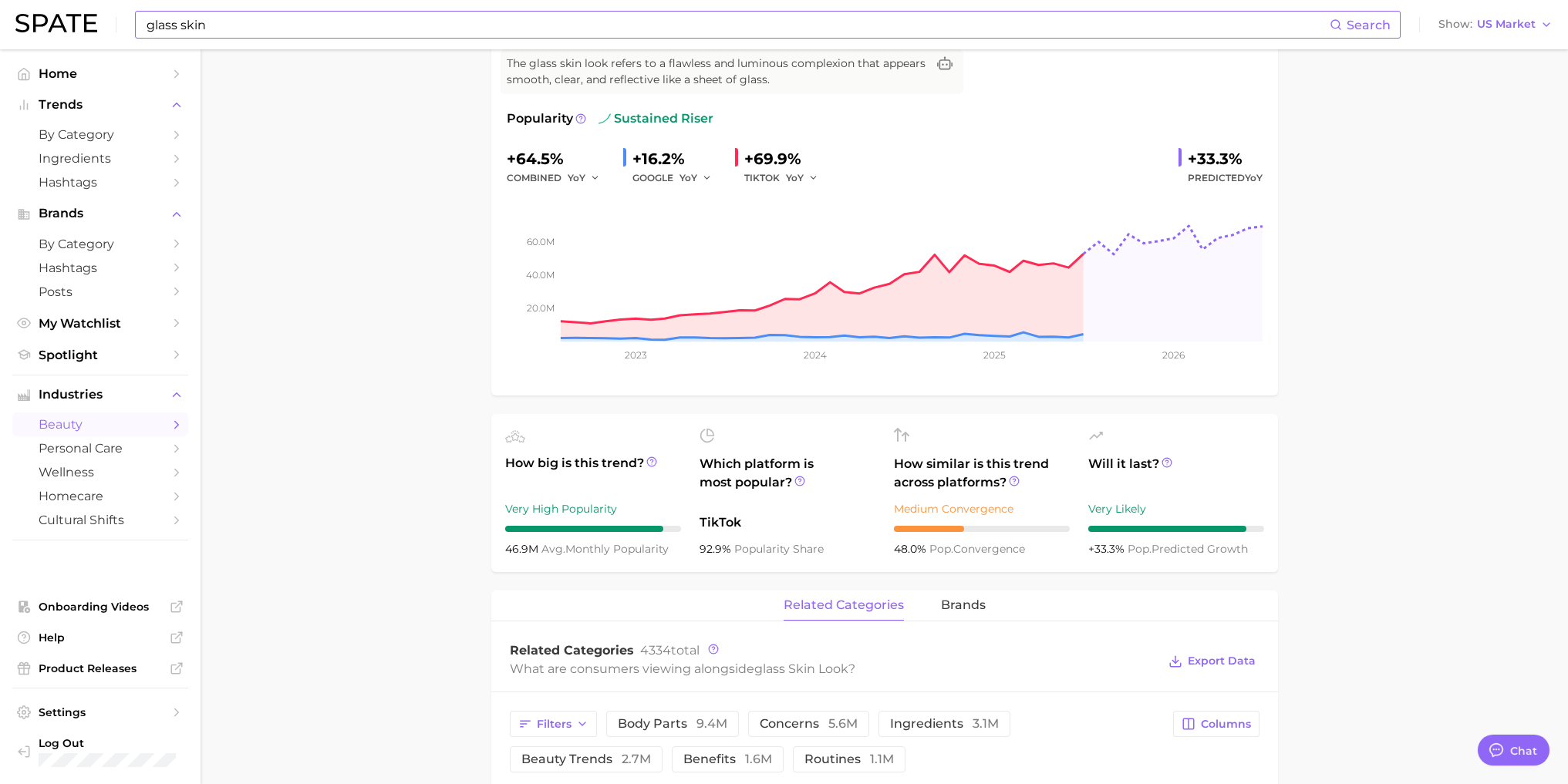
scroll to position [0, 0]
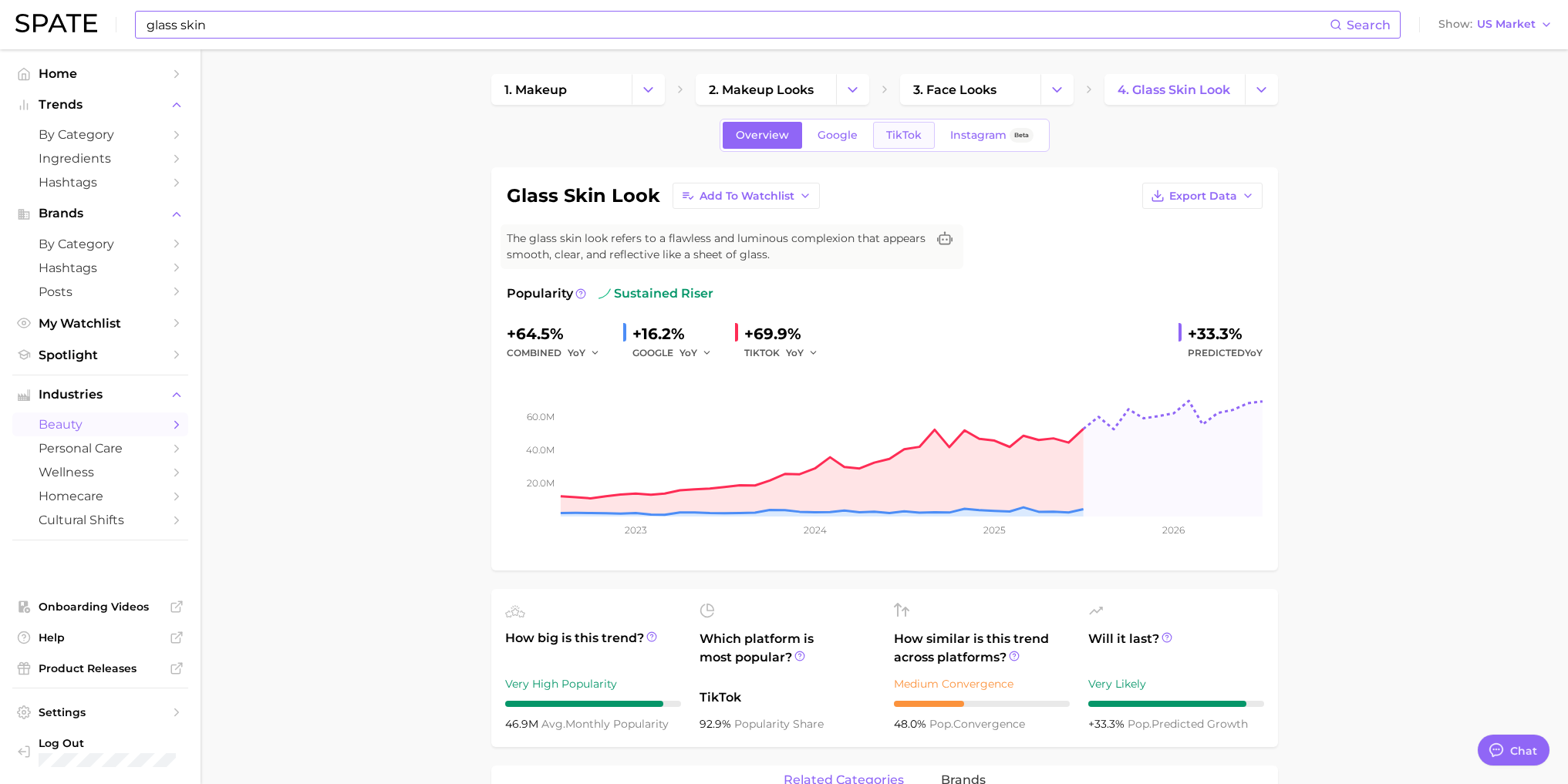
click at [900, 139] on span "TikTok" at bounding box center [903, 136] width 36 height 13
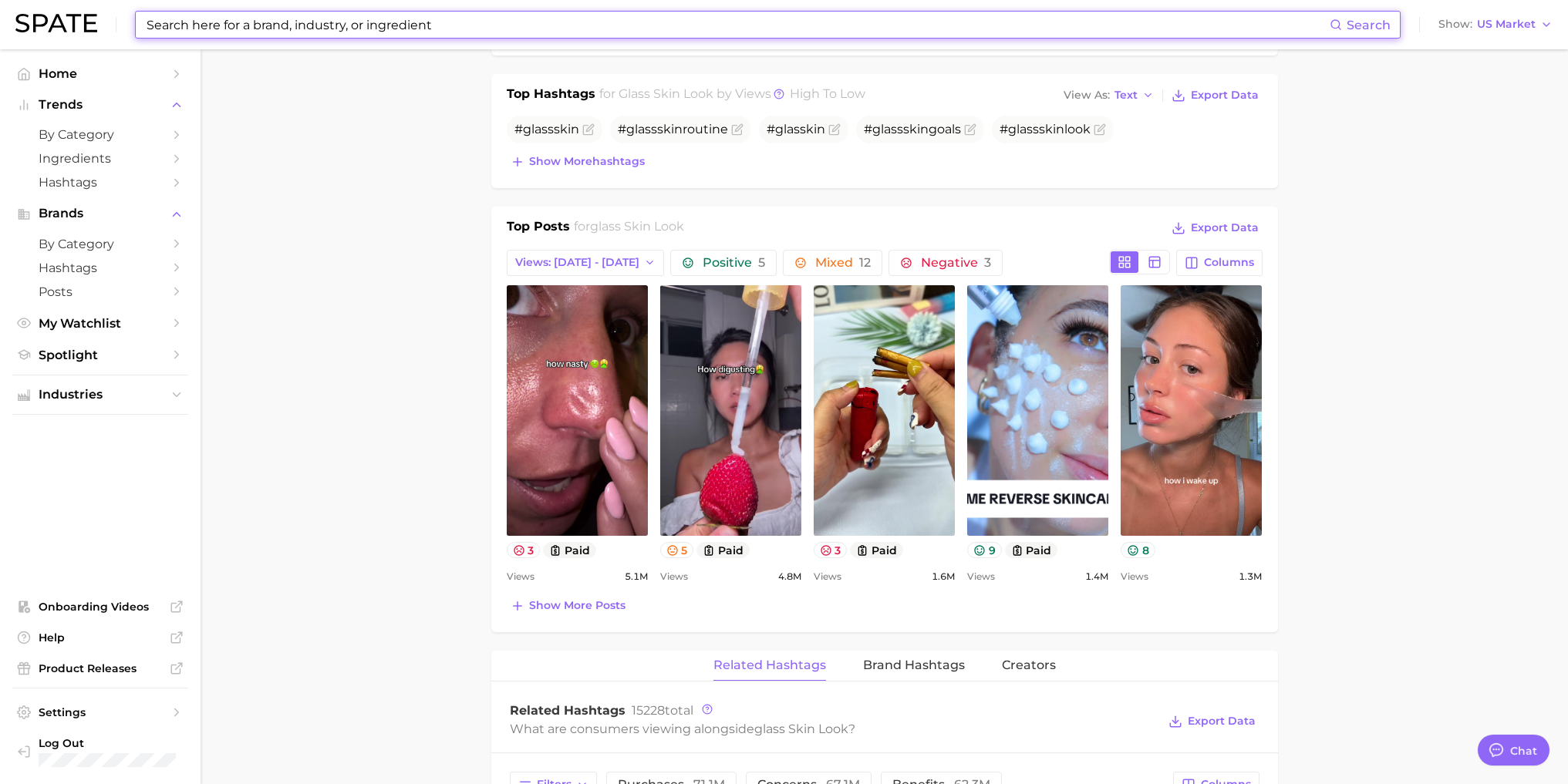
scroll to position [616, 0]
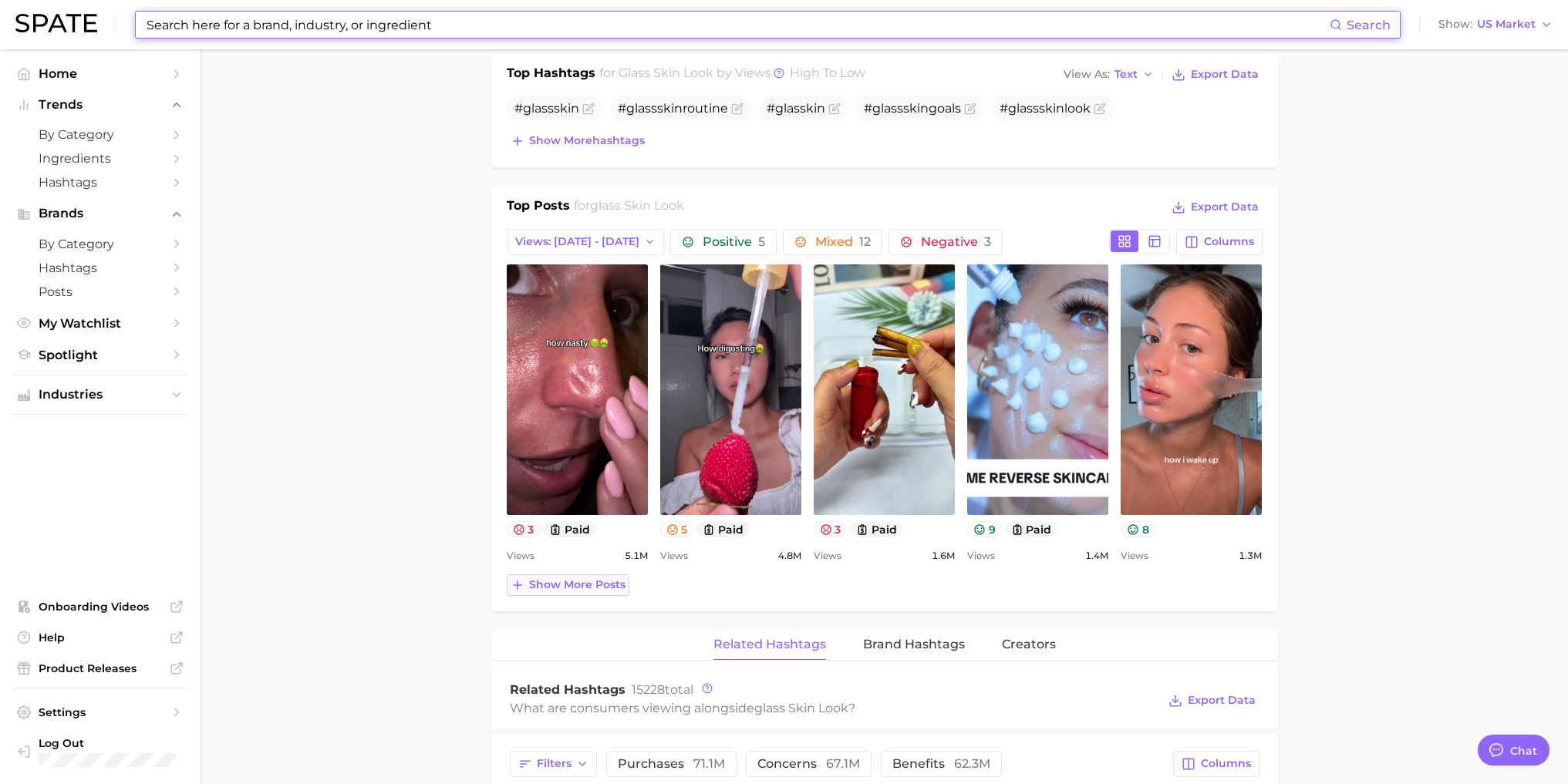
click at [517, 585] on line at bounding box center [517, 585] width 9 height 0
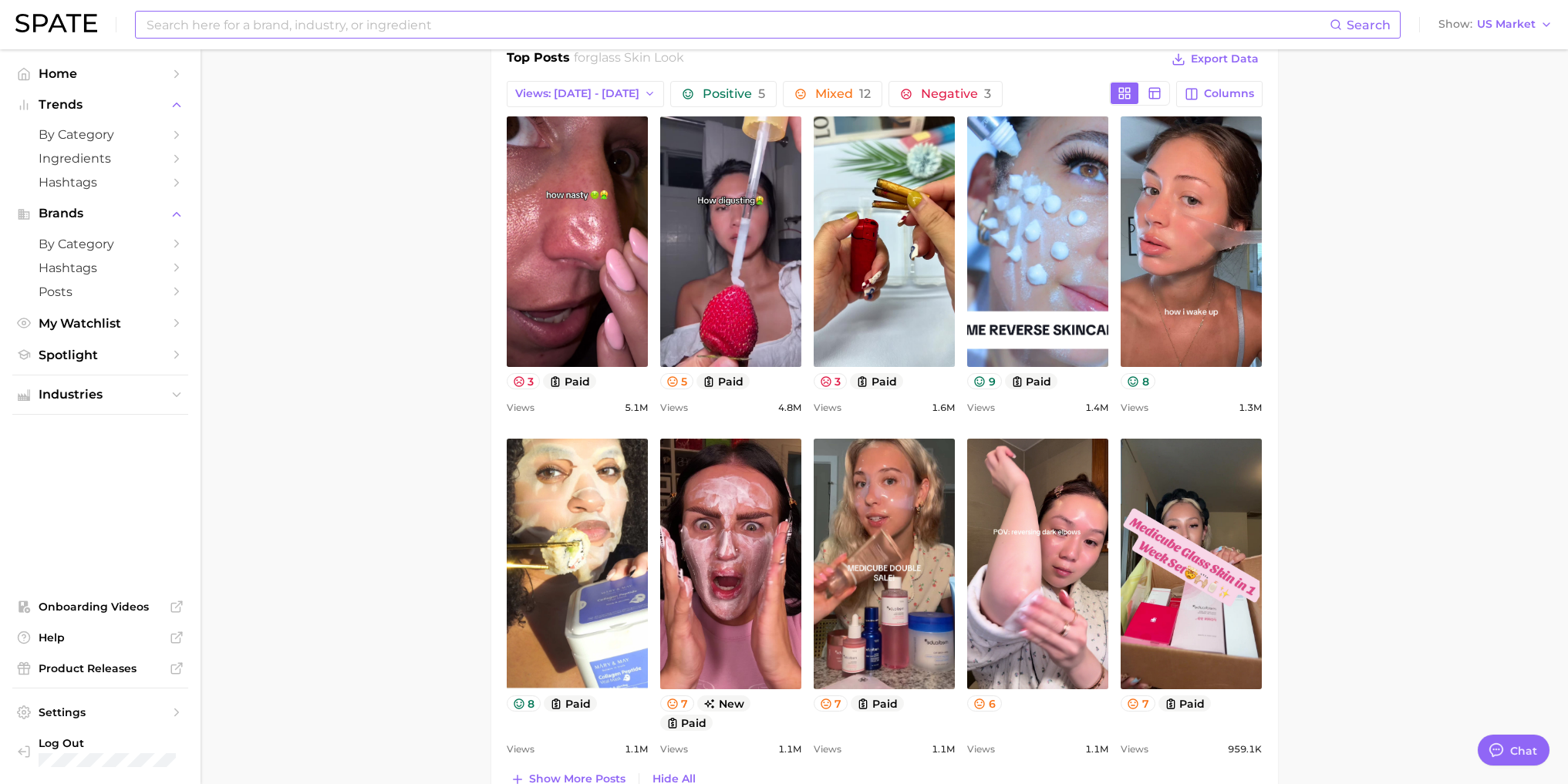
scroll to position [771, 0]
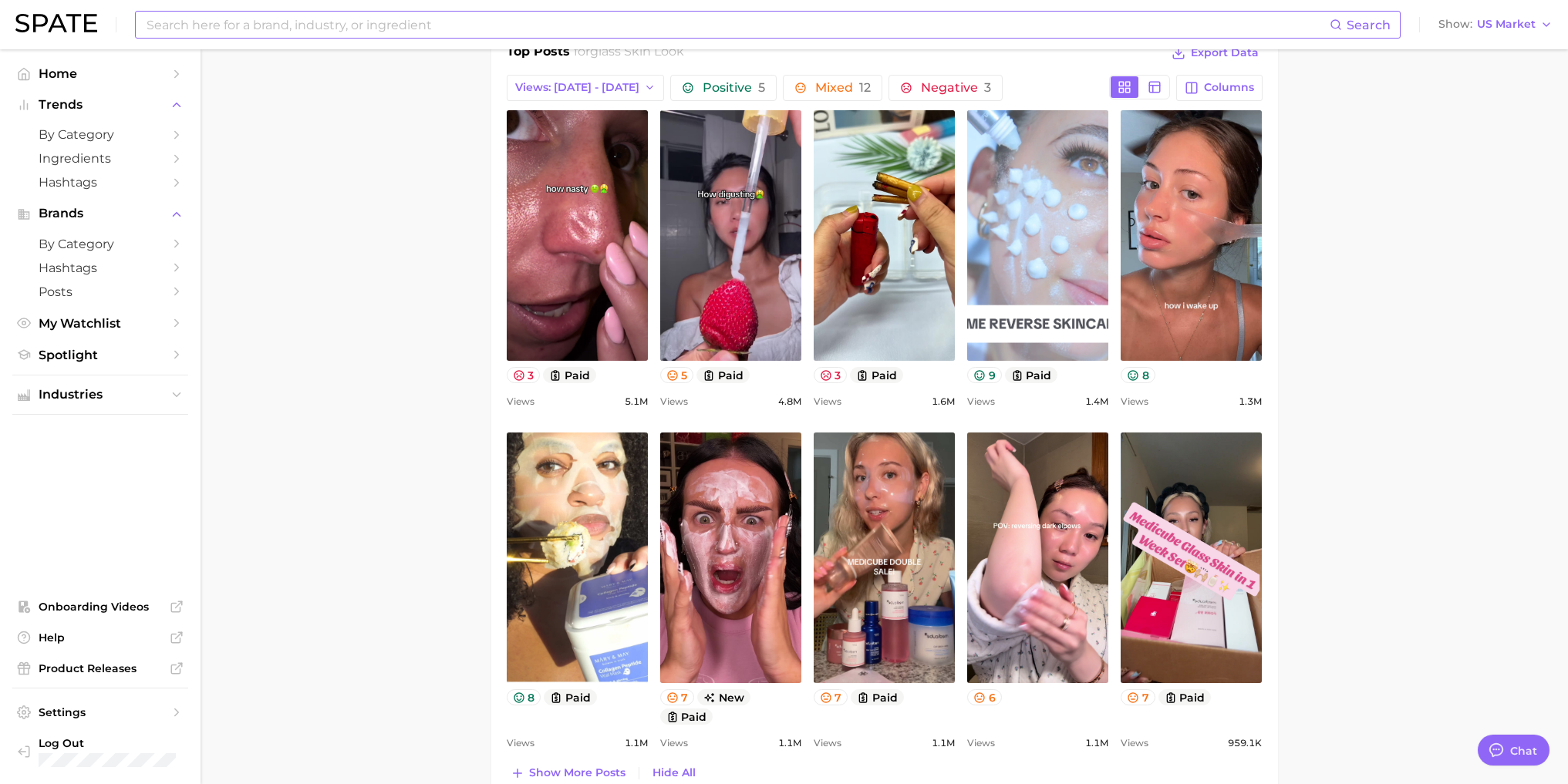
click at [1040, 227] on link "view post on TikTok" at bounding box center [1037, 235] width 141 height 250
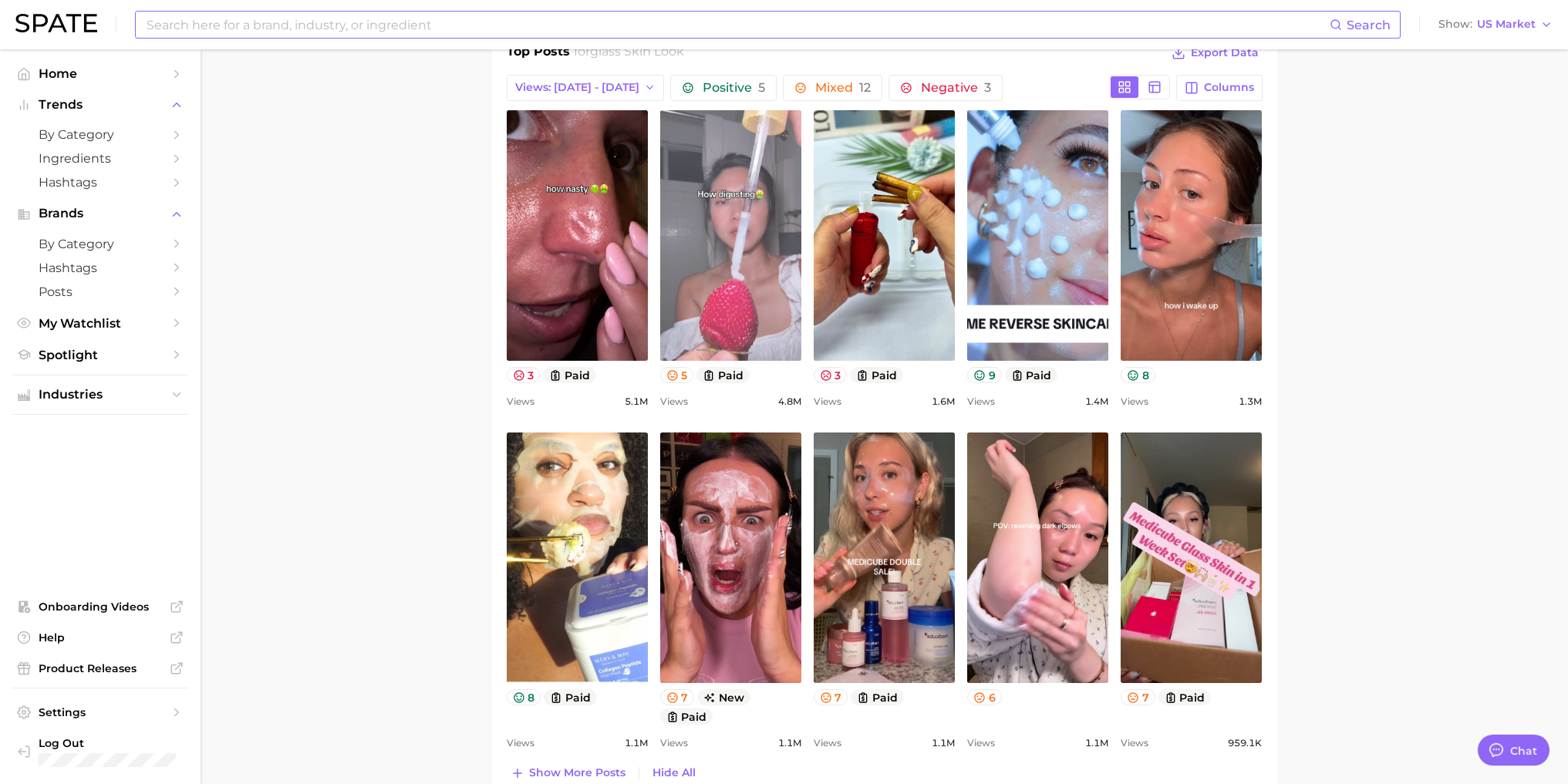
click at [710, 191] on link "view post on TikTok" at bounding box center [731, 235] width 141 height 250
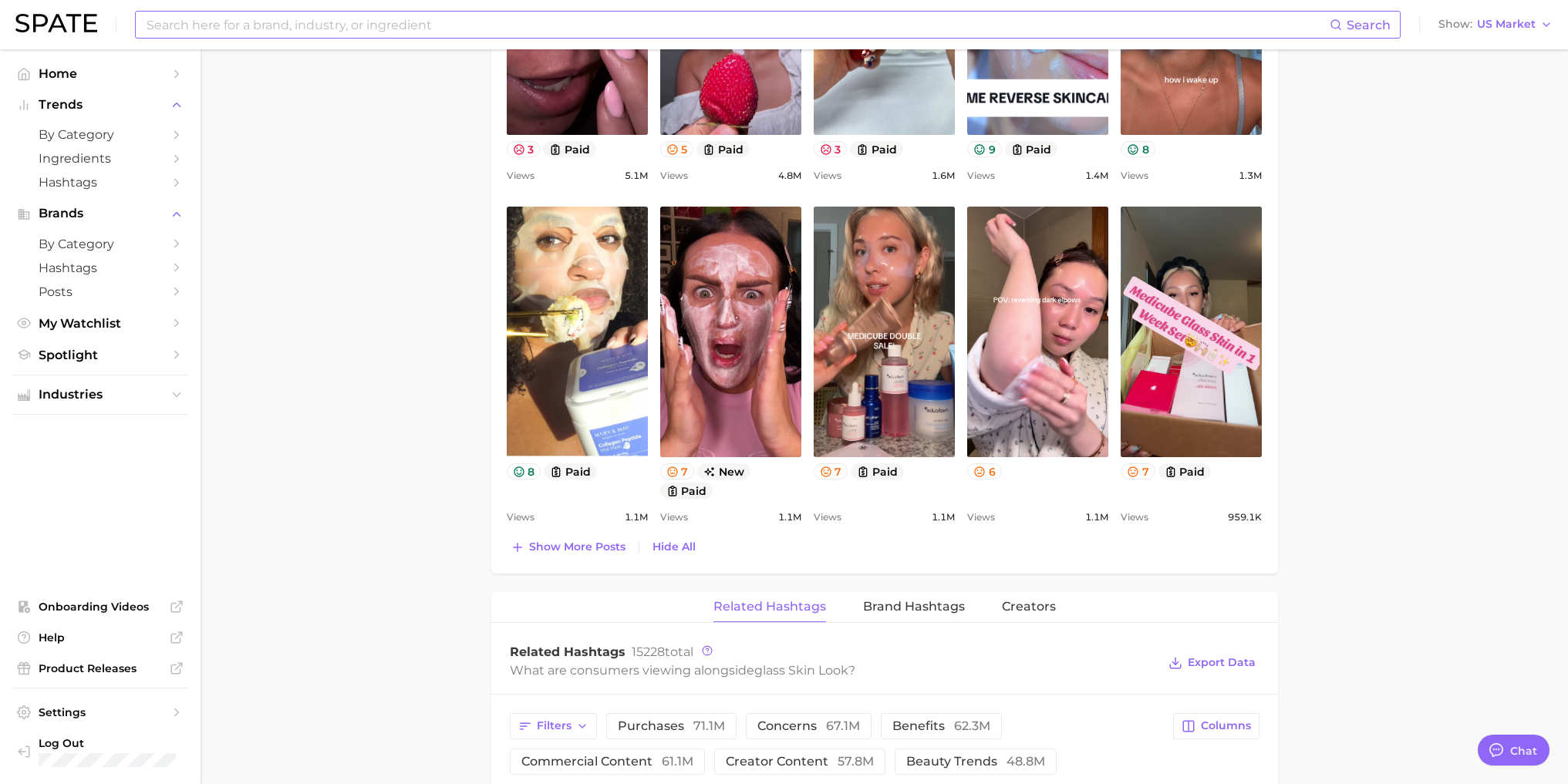
scroll to position [1002, 0]
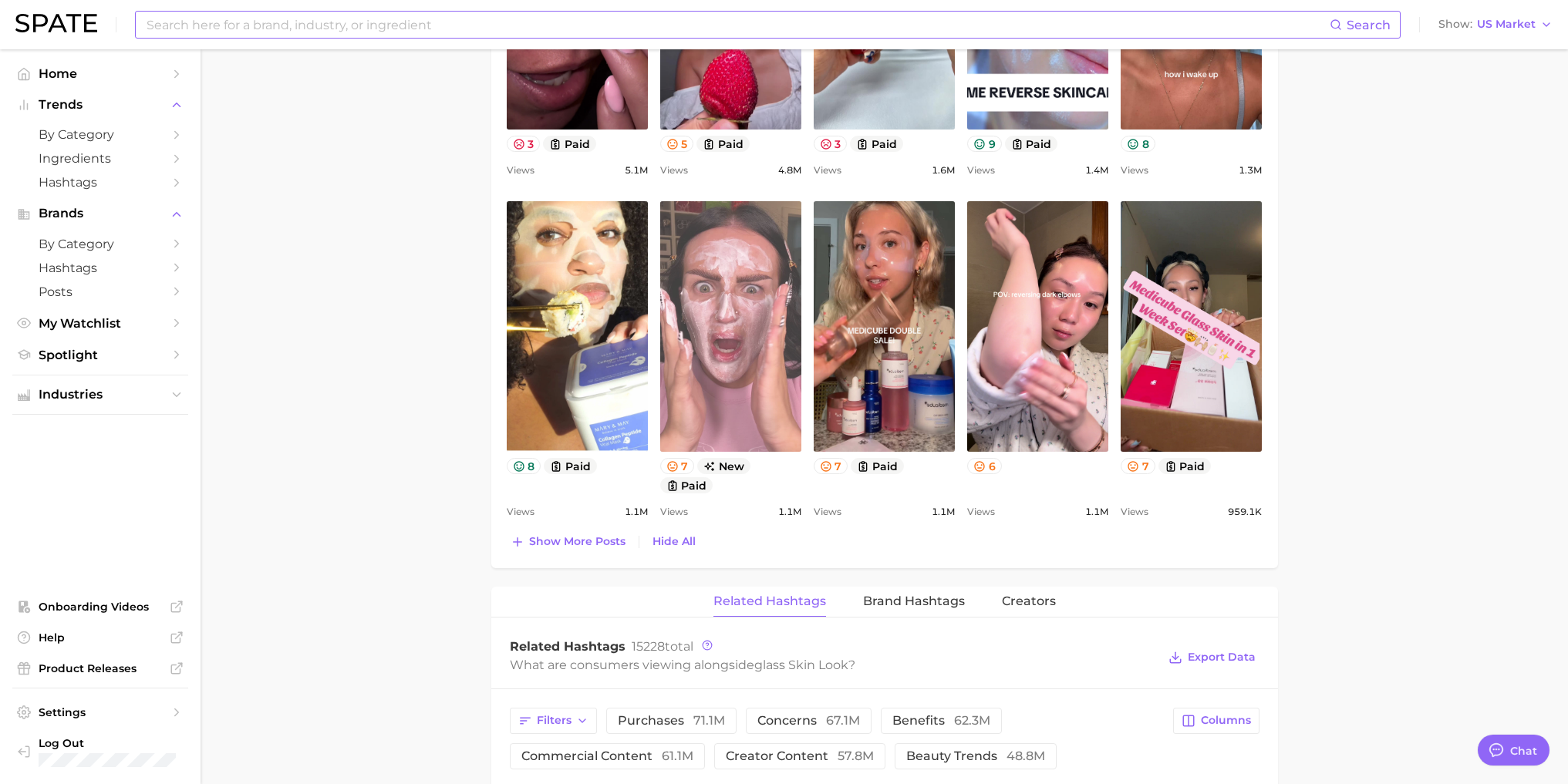
click at [738, 333] on link "view post on TikTok" at bounding box center [731, 327] width 141 height 250
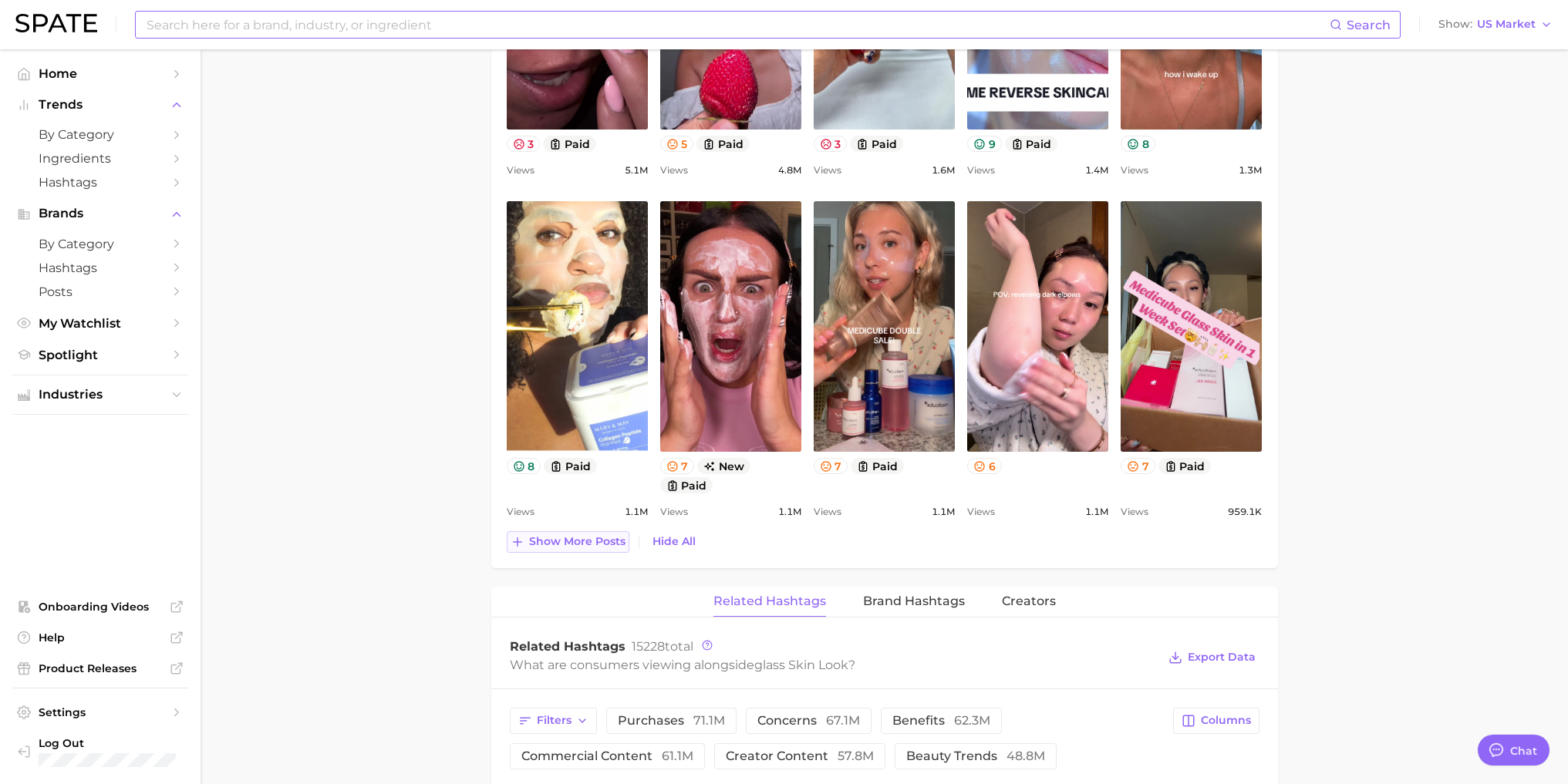
click at [557, 544] on span "Show more posts" at bounding box center [577, 541] width 96 height 13
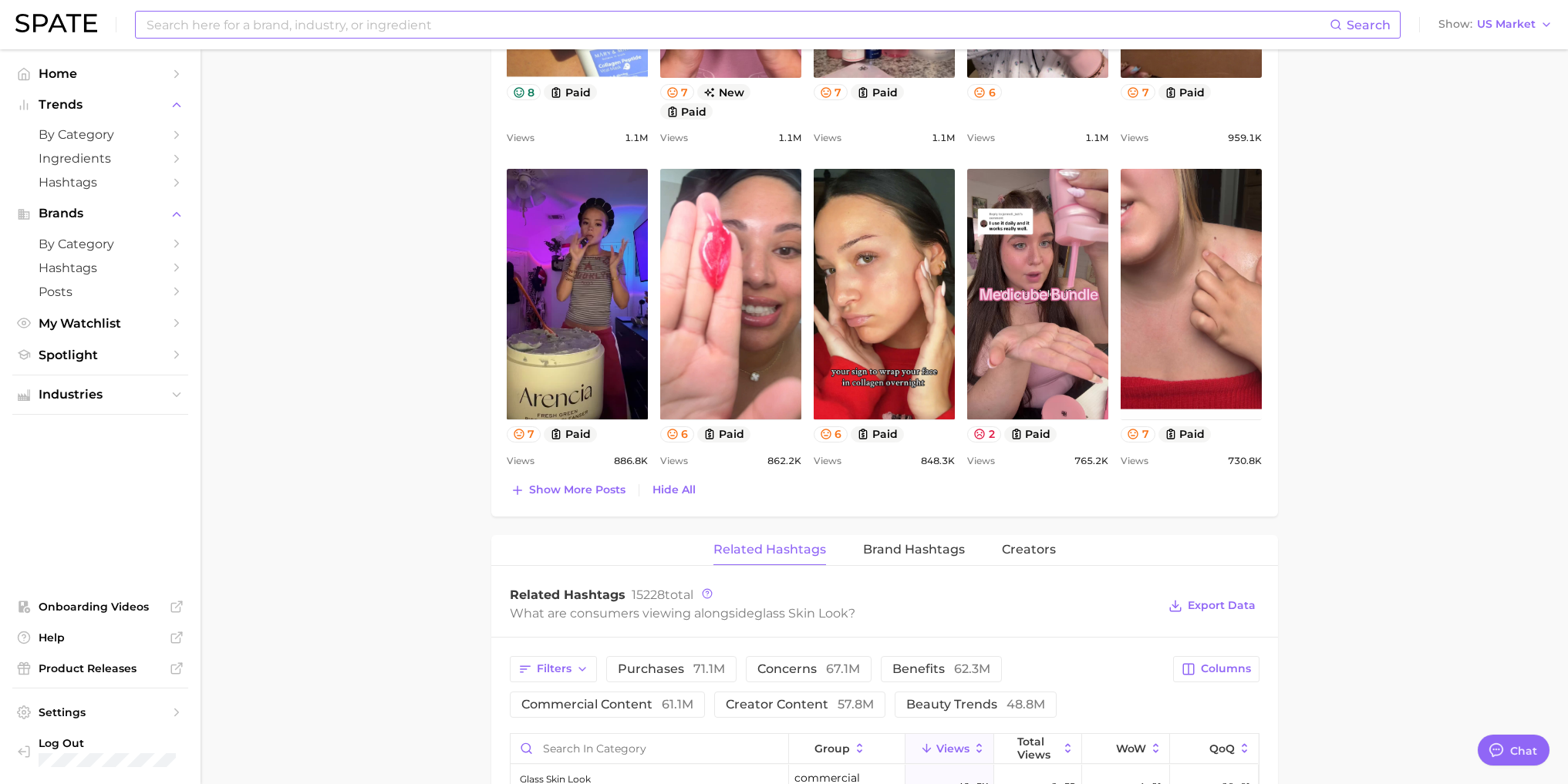
scroll to position [1387, 0]
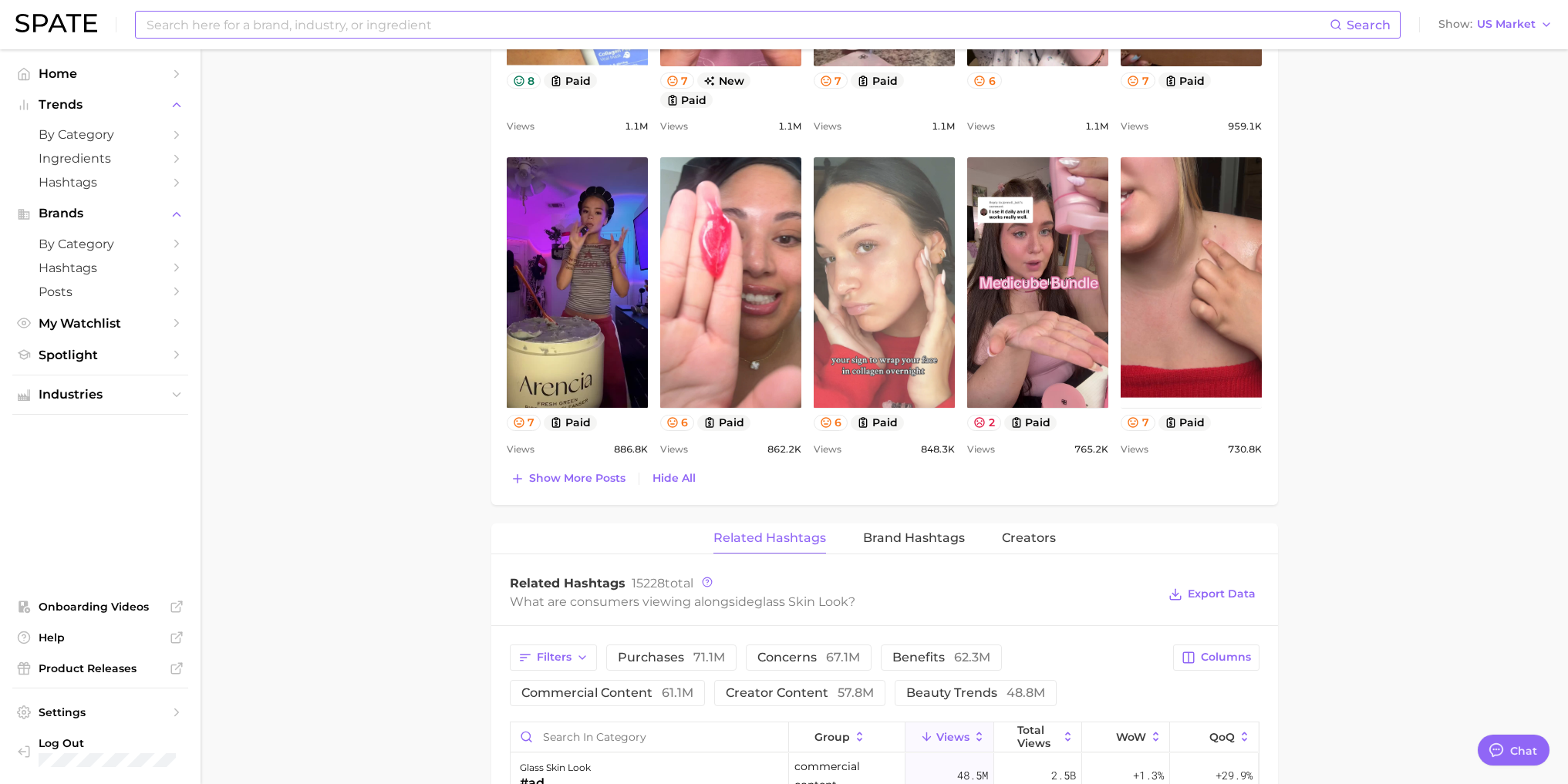
click at [897, 282] on link "view post on TikTok" at bounding box center [884, 282] width 141 height 250
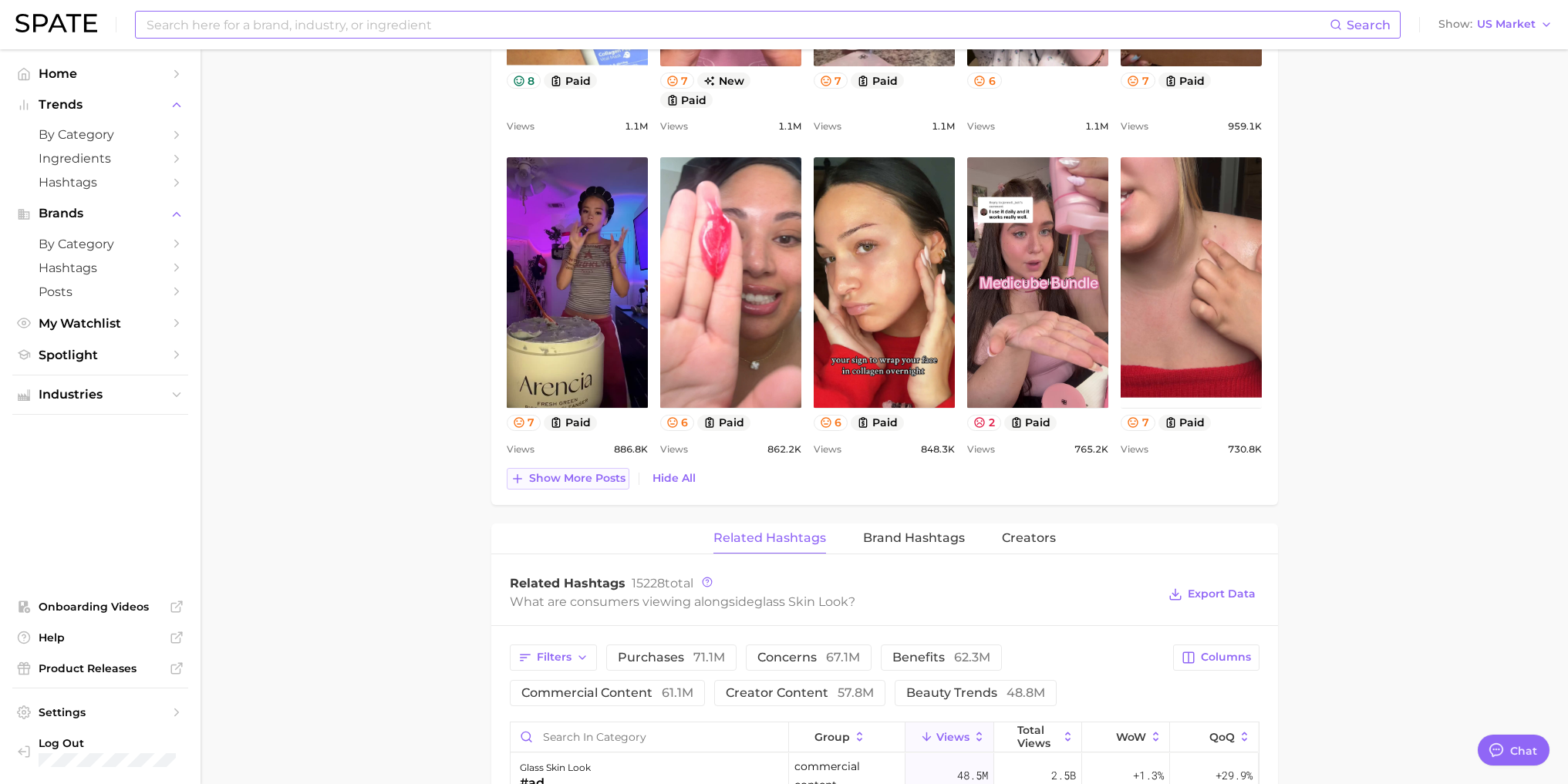
click at [559, 473] on span "Show more posts" at bounding box center [577, 479] width 96 height 13
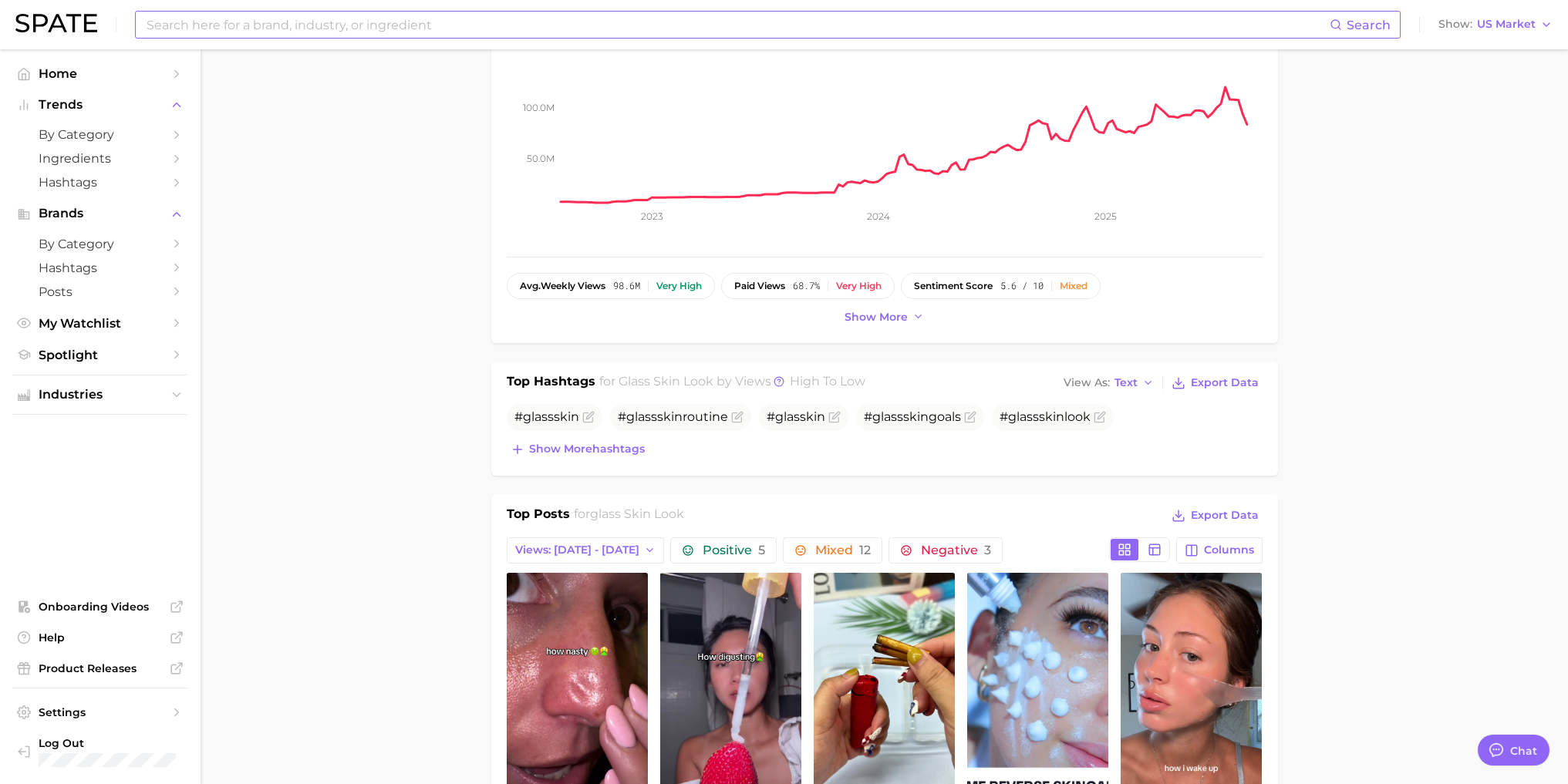
scroll to position [0, 0]
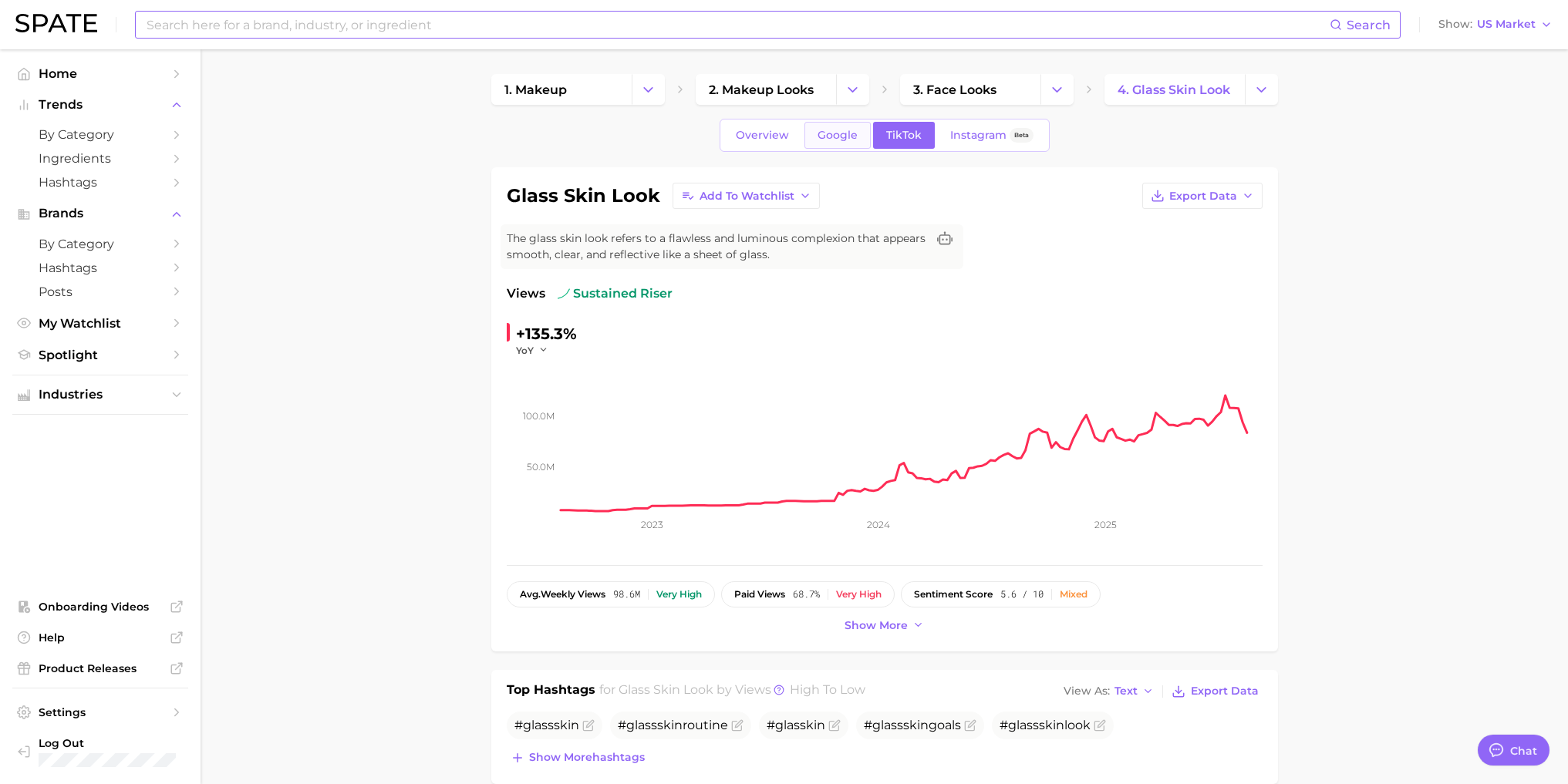
click at [832, 140] on span "Google" at bounding box center [837, 136] width 40 height 13
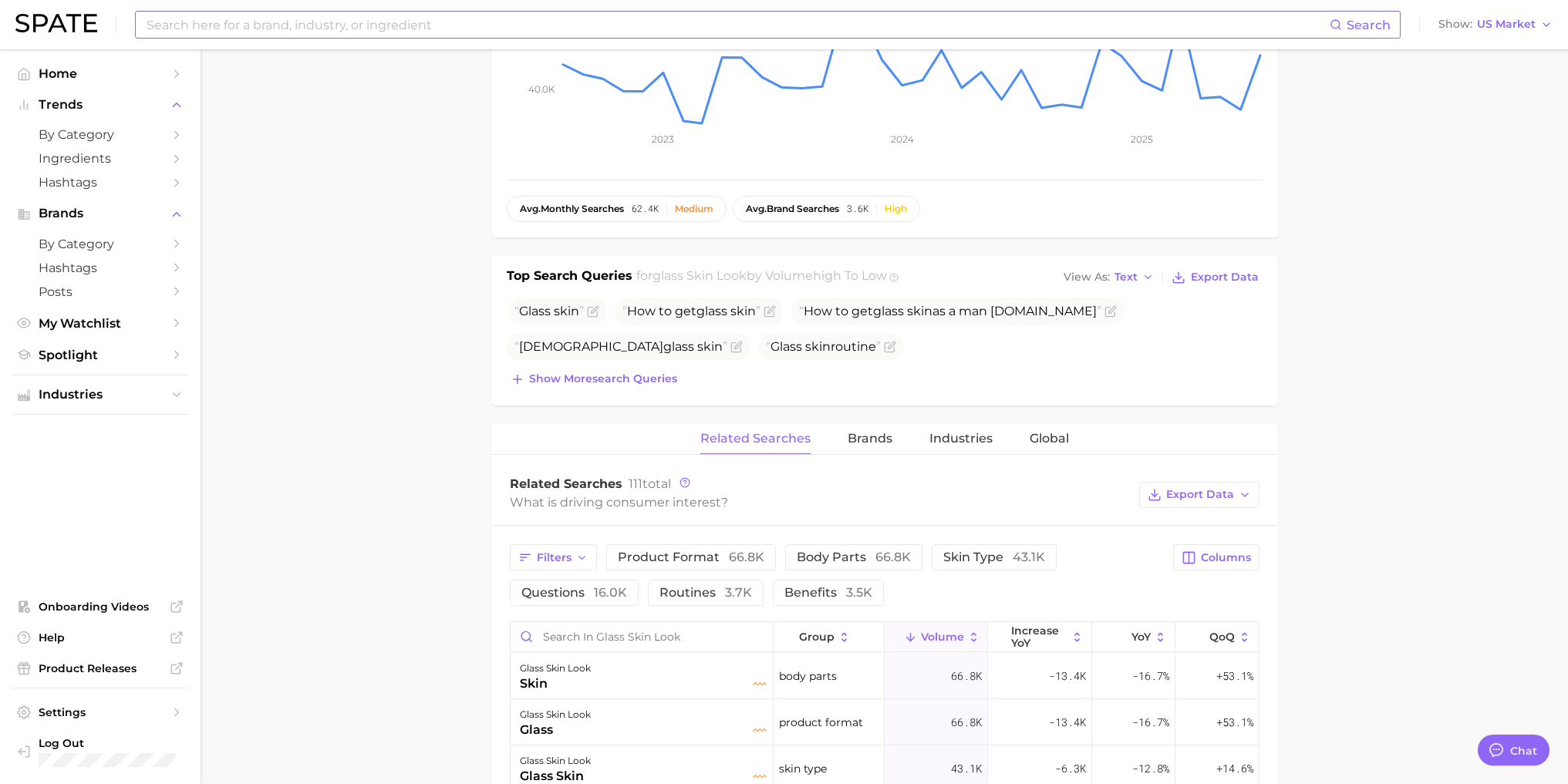
scroll to position [462, 0]
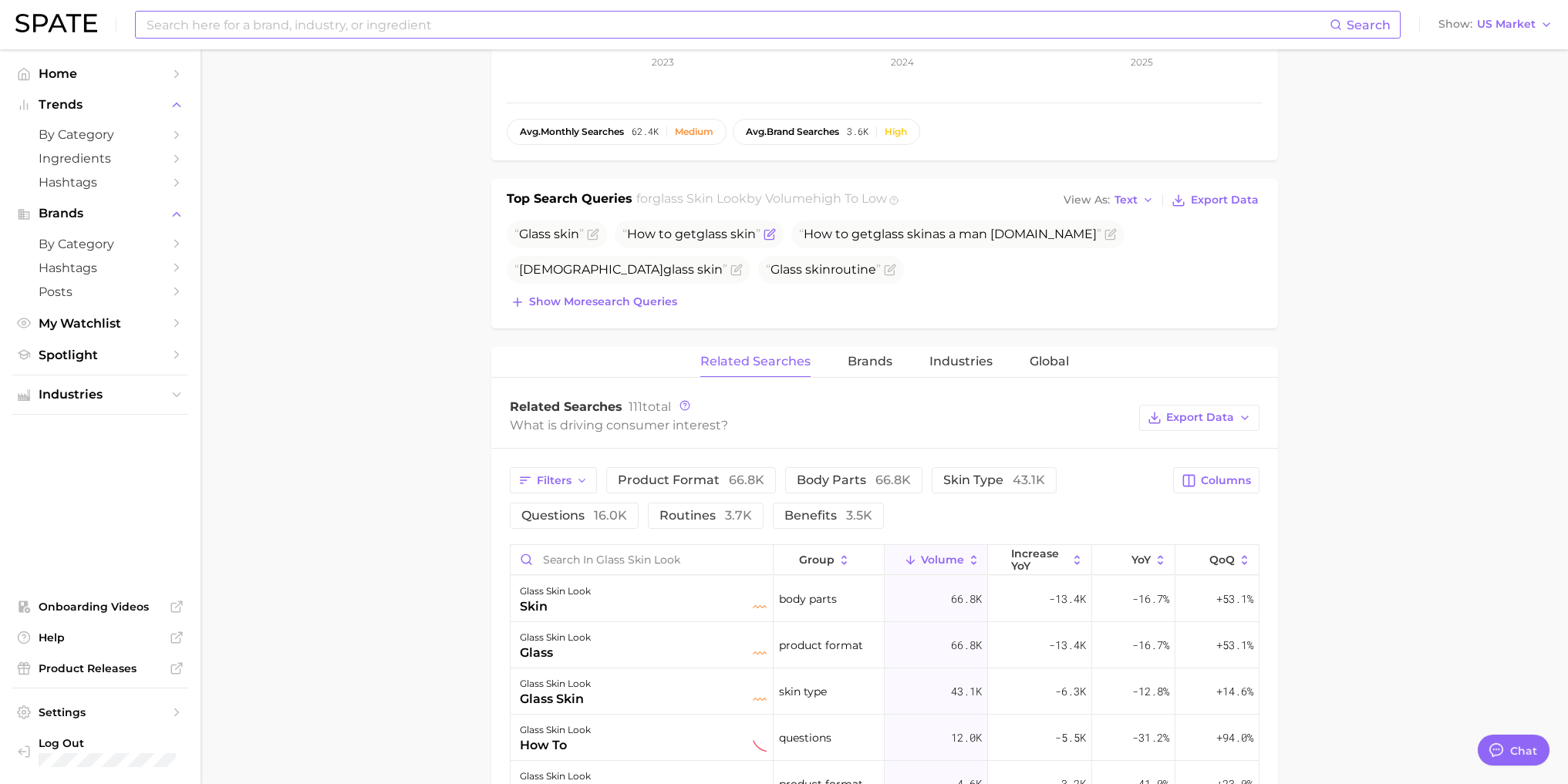
click at [771, 237] on icon "Flag as miscategorized or irrelevant" at bounding box center [769, 234] width 13 height 13
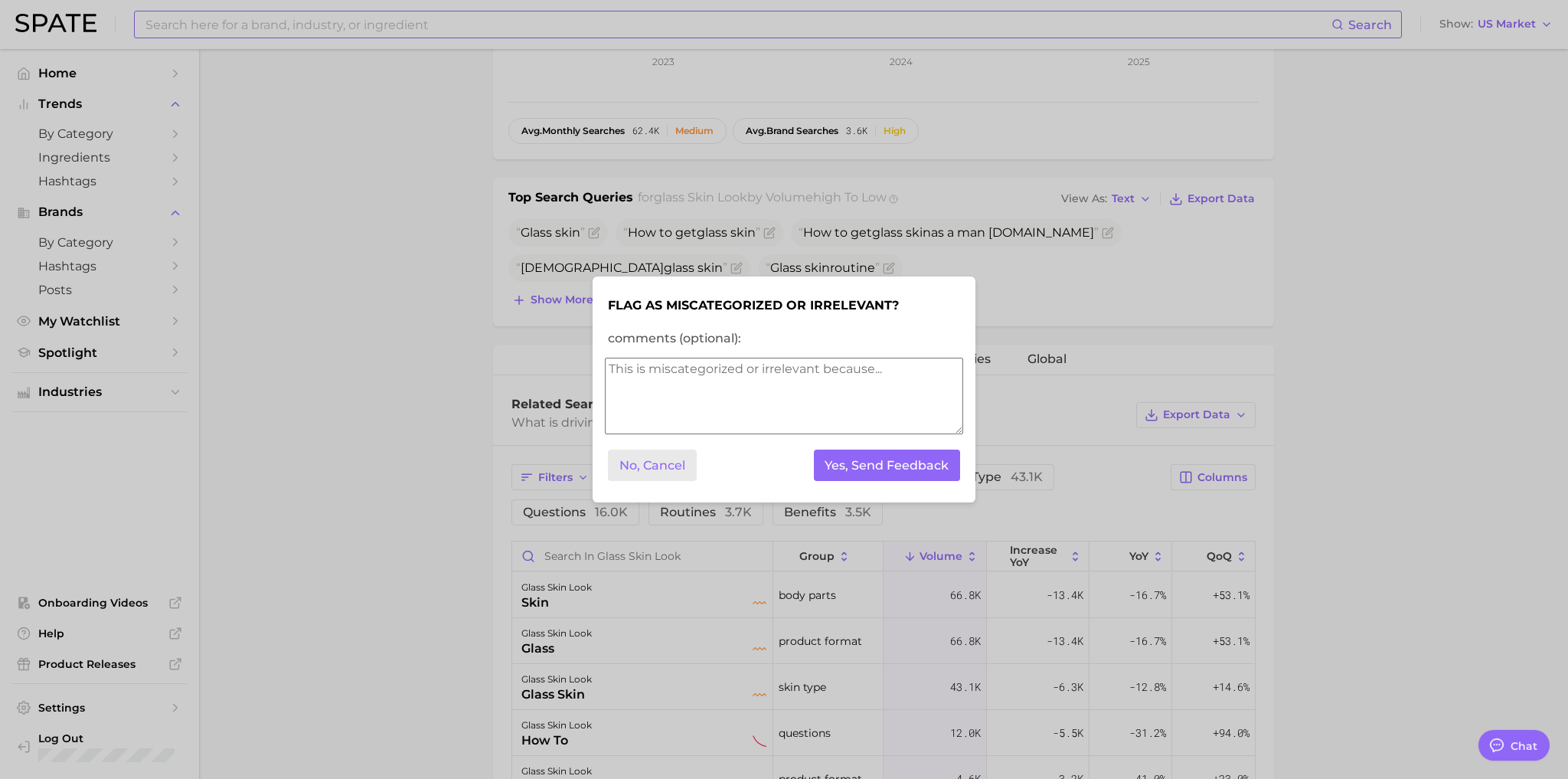
click at [658, 475] on button "No, Cancel" at bounding box center [651, 465] width 89 height 32
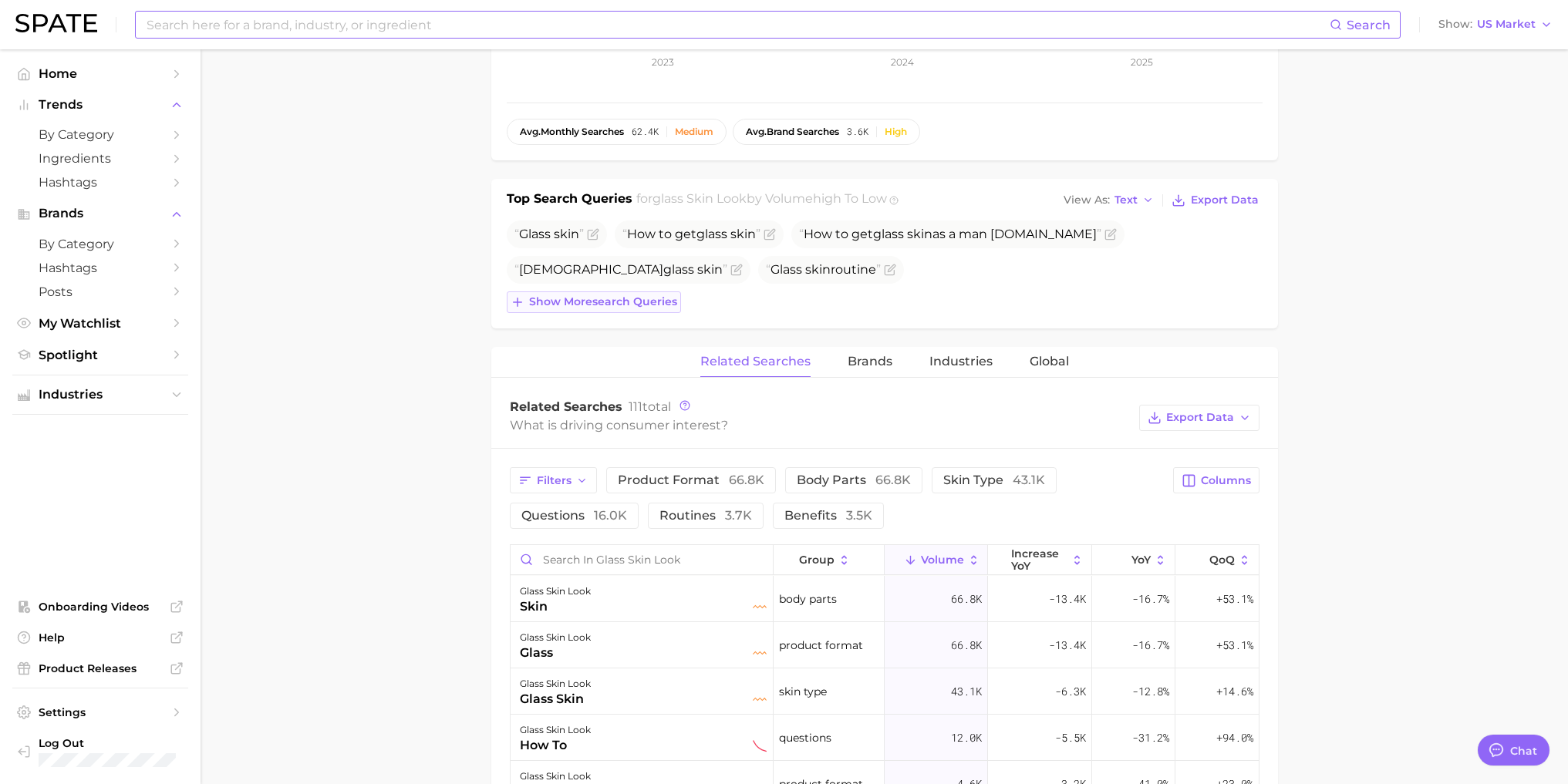
click at [564, 301] on span "Show more search queries" at bounding box center [603, 301] width 148 height 13
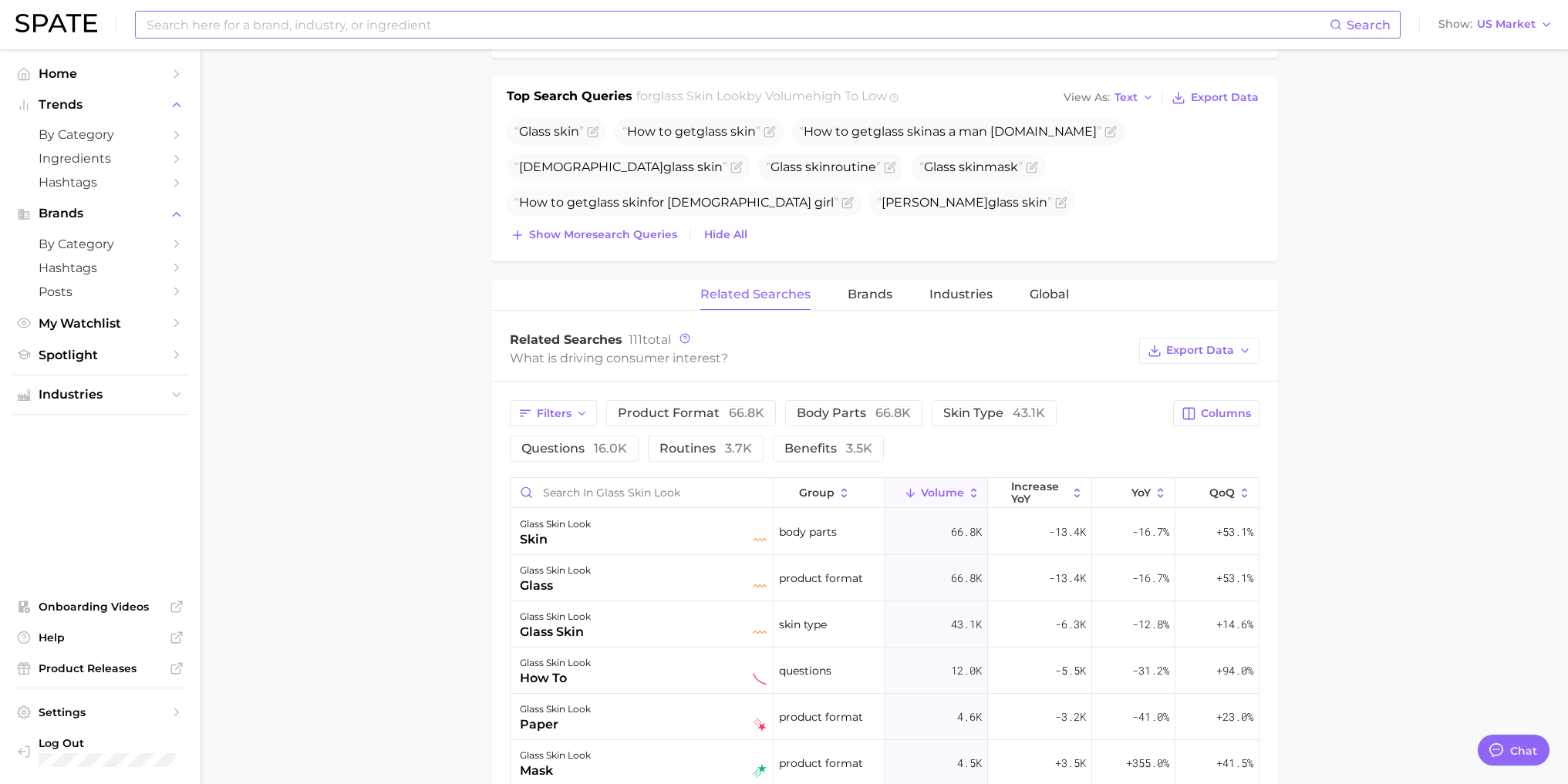
scroll to position [539, 0]
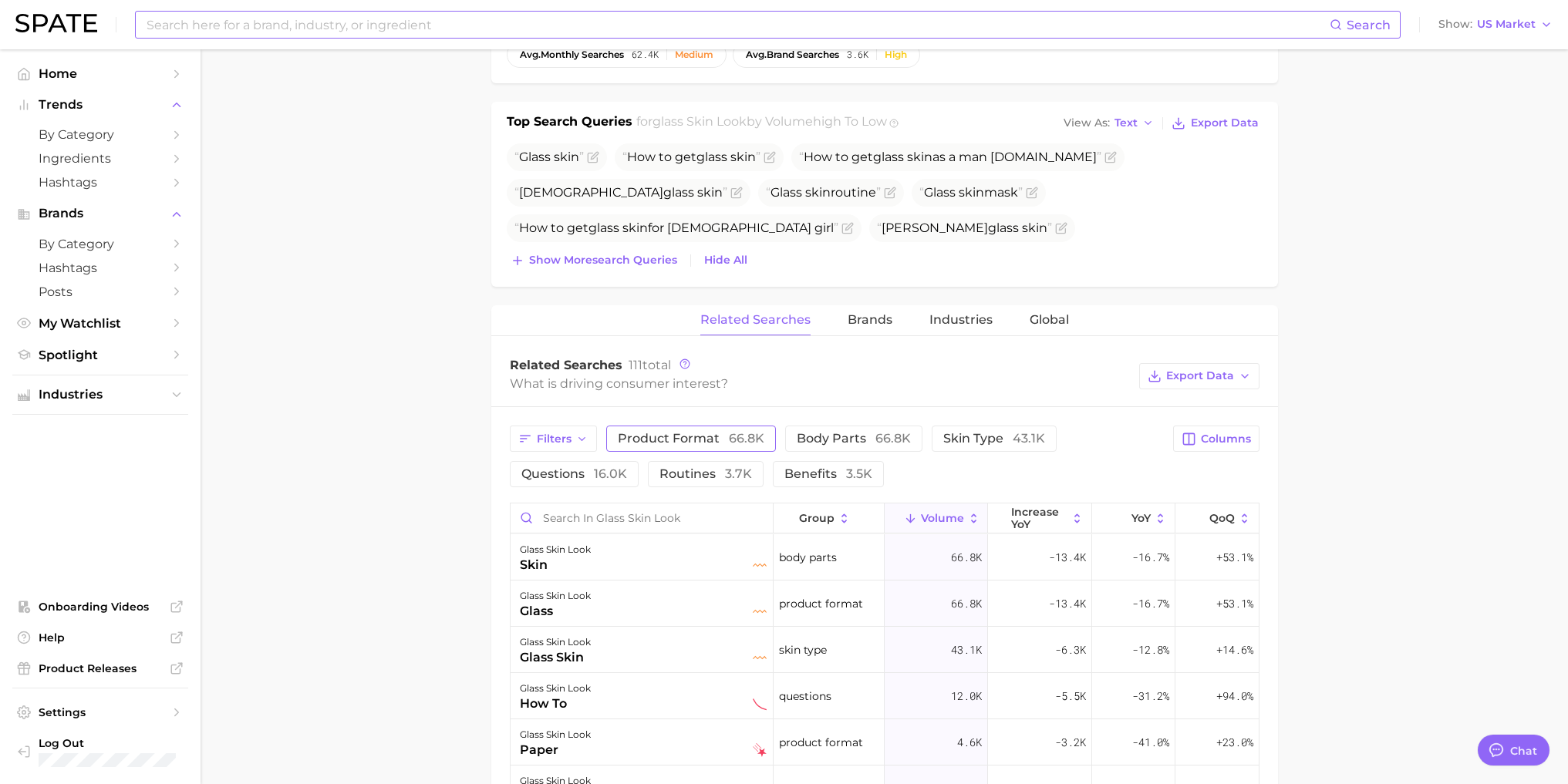
click at [690, 436] on span "product format 66.8k" at bounding box center [691, 437] width 146 height 14
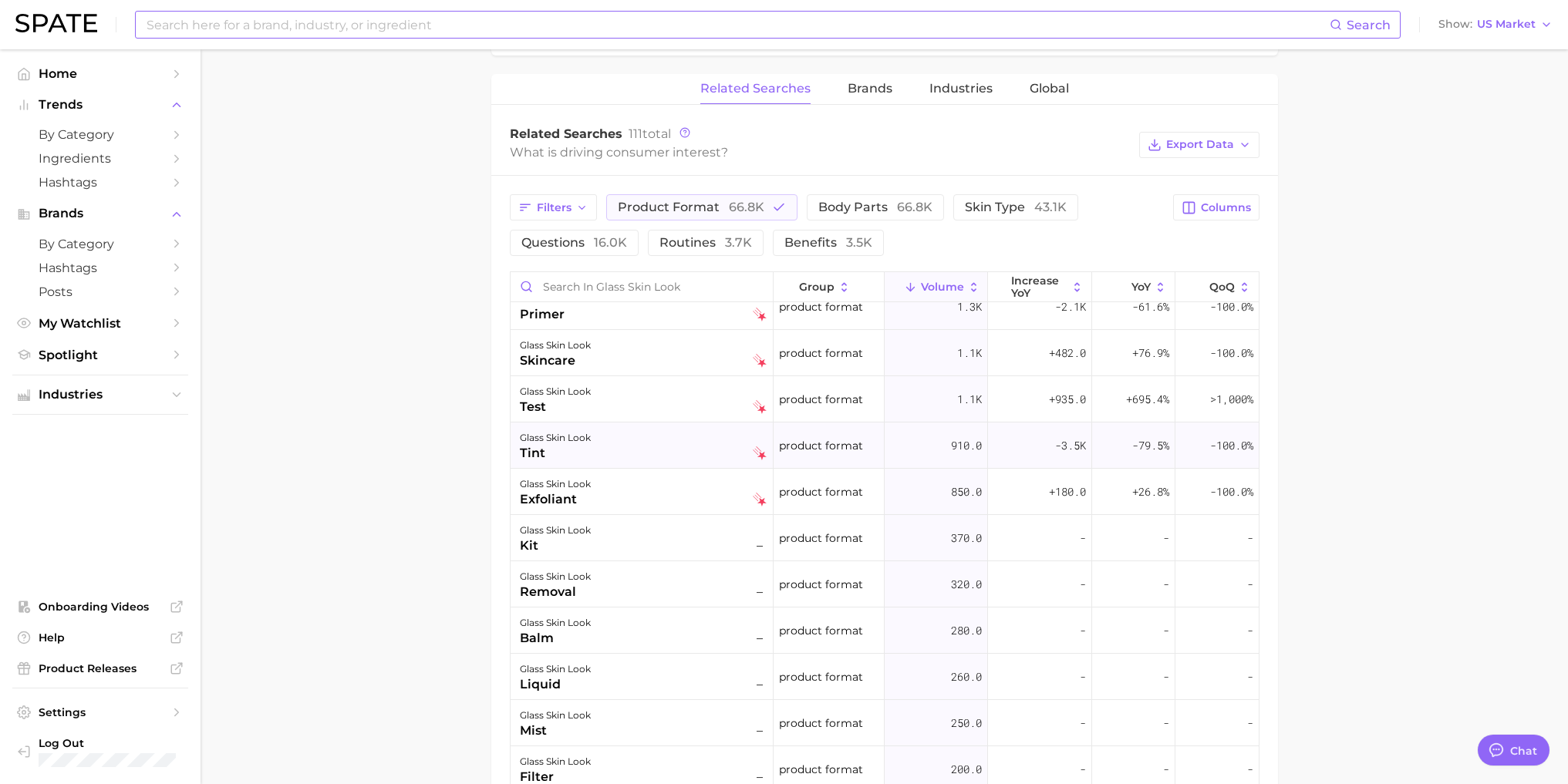
scroll to position [0, 0]
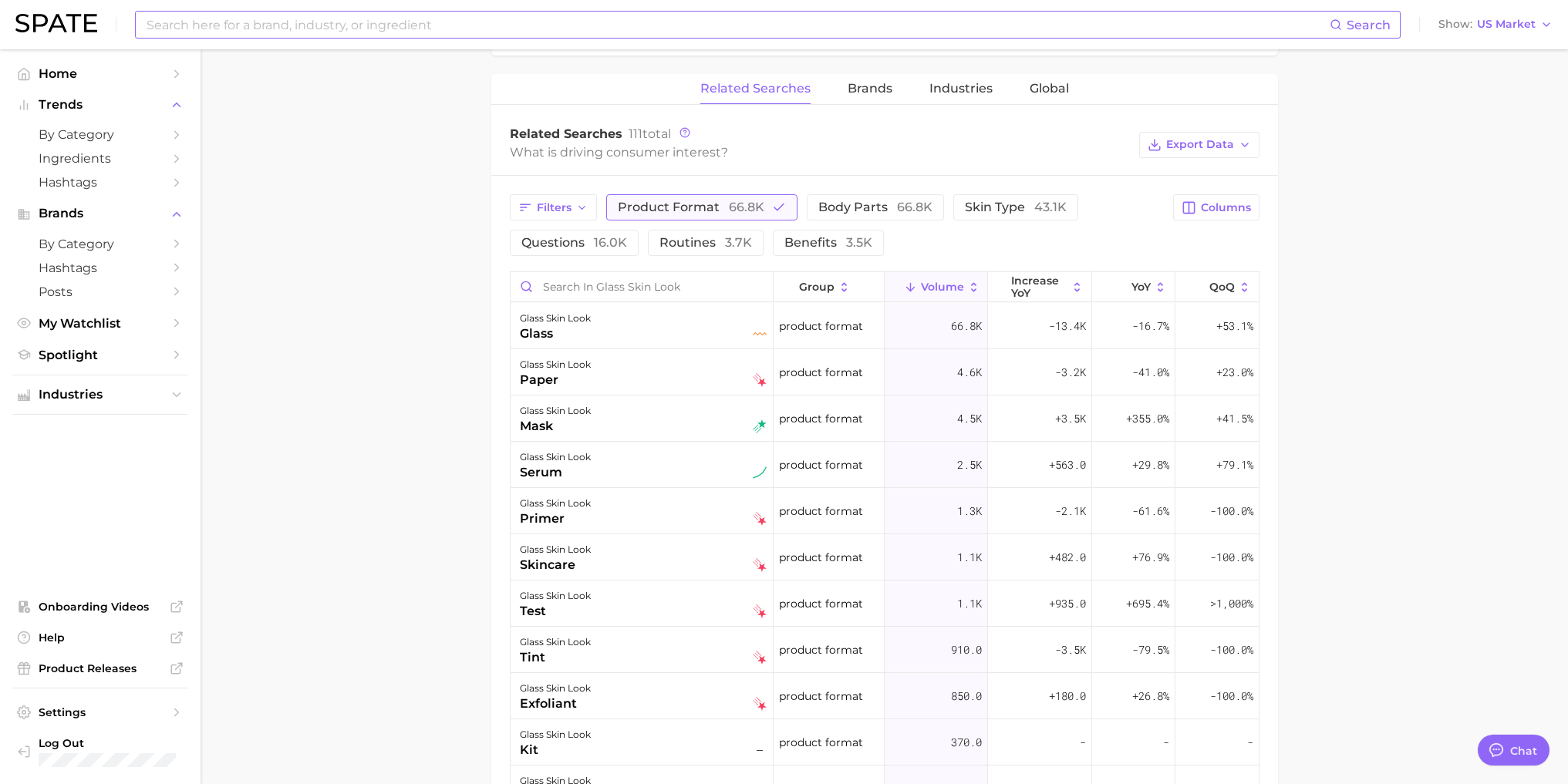
click at [713, 206] on span "product format 66.8k" at bounding box center [691, 206] width 146 height 14
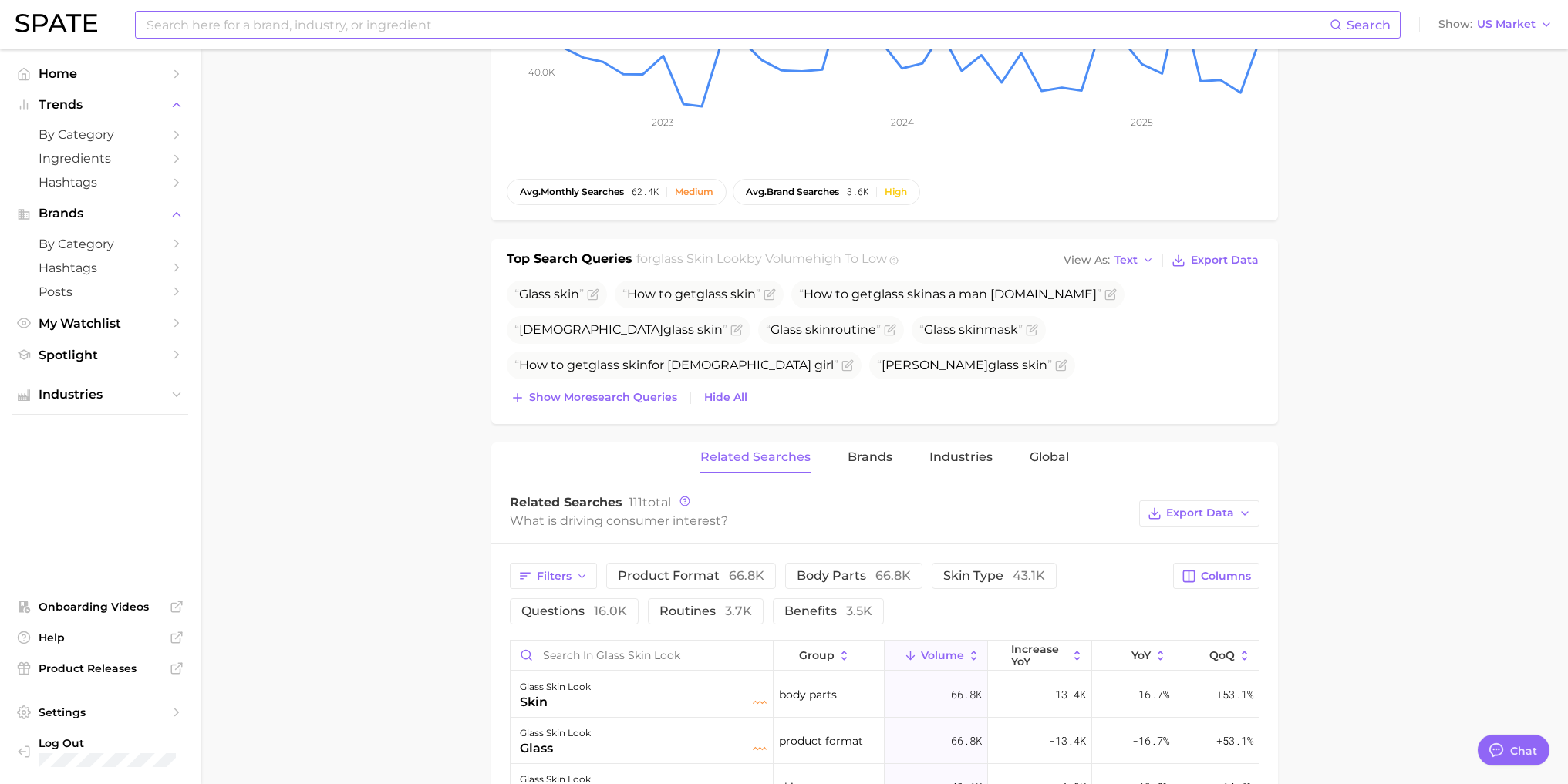
scroll to position [385, 0]
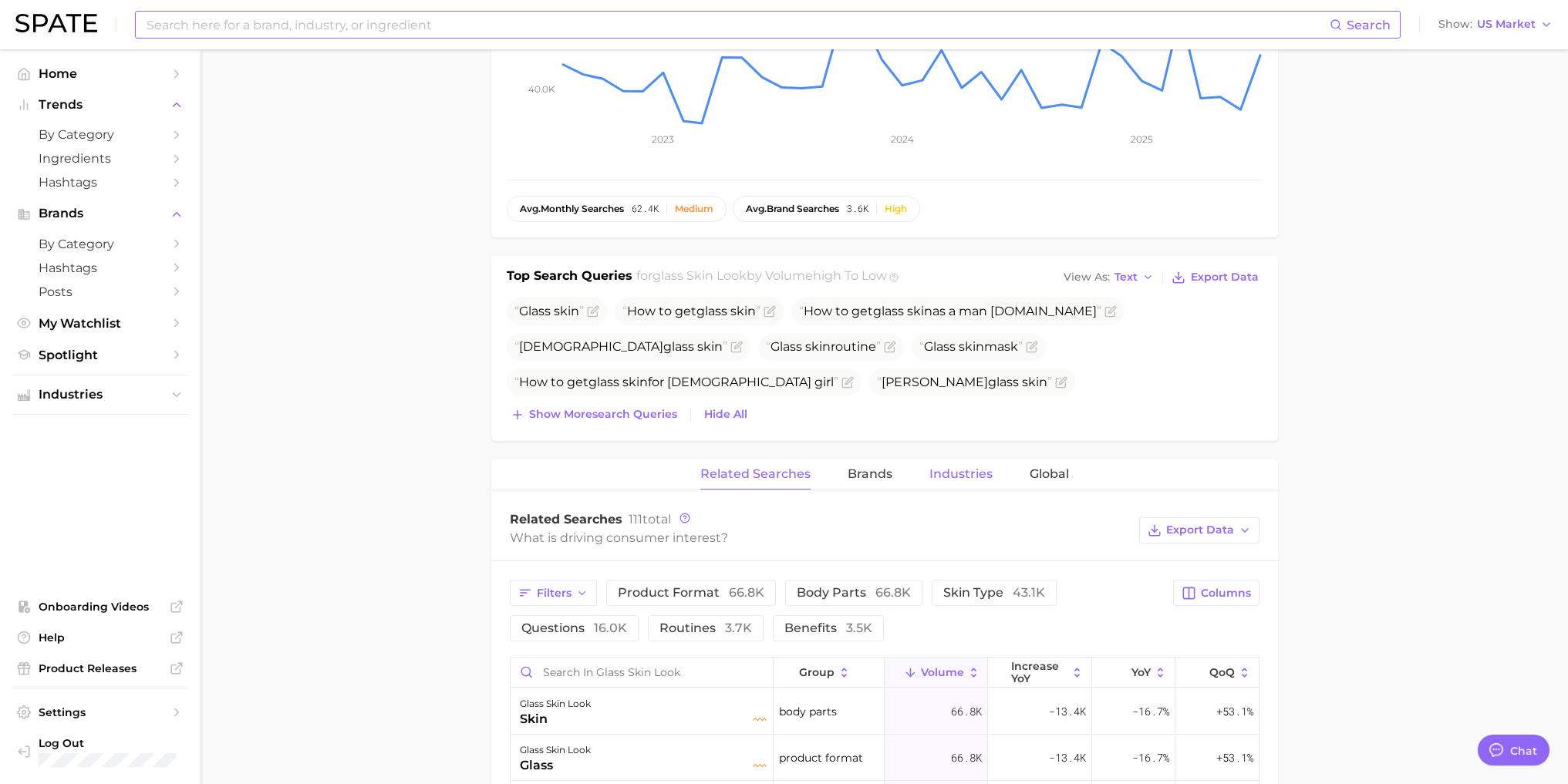
click at [942, 471] on span "Industries" at bounding box center [961, 474] width 64 height 13
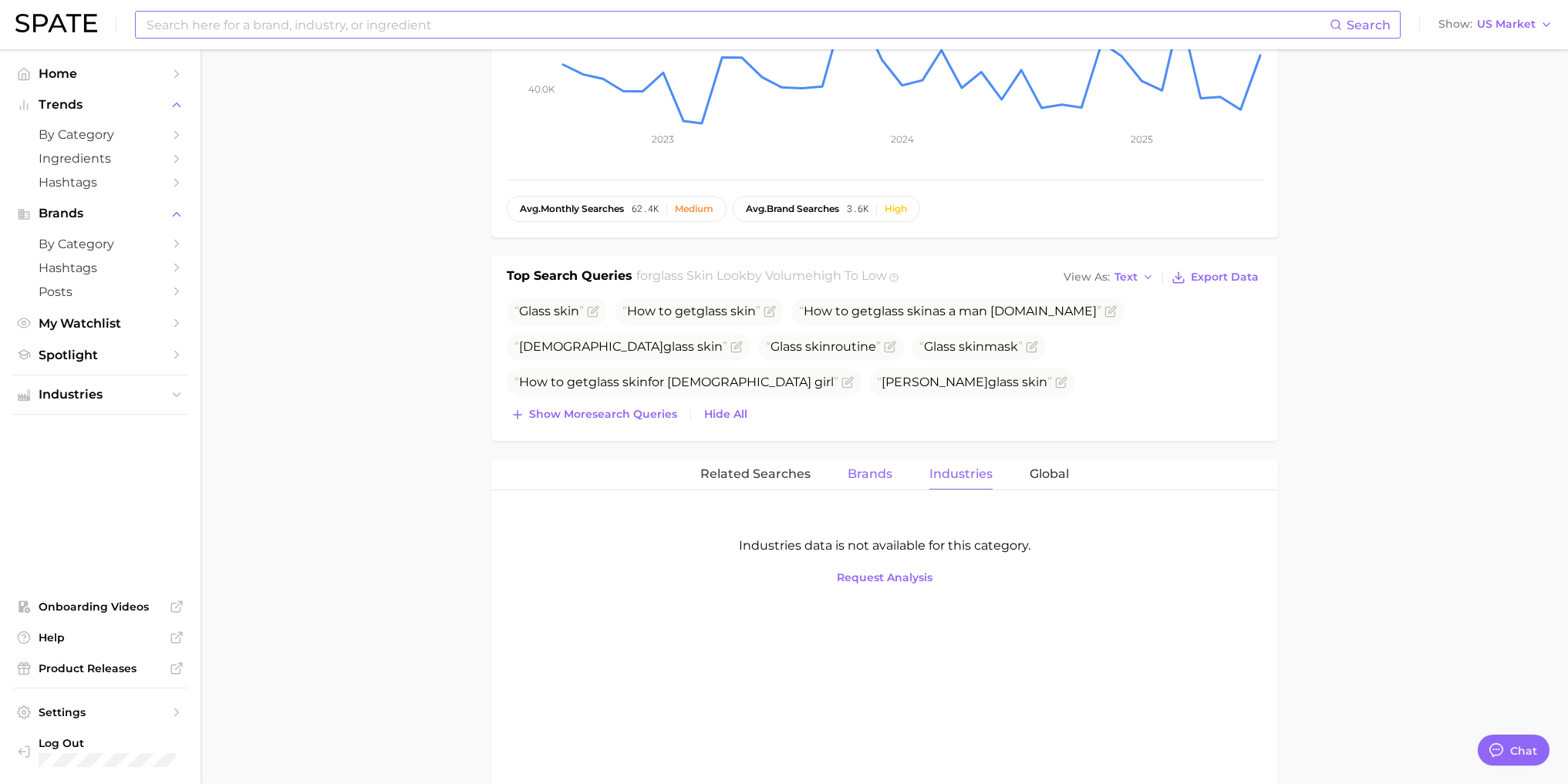
click at [878, 474] on span "Brands" at bounding box center [869, 474] width 44 height 13
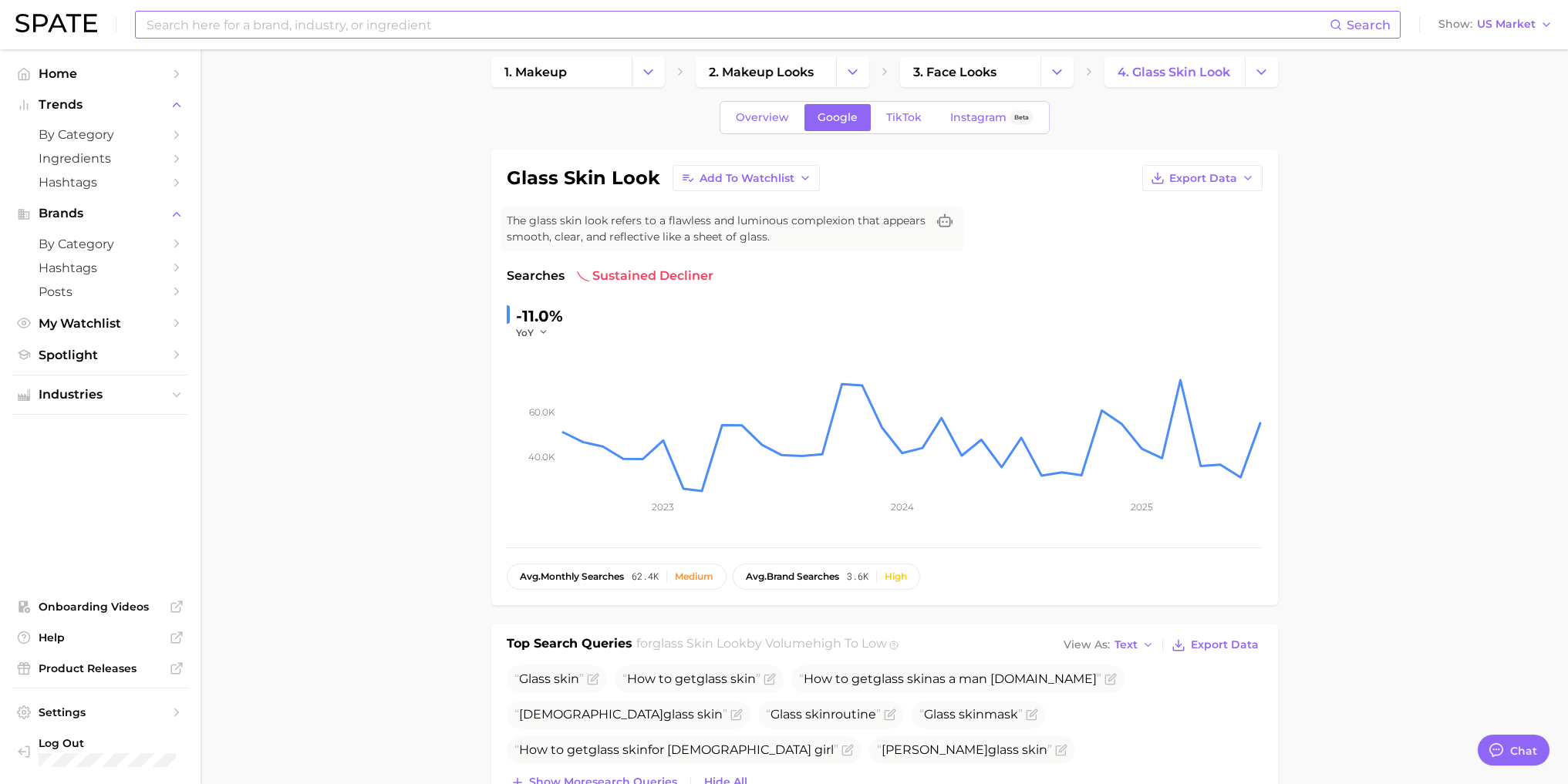
scroll to position [0, 0]
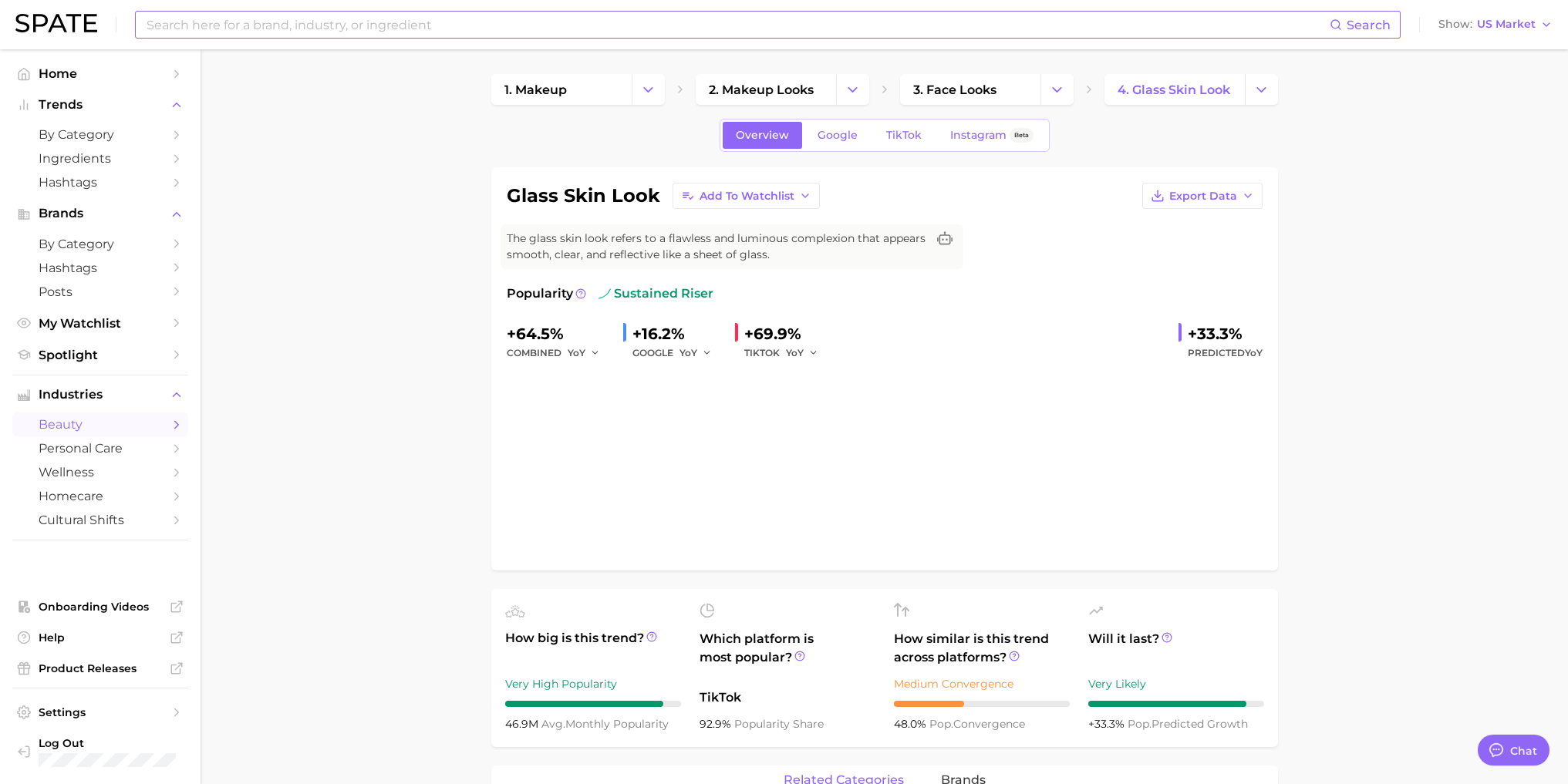
type input "glass skin"
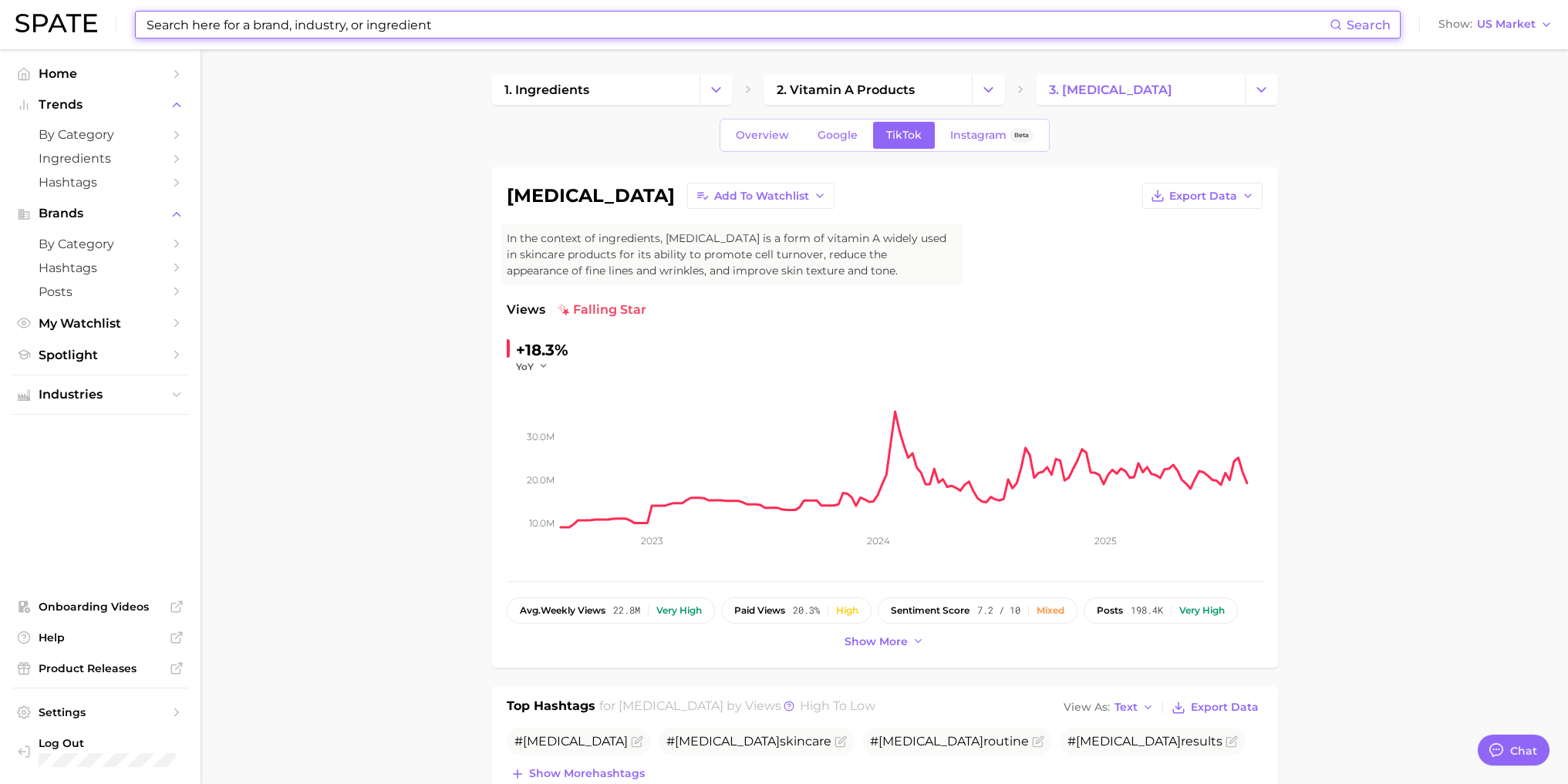
click at [280, 30] on input at bounding box center [736, 24] width 1184 height 26
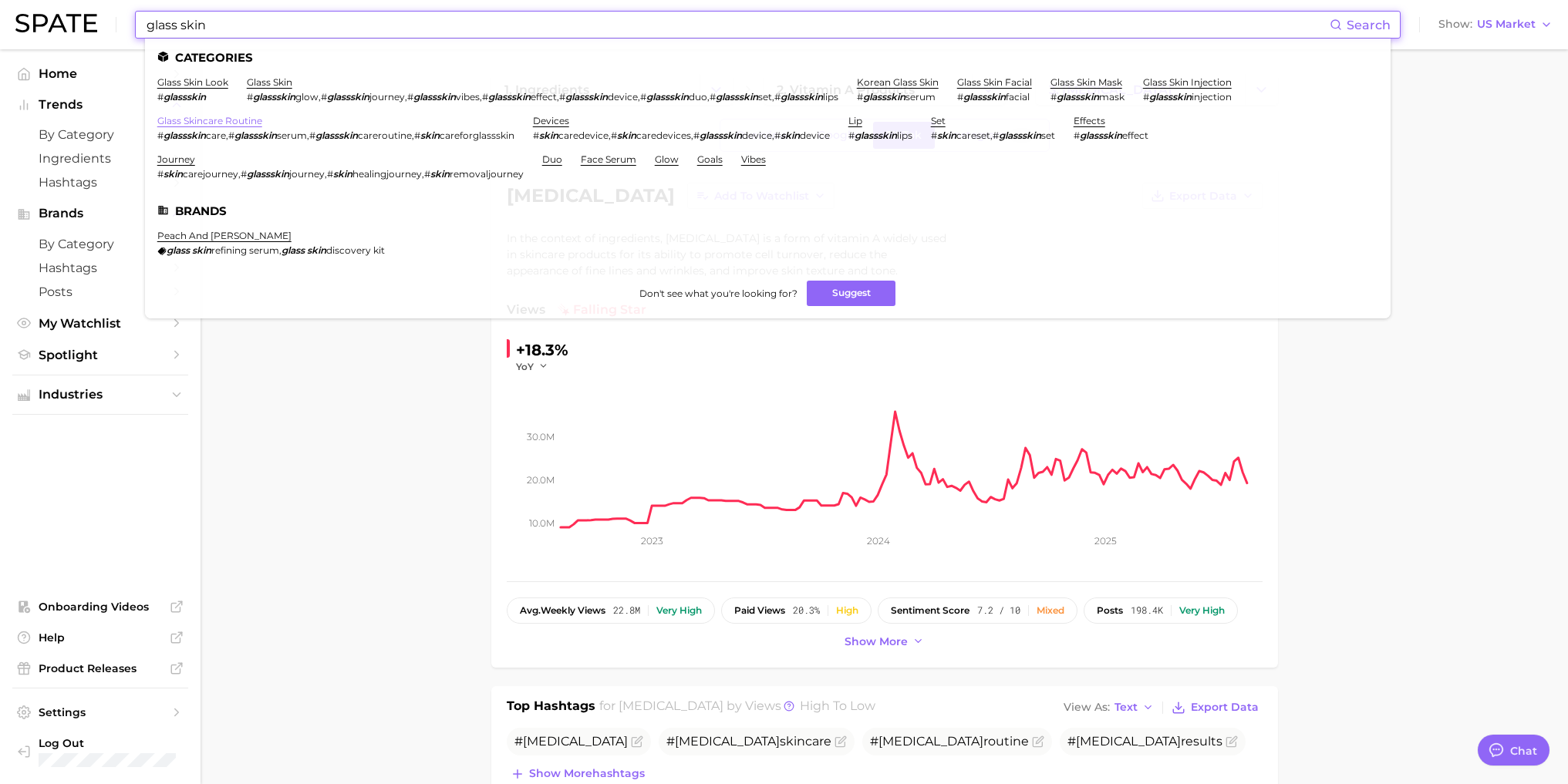
type input "glass skin"
click at [220, 125] on link "glass skincare routine" at bounding box center [209, 120] width 105 height 12
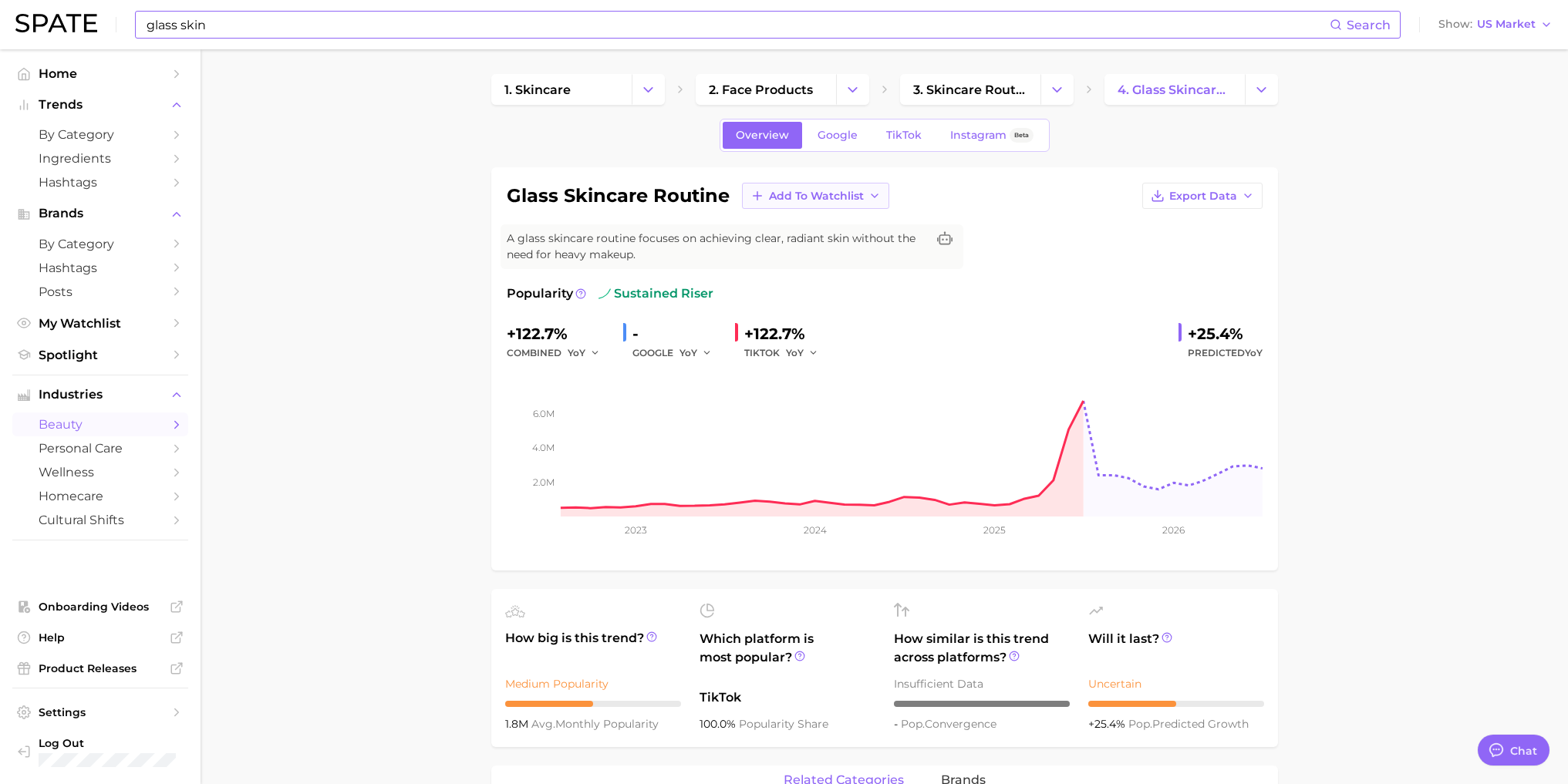
click at [788, 199] on span "Add to Watchlist" at bounding box center [816, 196] width 94 height 13
click at [780, 256] on span "Trends" at bounding box center [787, 253] width 39 height 13
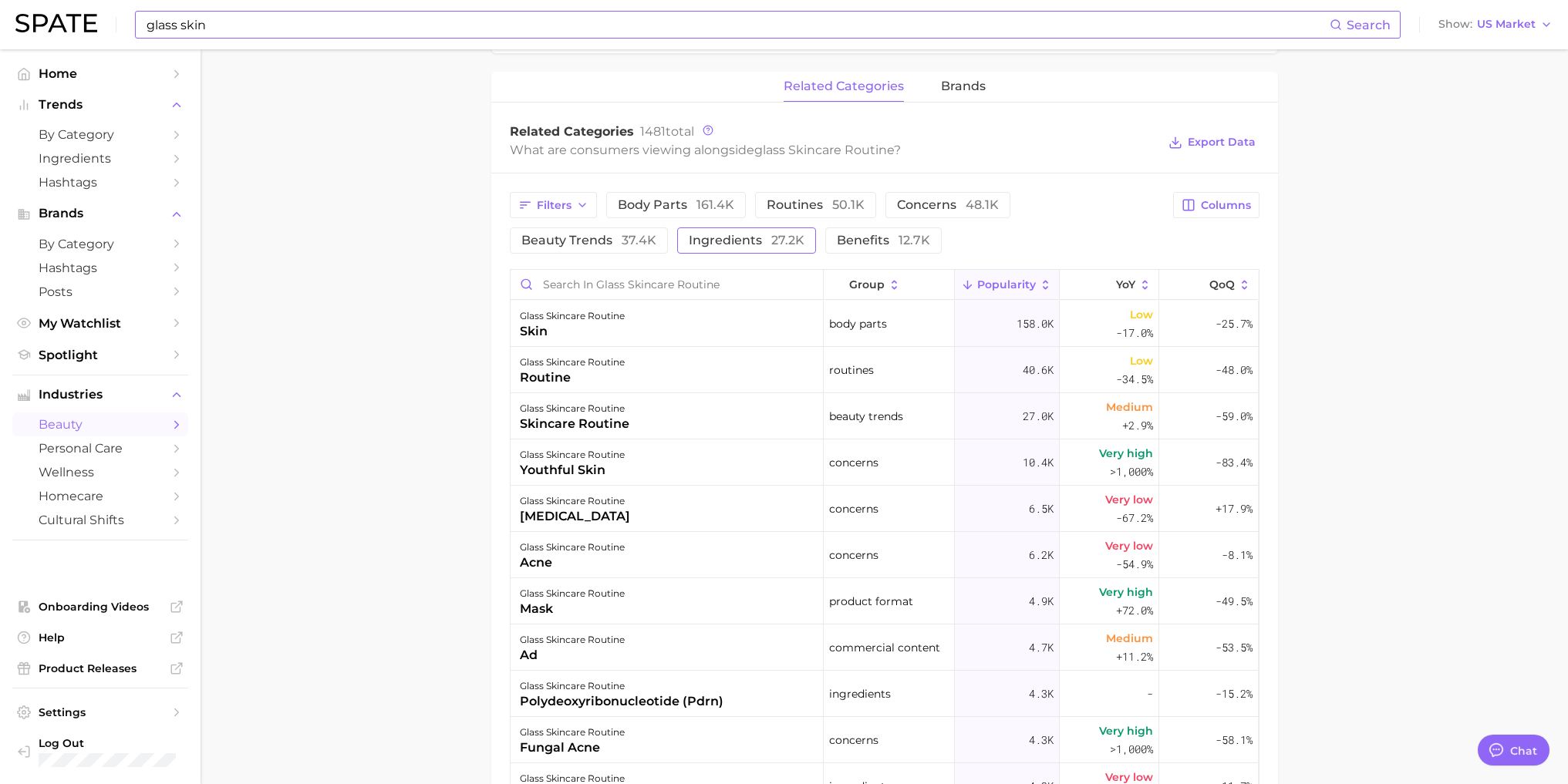
click at [718, 250] on button "ingredients 27.2k" at bounding box center [746, 240] width 139 height 26
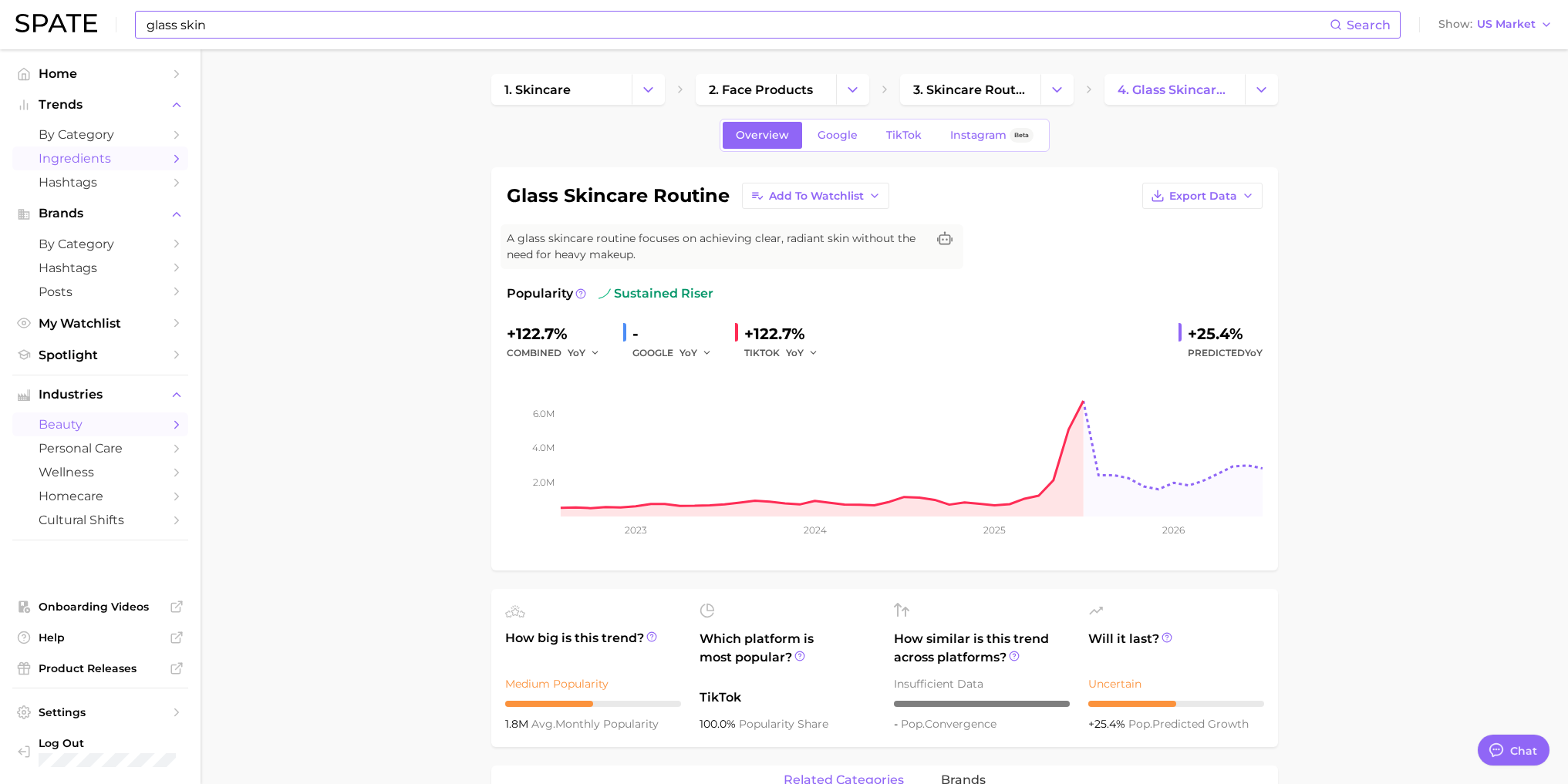
click at [88, 158] on span "Ingredients" at bounding box center [100, 158] width 123 height 14
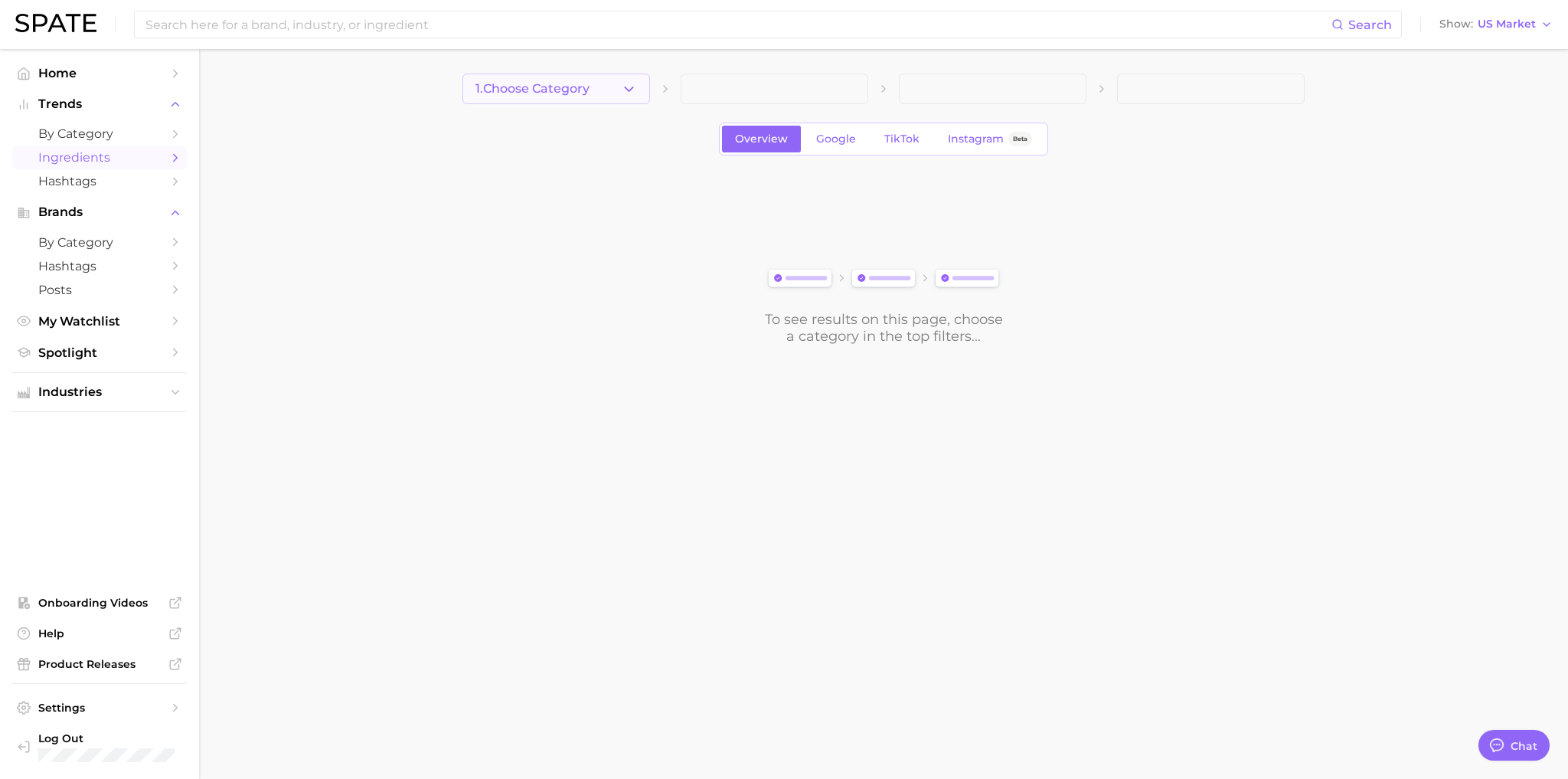
click at [625, 89] on icon "button" at bounding box center [629, 89] width 16 height 16
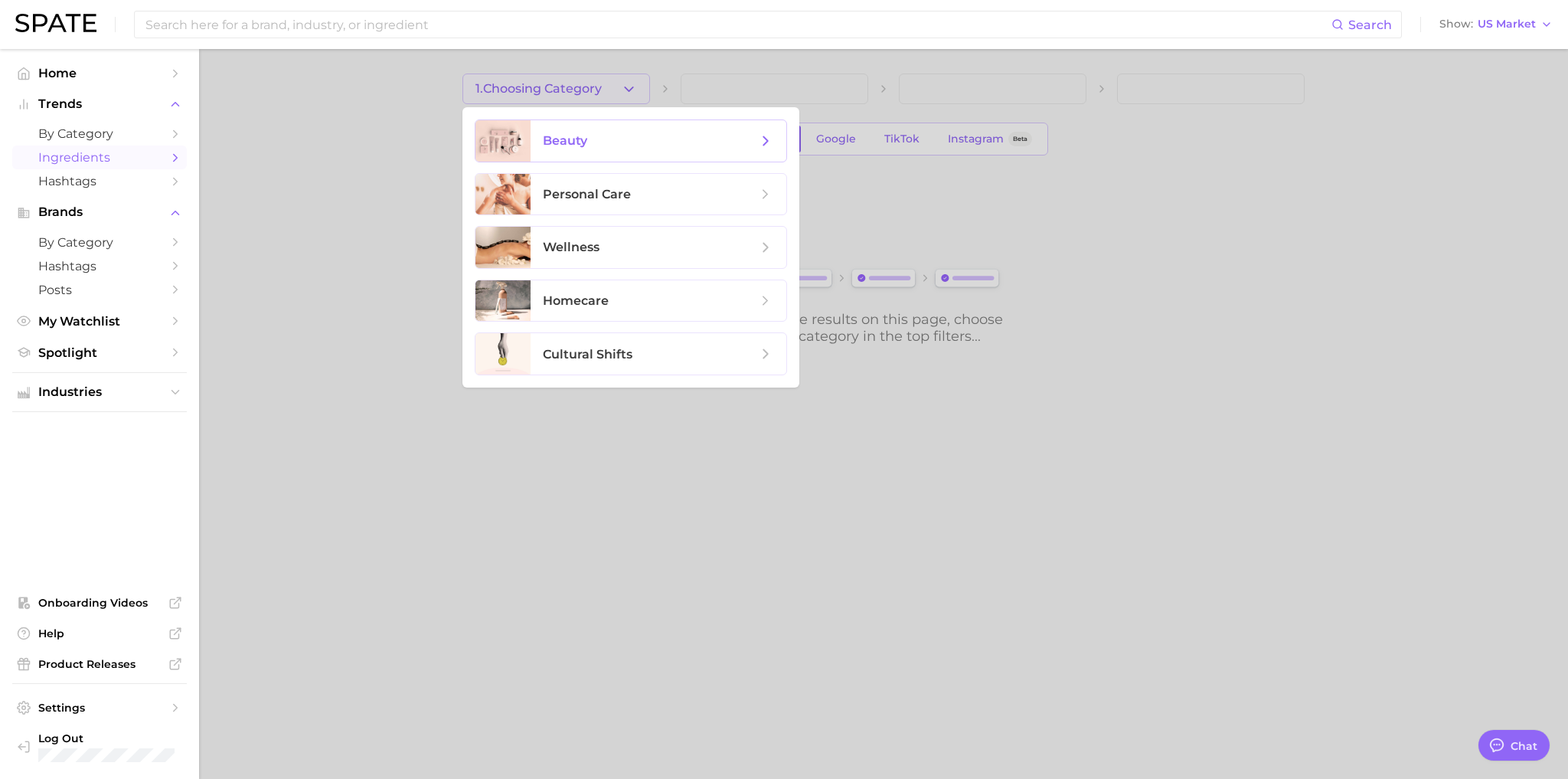
click at [564, 145] on span "beauty" at bounding box center [564, 140] width 44 height 14
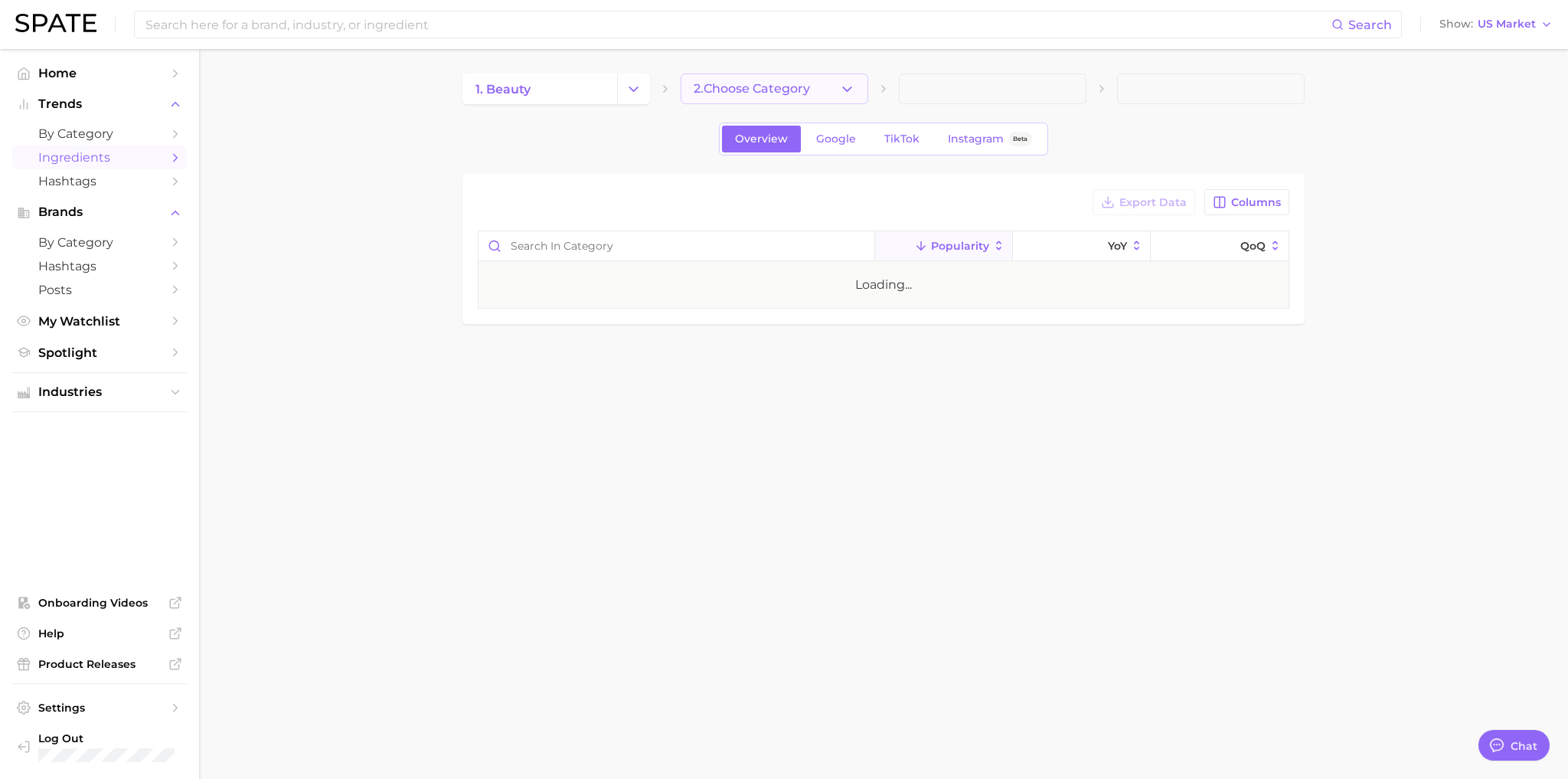
click at [762, 93] on span "2. Choose Category" at bounding box center [752, 89] width 117 height 13
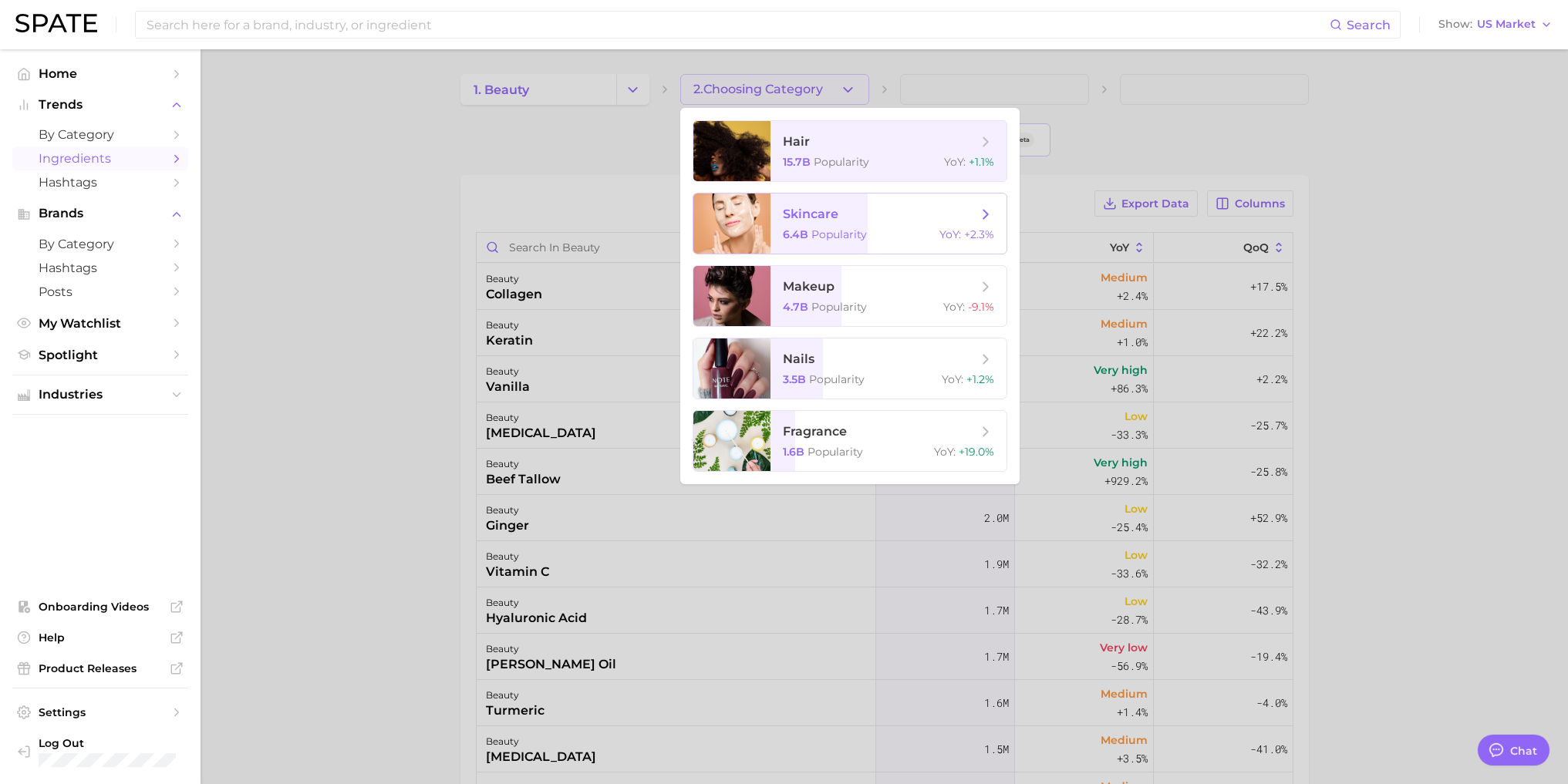
click at [798, 222] on span "skincare" at bounding box center [880, 215] width 195 height 17
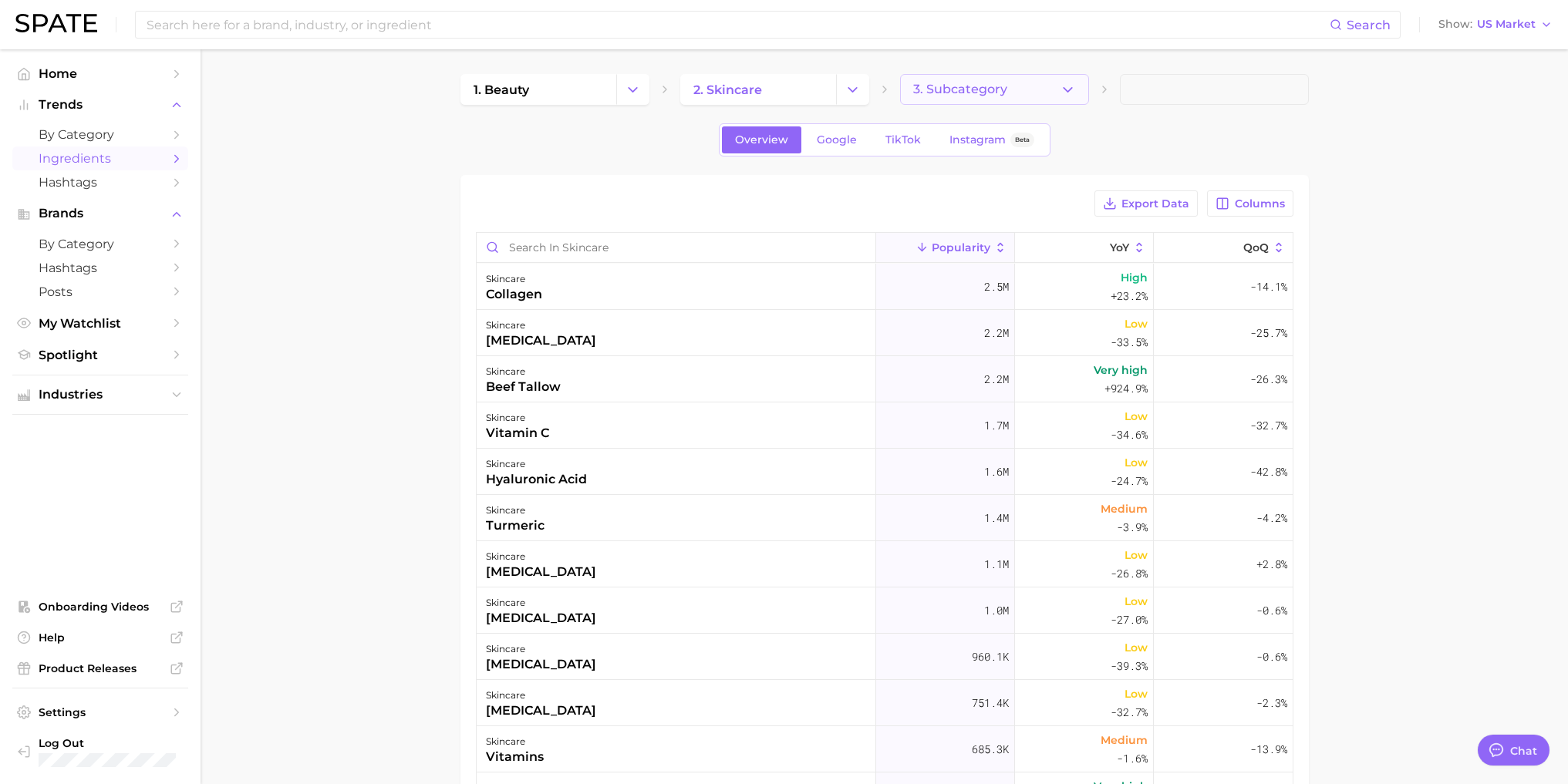
click at [985, 85] on span "3. Subcategory" at bounding box center [960, 90] width 94 height 13
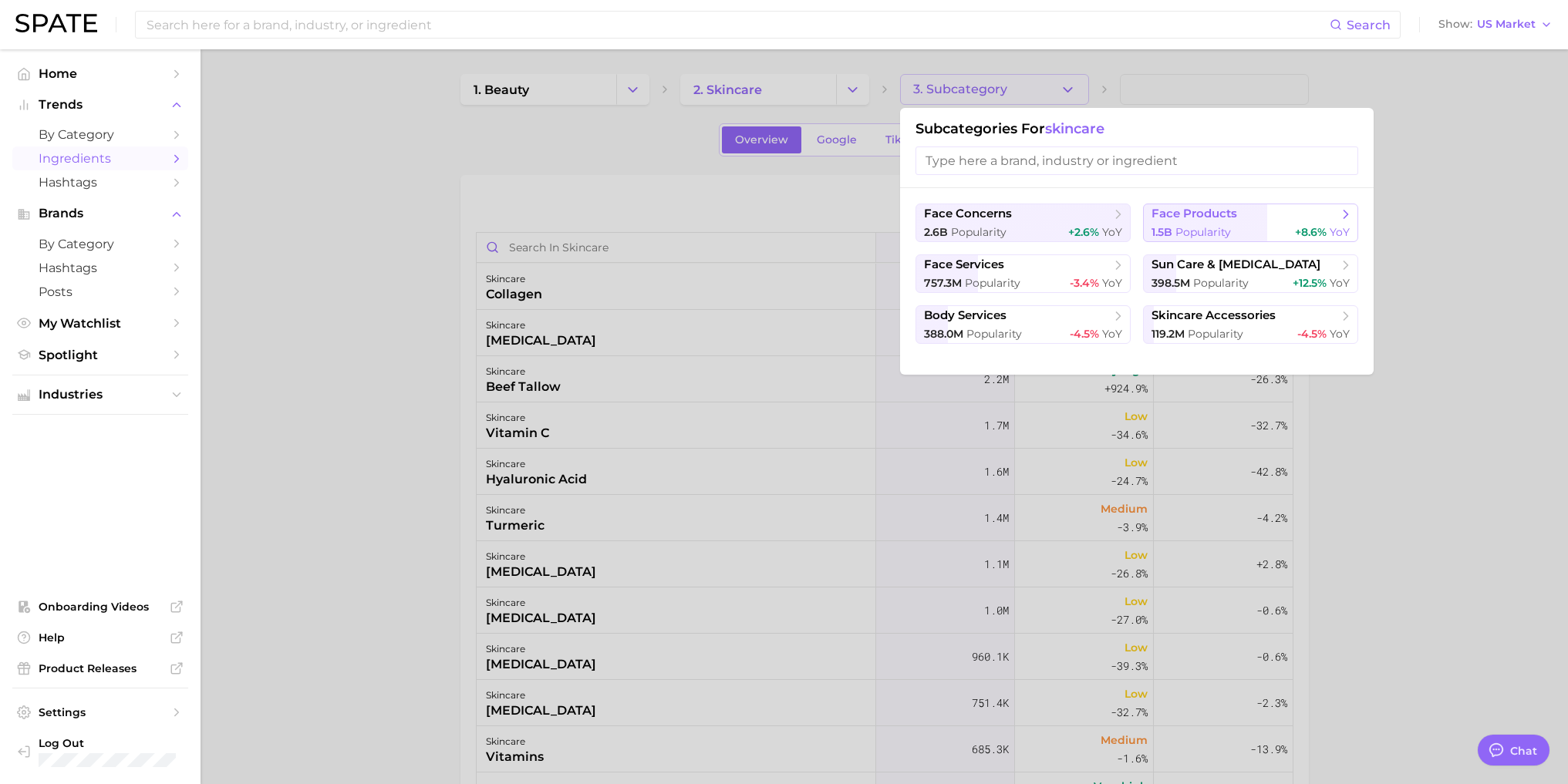
click at [1183, 223] on button "face products 1.5b Popularity +8.6% YoY" at bounding box center [1250, 222] width 215 height 39
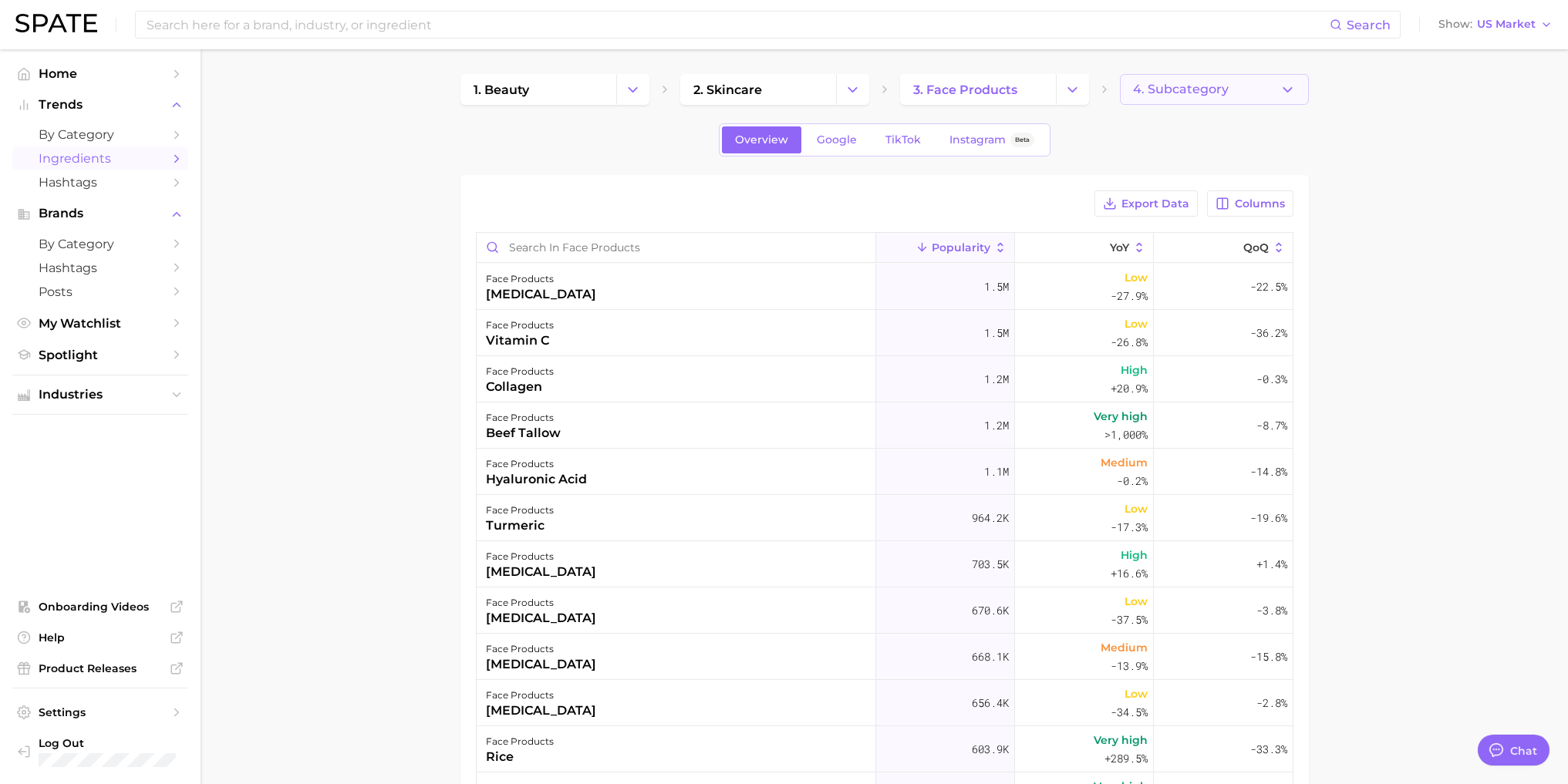
click at [1183, 83] on span "4. Subcategory" at bounding box center [1180, 90] width 95 height 13
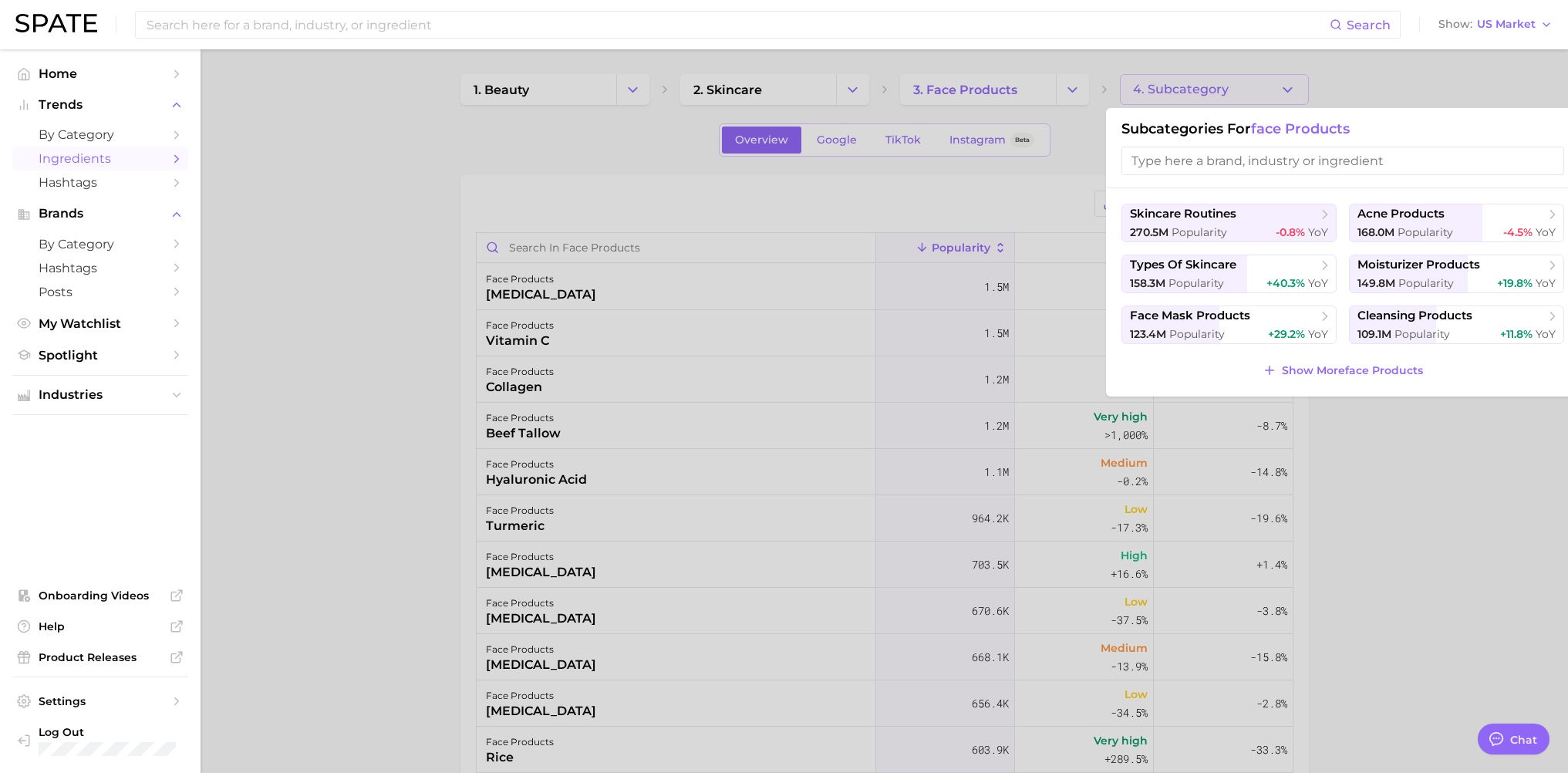
click at [1183, 442] on div at bounding box center [784, 386] width 1568 height 773
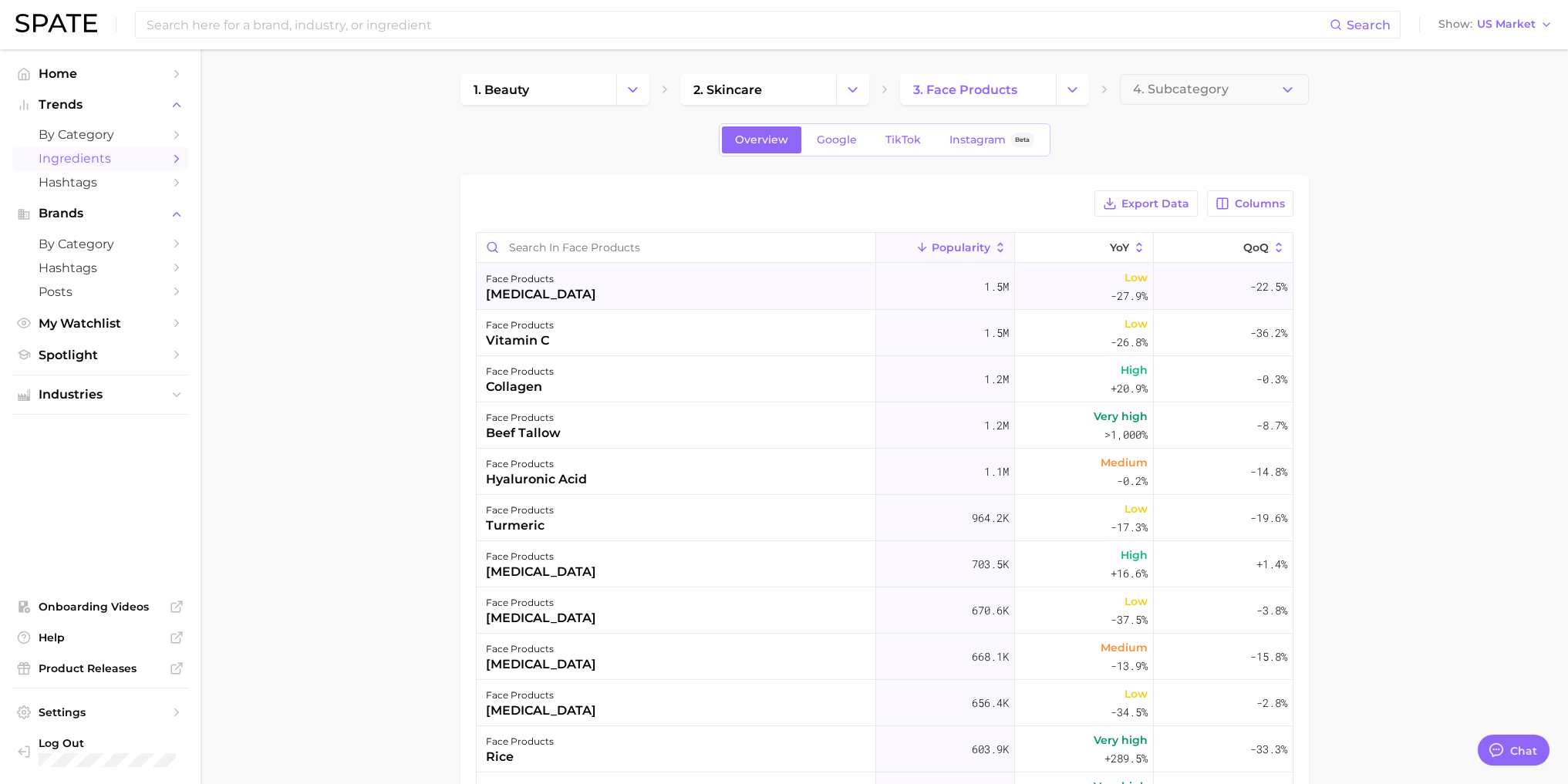
click at [495, 294] on div "[MEDICAL_DATA]" at bounding box center [541, 294] width 110 height 18
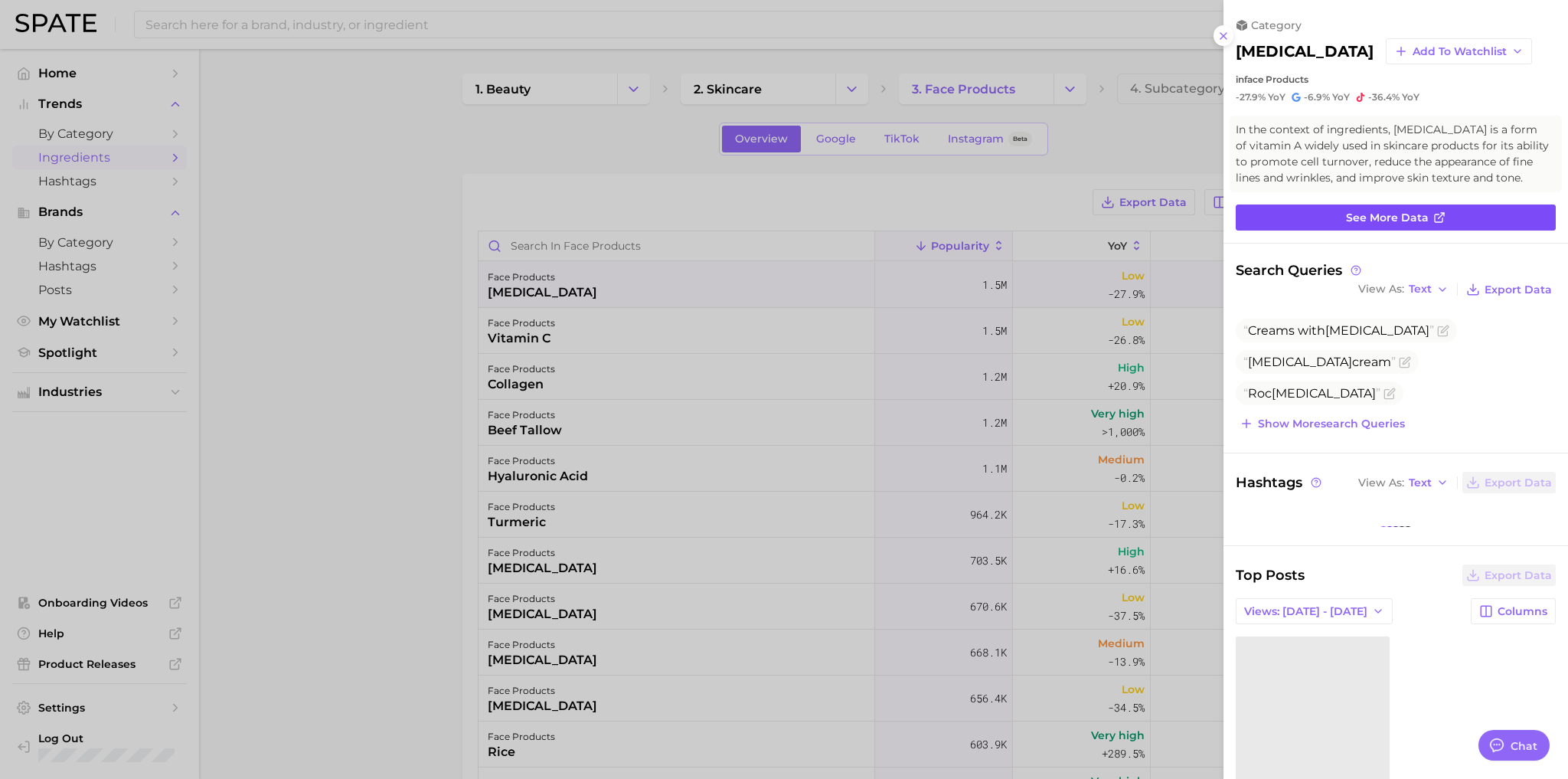
click at [1175, 218] on span "See more data" at bounding box center [1387, 218] width 82 height 13
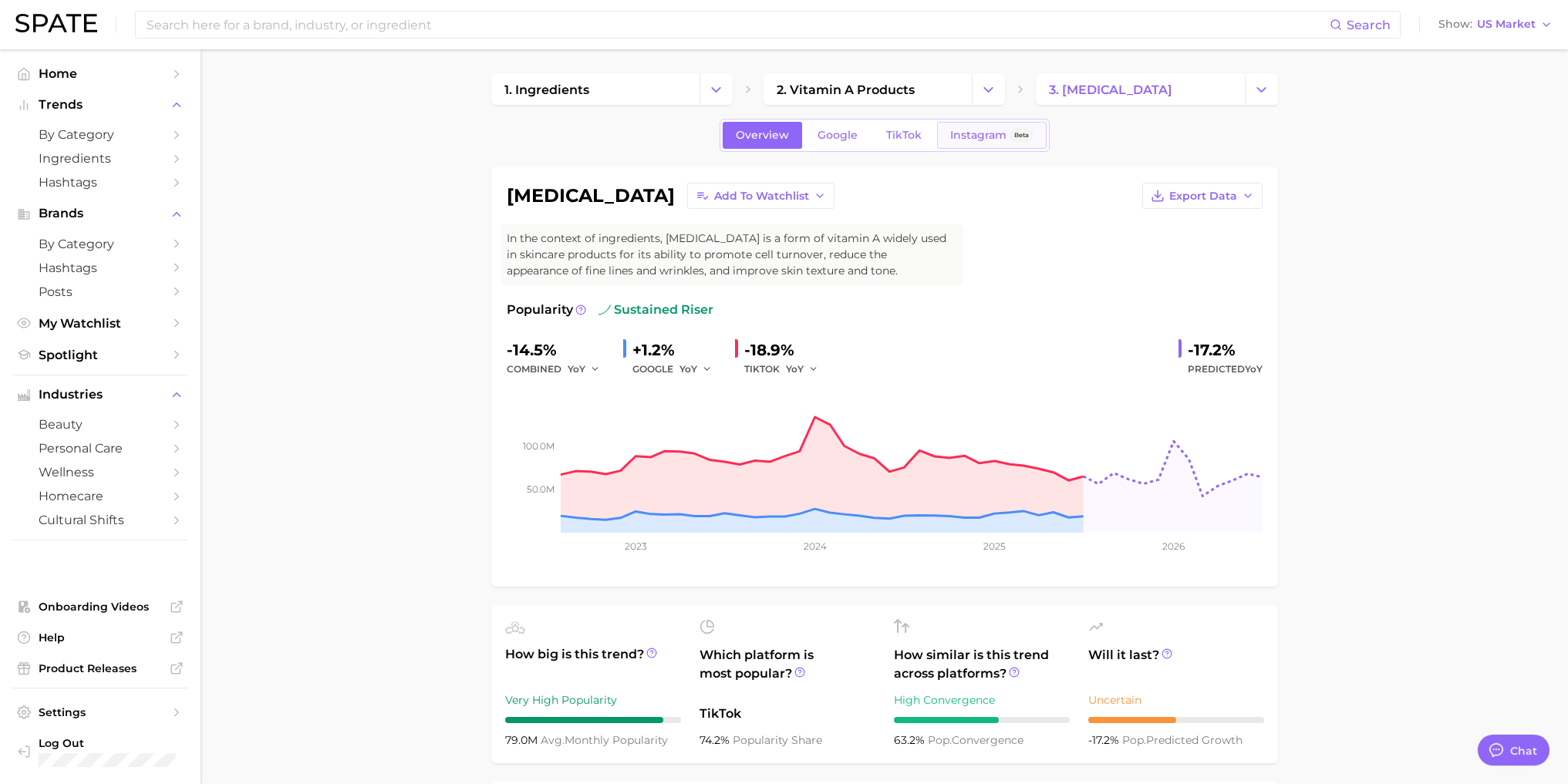
click at [970, 134] on span "Instagram" at bounding box center [978, 136] width 56 height 13
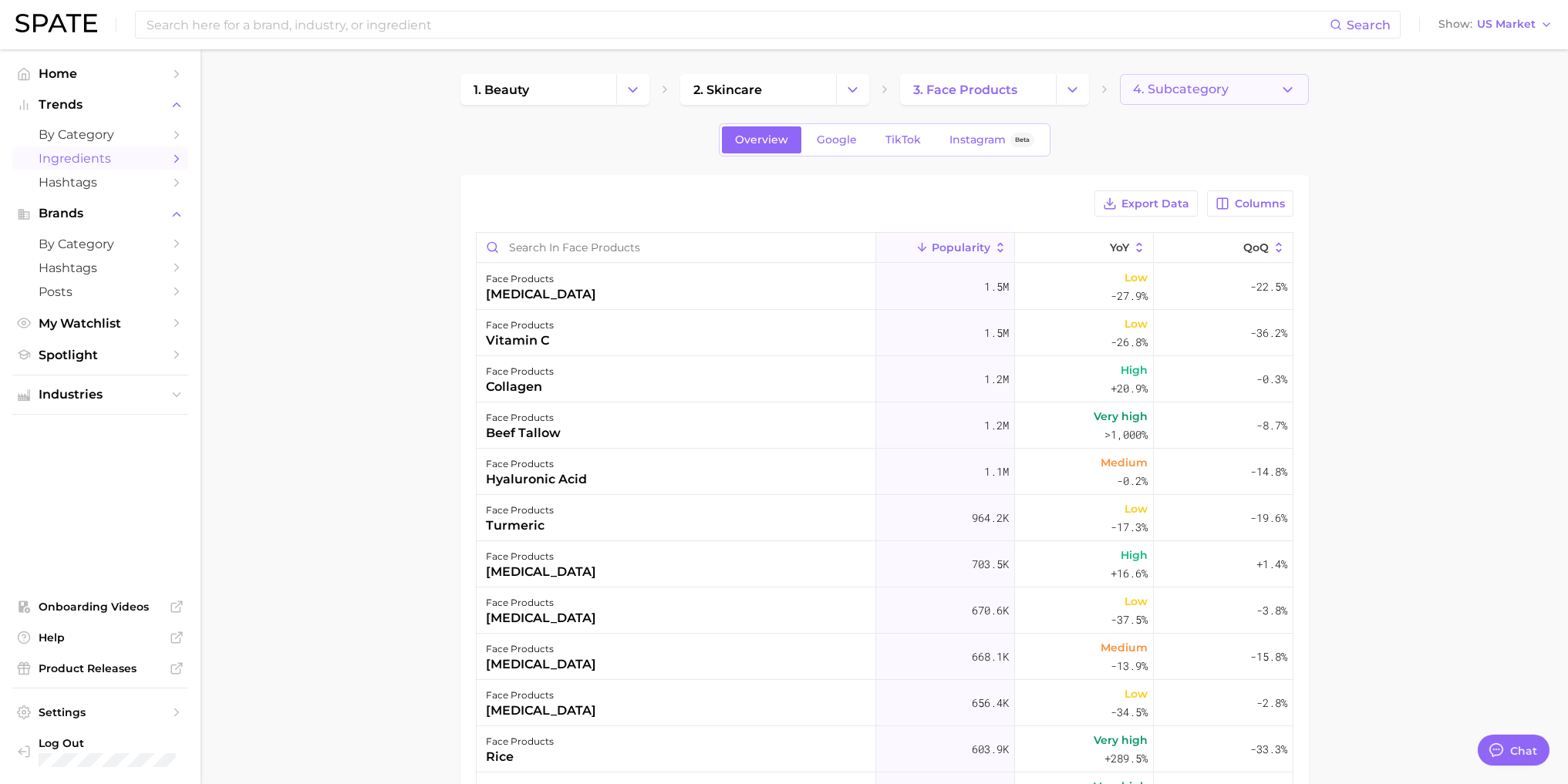
click at [1179, 91] on span "4. Subcategory" at bounding box center [1180, 90] width 95 height 13
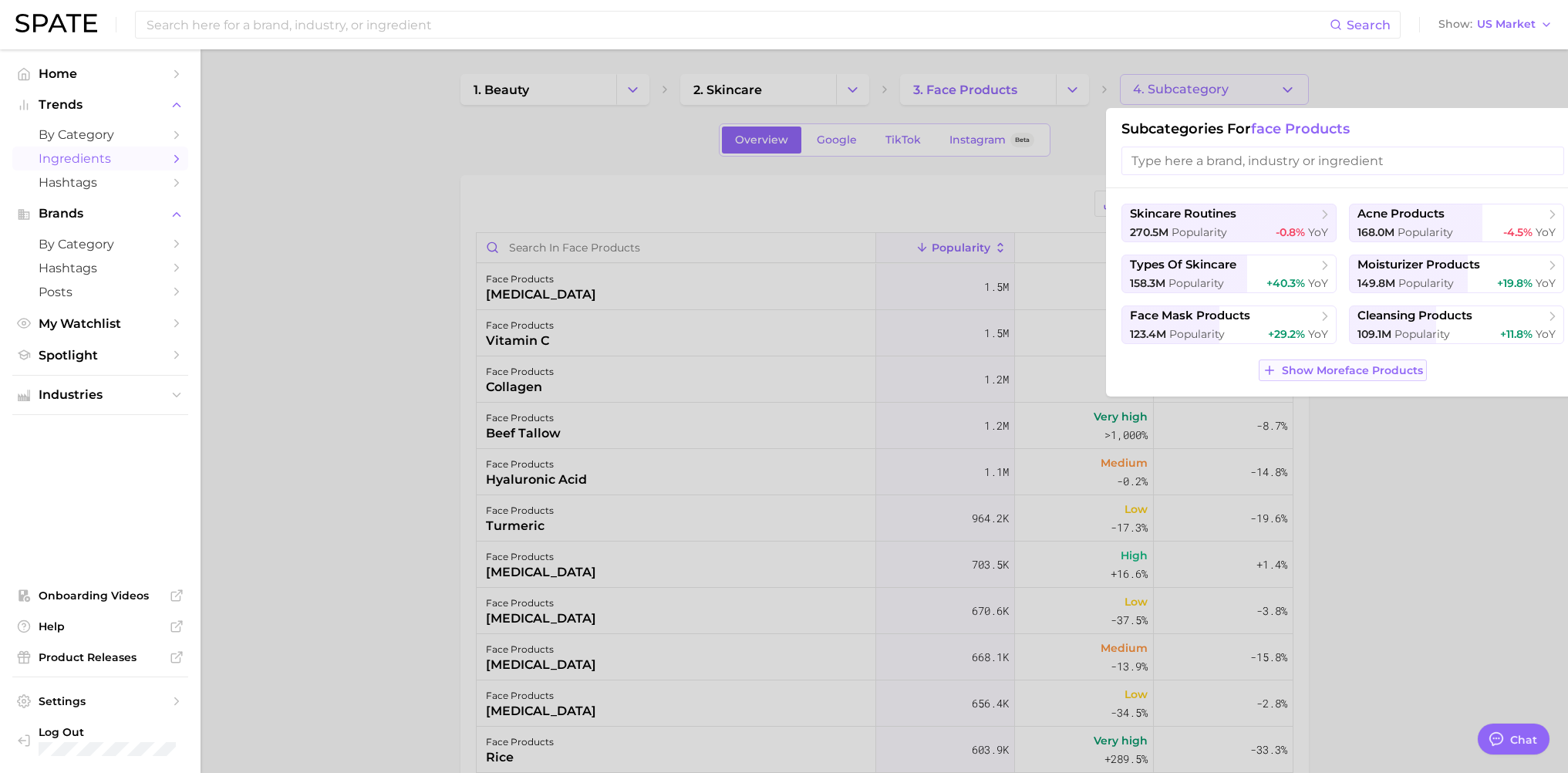
click at [1183, 371] on span "Show More face products" at bounding box center [1352, 371] width 141 height 13
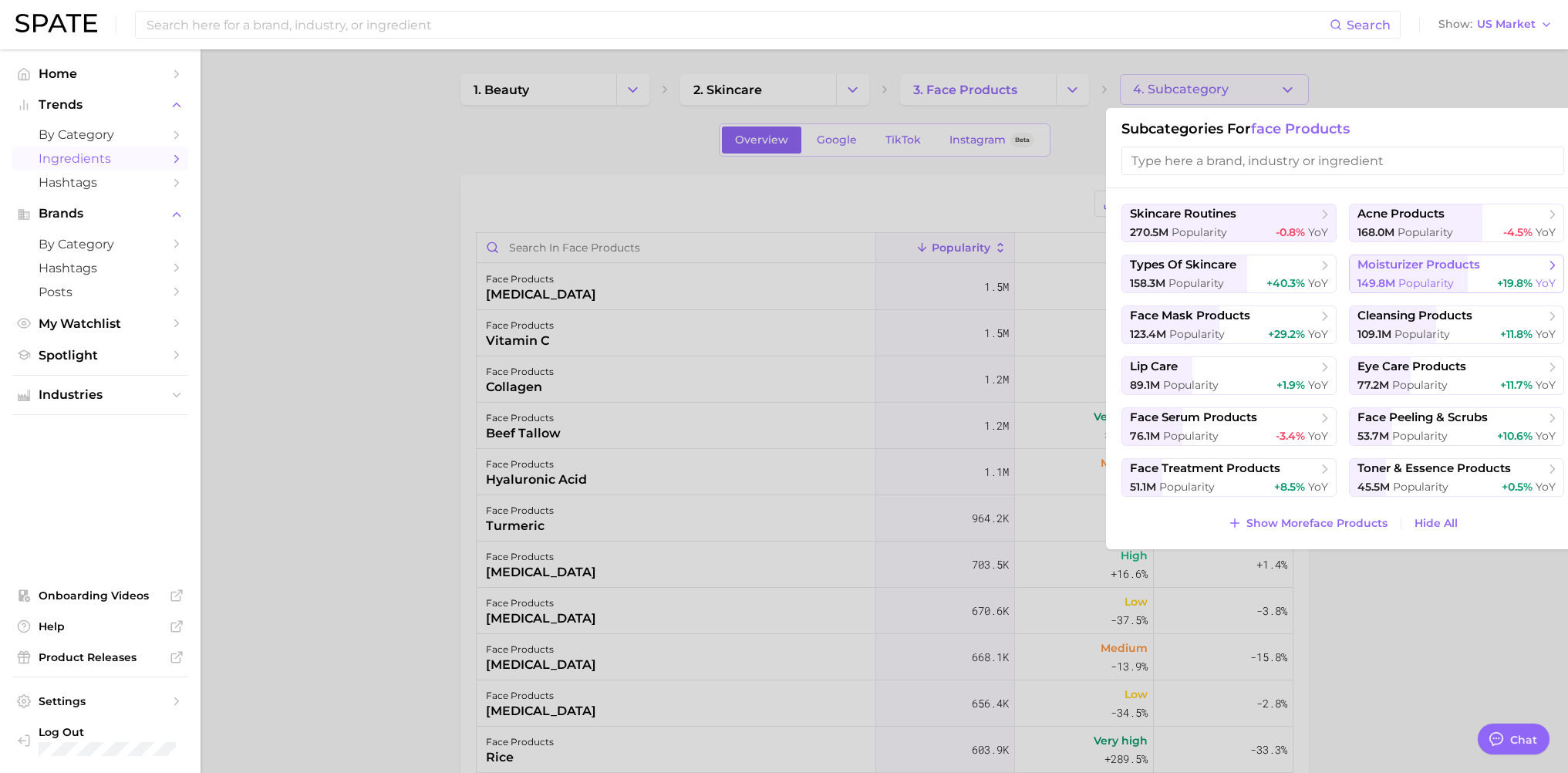
click at [1183, 266] on span "moisturizer products" at bounding box center [1418, 264] width 122 height 14
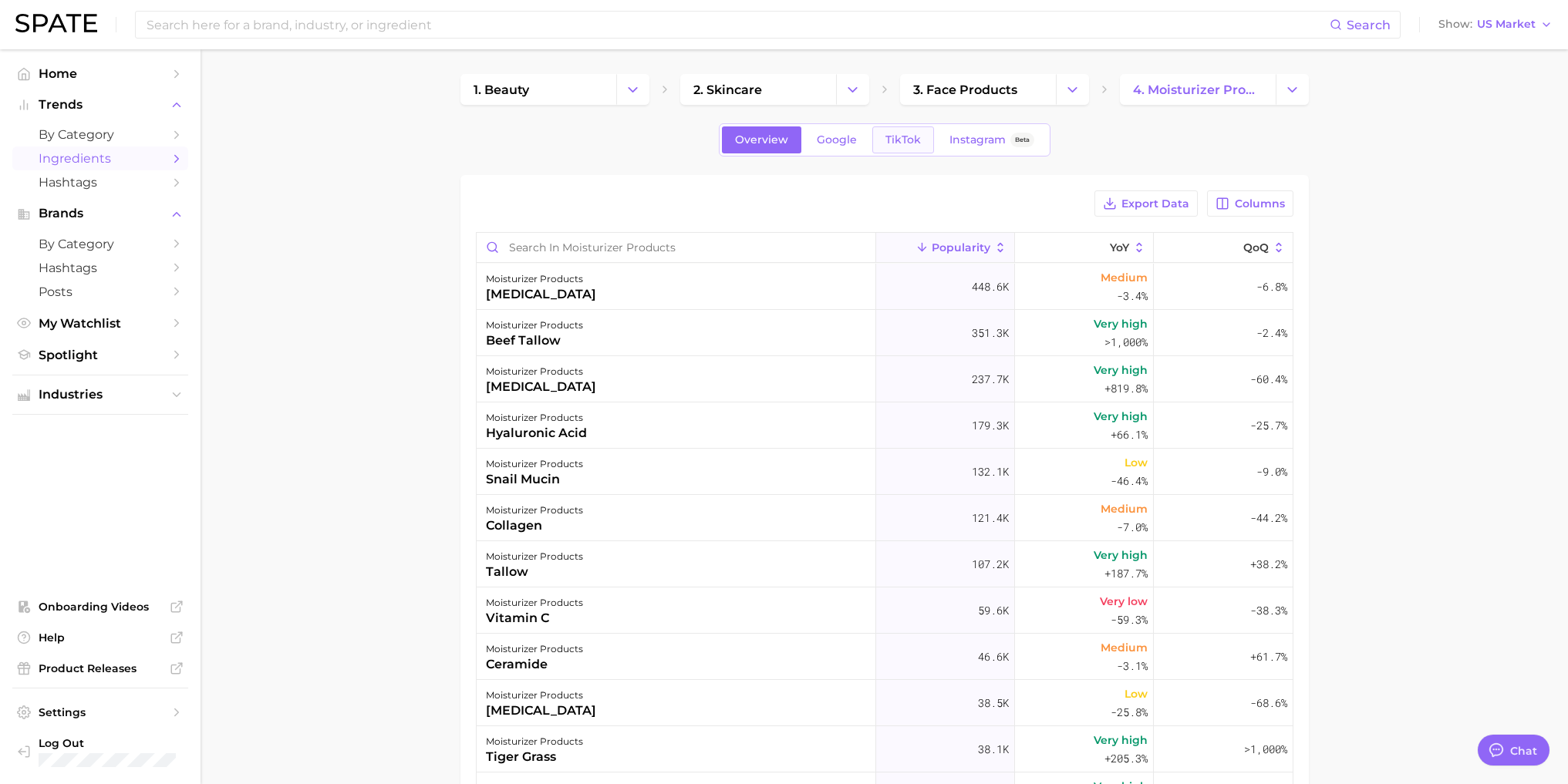
click at [913, 145] on span "TikTok" at bounding box center [903, 140] width 36 height 13
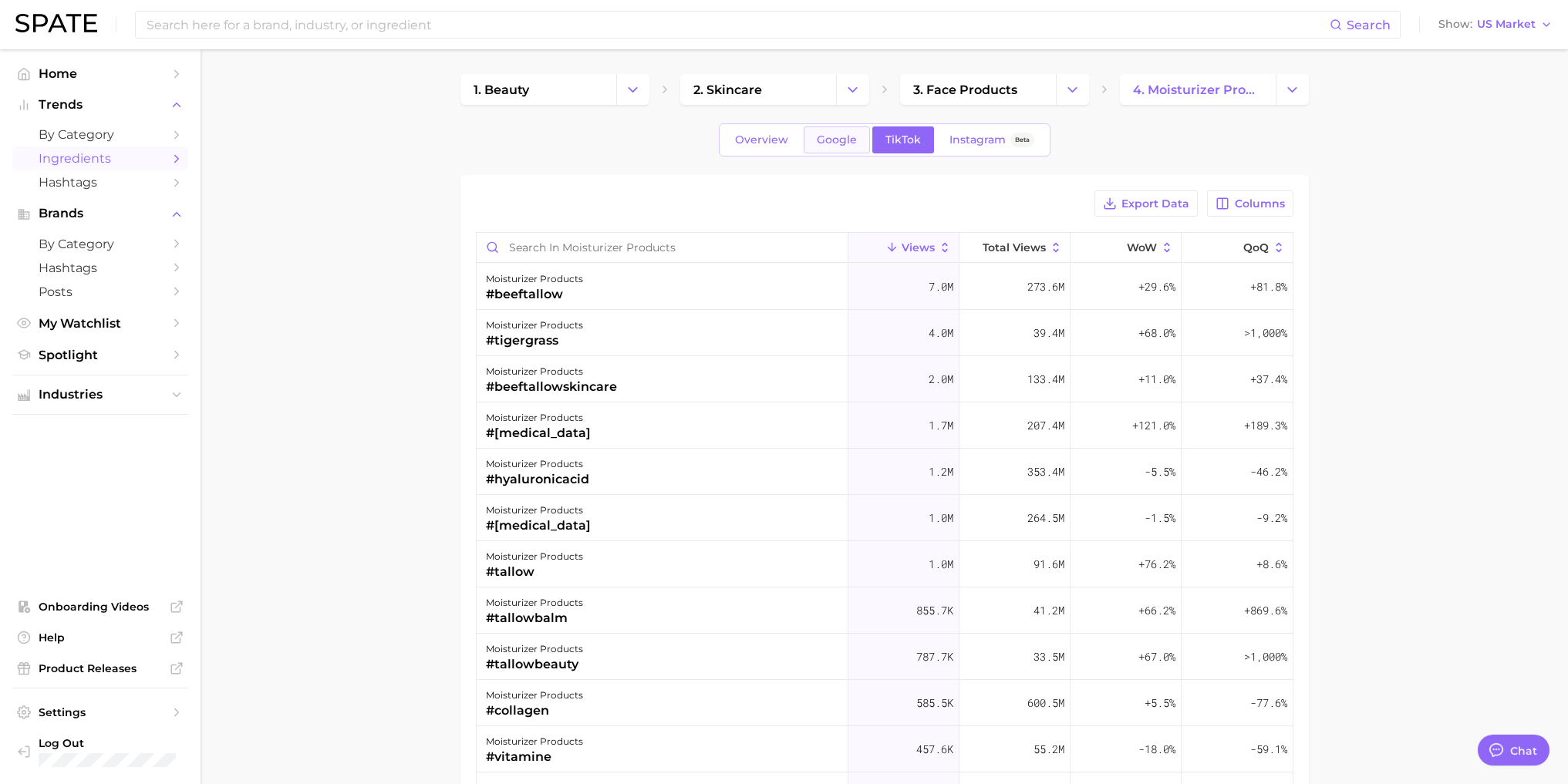
click at [832, 140] on span "Google" at bounding box center [837, 140] width 40 height 13
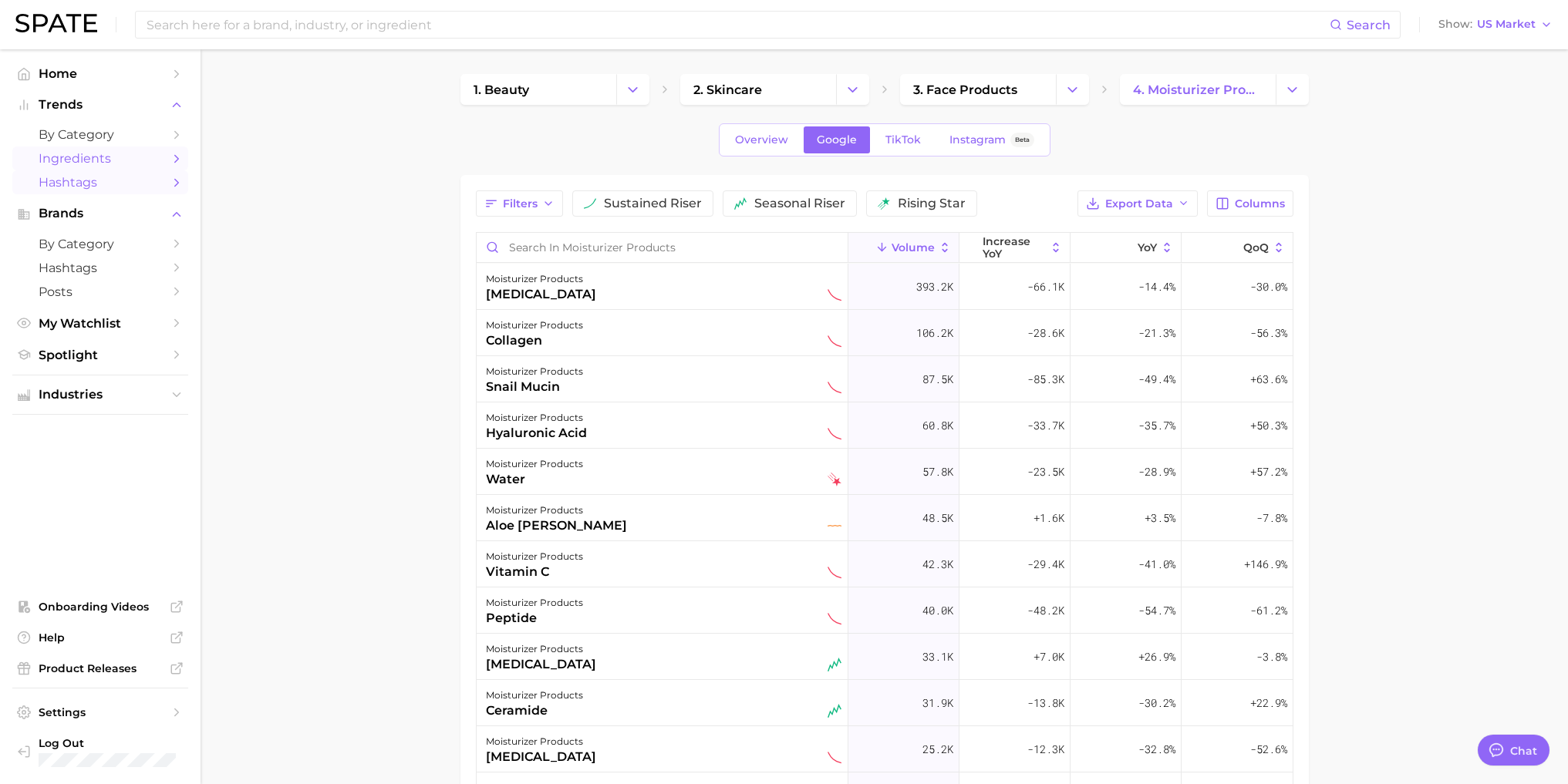
click at [88, 183] on span "Hashtags" at bounding box center [100, 182] width 123 height 14
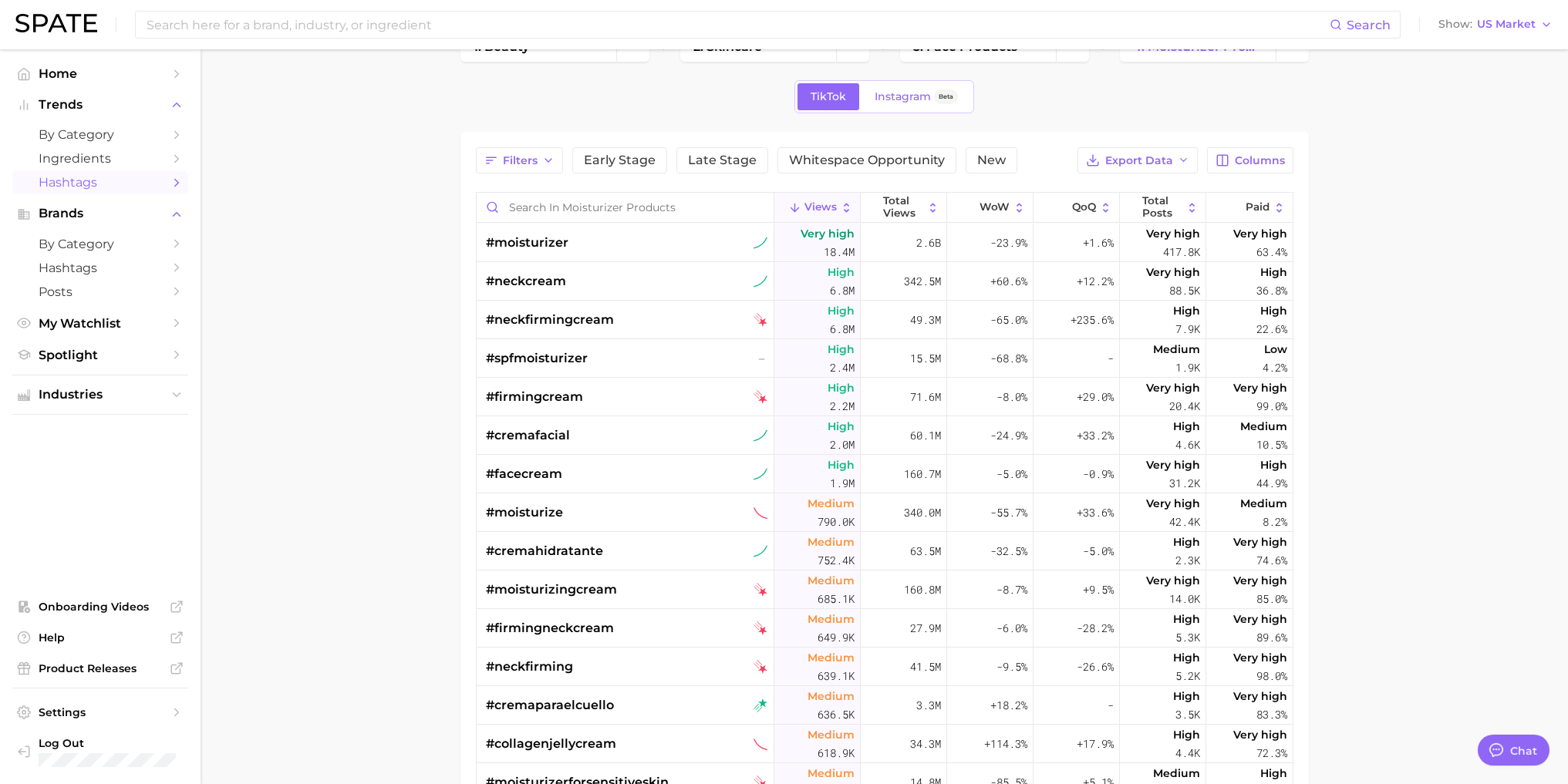
scroll to position [77, 0]
